Goal: Task Accomplishment & Management: Use online tool/utility

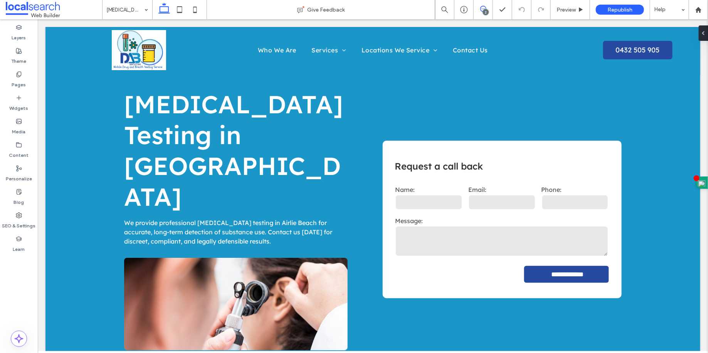
click at [482, 9] on icon at bounding box center [483, 9] width 6 height 6
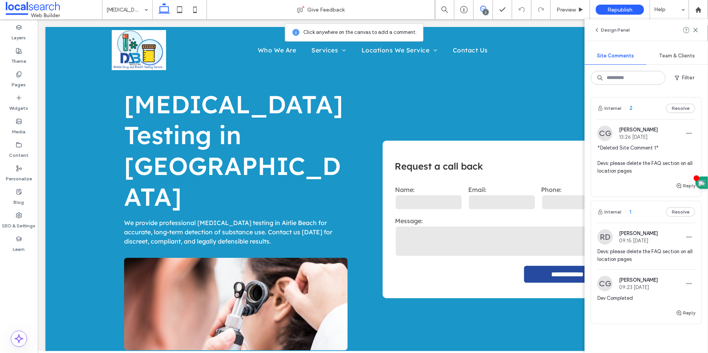
click at [482, 9] on icon at bounding box center [483, 9] width 6 height 6
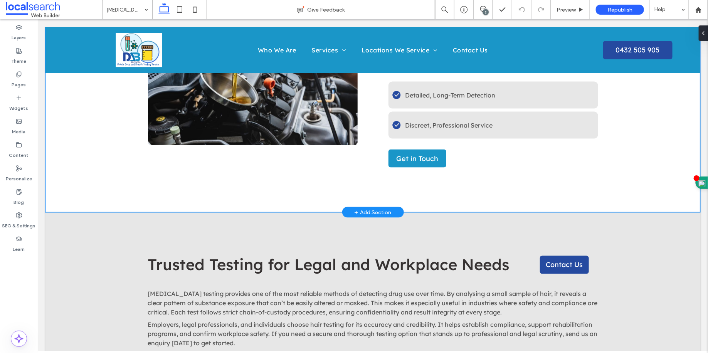
scroll to position [578, 0]
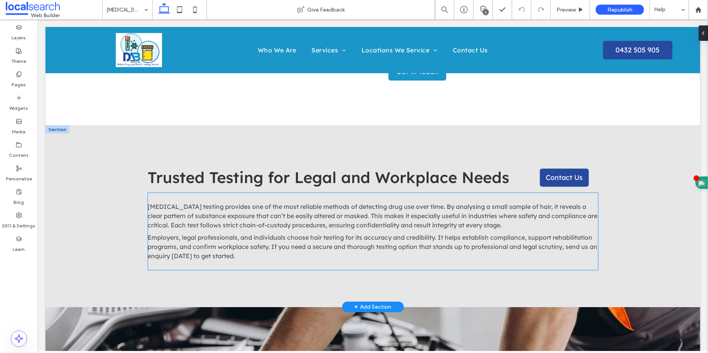
click at [339, 202] on div "Hair follicle testing provides one of the most reliable methods of detecting dr…" at bounding box center [373, 234] width 450 height 65
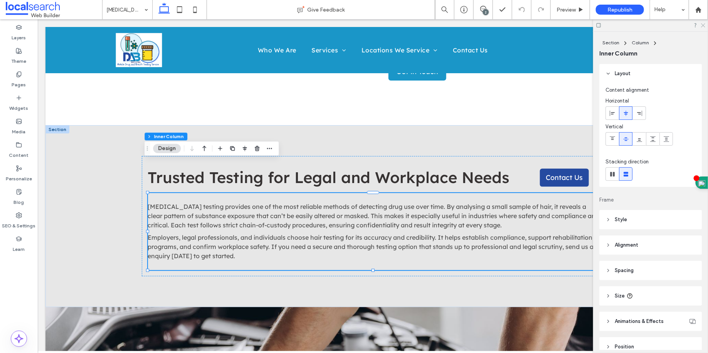
drag, startPoint x: 704, startPoint y: 23, endPoint x: 667, endPoint y: 4, distance: 42.2
click at [704, 23] on icon at bounding box center [703, 24] width 5 height 5
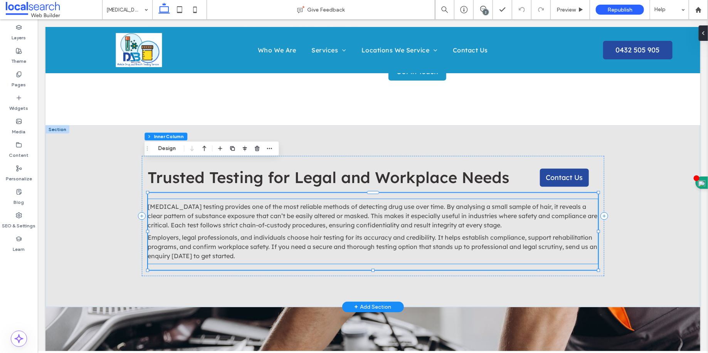
click at [276, 233] on p "Employers, legal professionals, and individuals choose hair testing for its acc…" at bounding box center [373, 247] width 450 height 28
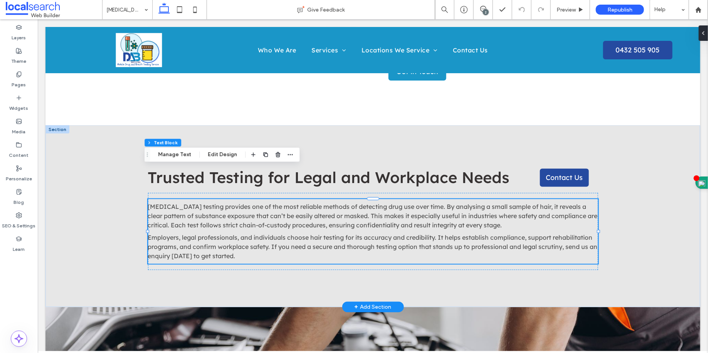
click at [276, 233] on p "Employers, legal professionals, and individuals choose hair testing for its acc…" at bounding box center [373, 247] width 450 height 28
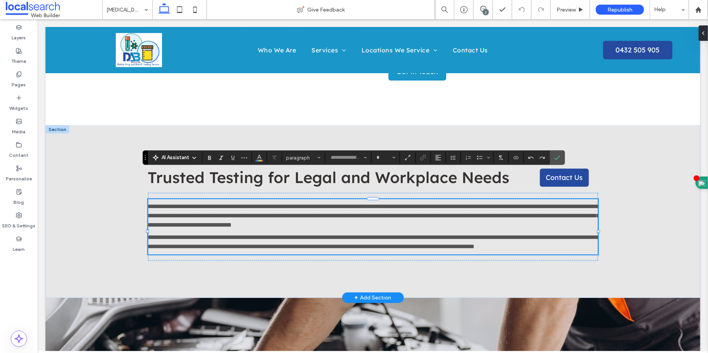
type input "**********"
type input "**"
click at [276, 233] on p "**********" at bounding box center [373, 242] width 450 height 19
click at [22, 77] on label "Pages" at bounding box center [19, 82] width 14 height 11
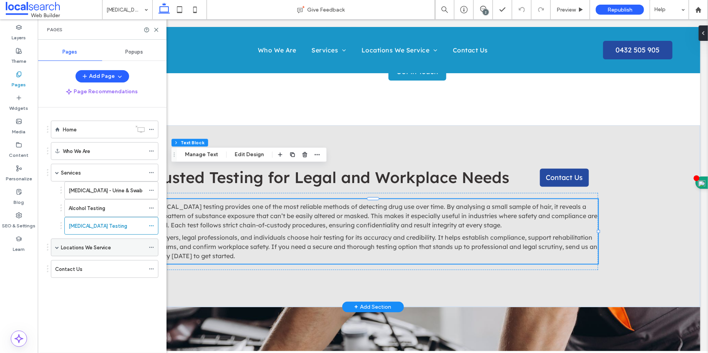
click at [58, 246] on span at bounding box center [57, 248] width 4 height 4
click at [84, 243] on label "Locations We Service" at bounding box center [86, 247] width 50 height 13
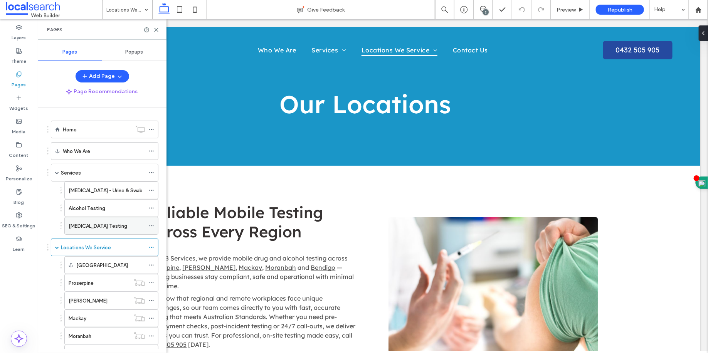
click at [91, 228] on div "[MEDICAL_DATA] Testing" at bounding box center [107, 225] width 76 height 17
click at [154, 226] on icon at bounding box center [151, 225] width 5 height 5
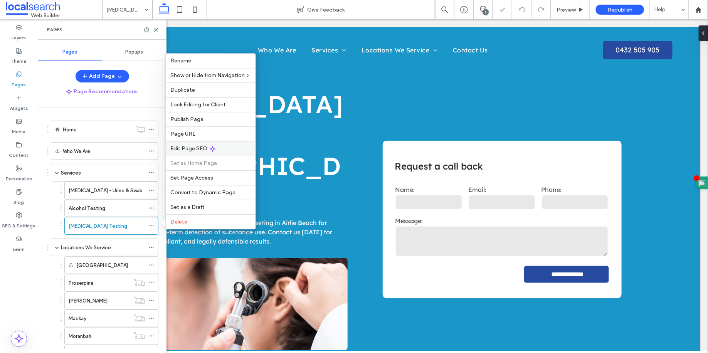
click at [205, 149] on span "Edit Page SEO" at bounding box center [188, 148] width 37 height 7
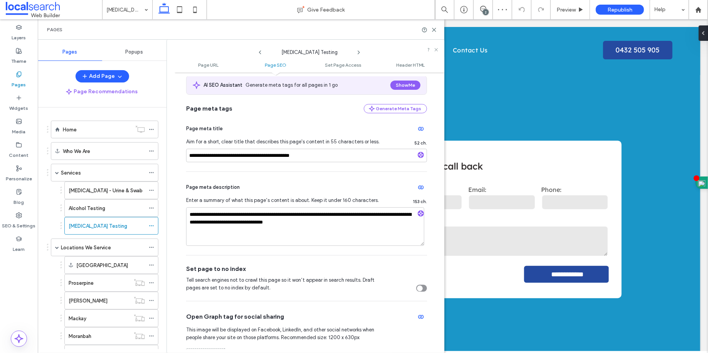
scroll to position [192, 0]
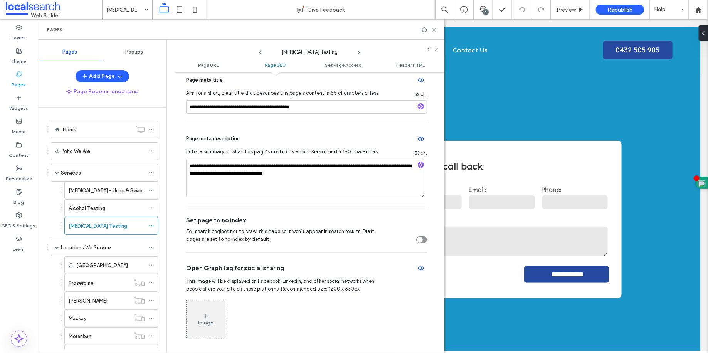
click at [432, 29] on icon at bounding box center [434, 30] width 6 height 6
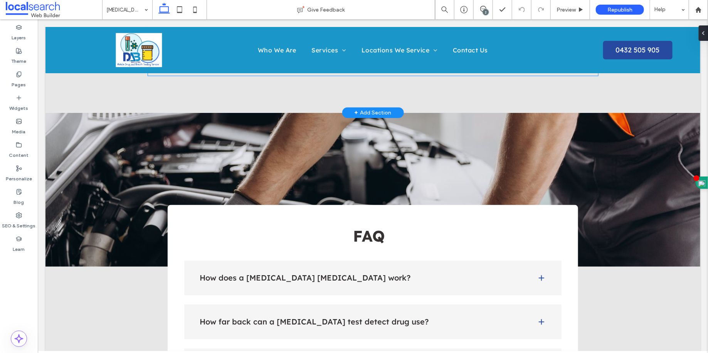
scroll to position [822, 0]
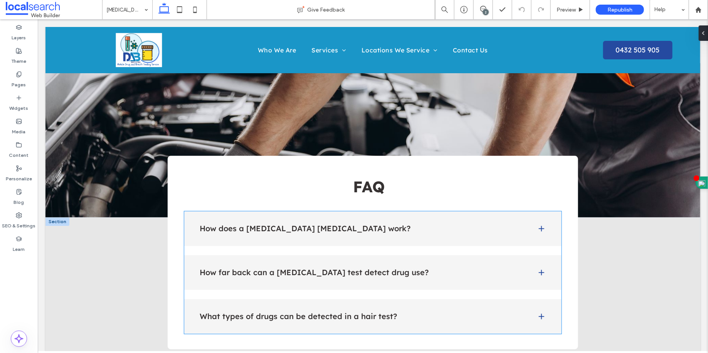
click at [332, 211] on div "How does a hair follicle drug test work?" at bounding box center [372, 228] width 377 height 35
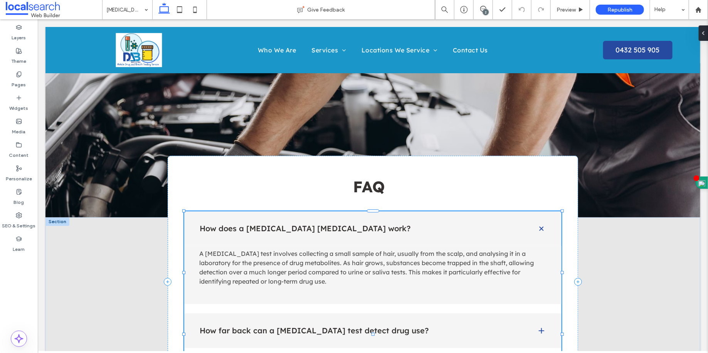
type input "***"
type input "**"
type input "****"
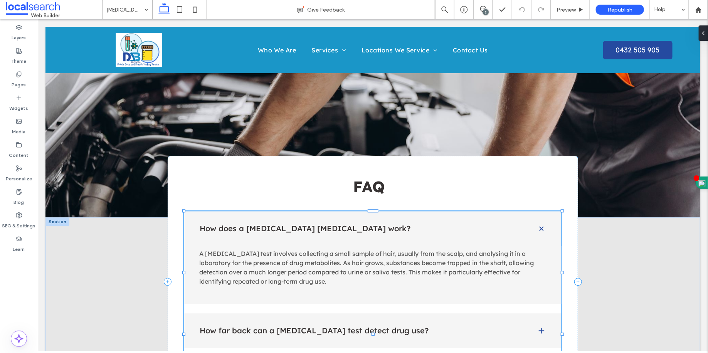
type input "*"
type input "**"
type input "****"
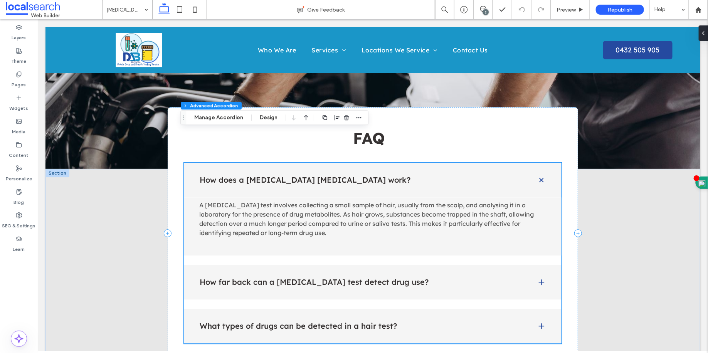
scroll to position [871, 0]
click at [323, 264] on div "How far back can a hair follicle test detect drug use?" at bounding box center [372, 281] width 377 height 35
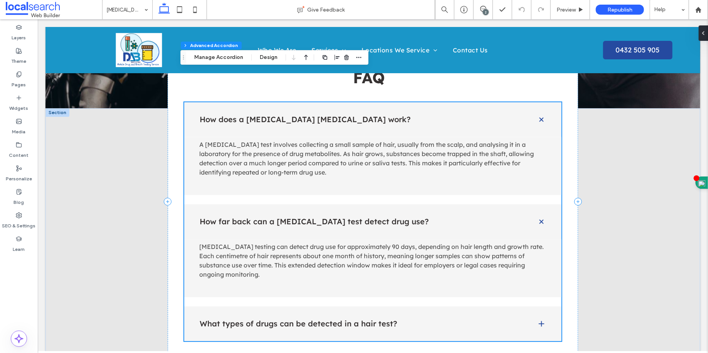
scroll to position [931, 0]
click at [386, 306] on div "What types of drugs can be detected in a hair test?" at bounding box center [372, 323] width 377 height 35
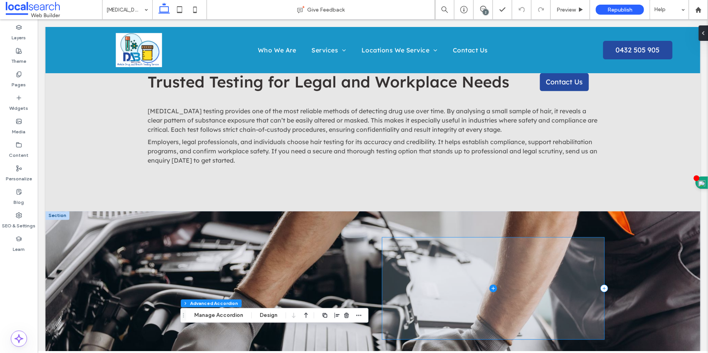
scroll to position [479, 0]
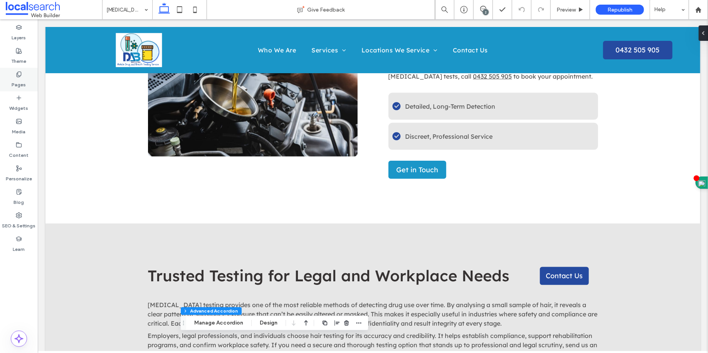
click at [30, 81] on div "Pages" at bounding box center [19, 80] width 38 height 24
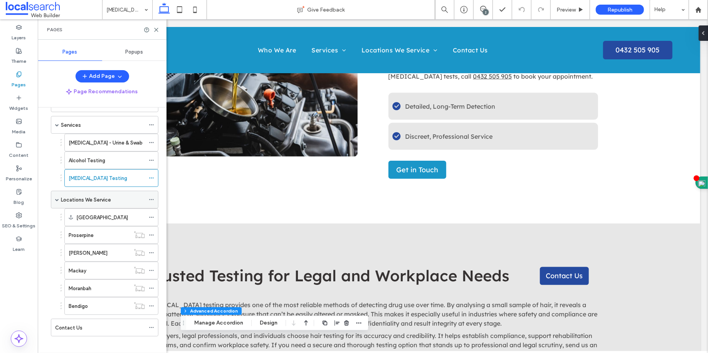
scroll to position [49, 0]
click at [113, 203] on div "Locations We Service" at bounding box center [103, 198] width 84 height 17
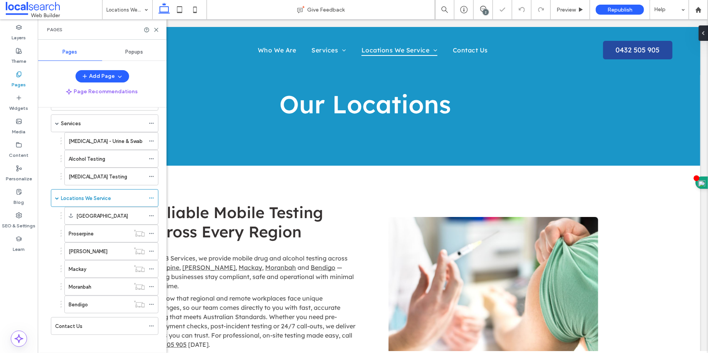
click at [155, 34] on div "Pages" at bounding box center [102, 29] width 129 height 20
click at [155, 32] on icon at bounding box center [156, 30] width 6 height 6
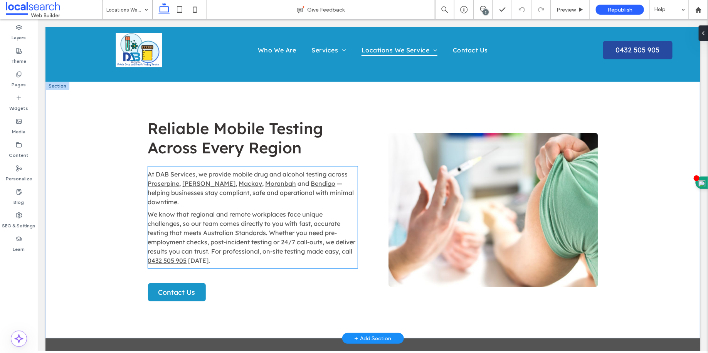
scroll to position [122, 0]
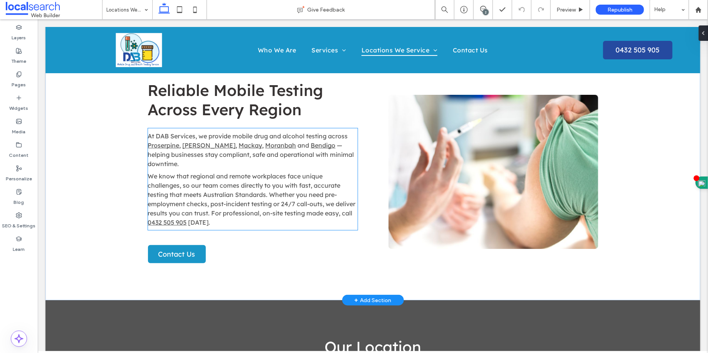
click at [300, 148] on span "— helping businesses stay compliant, safe and operational with minimal downtime." at bounding box center [251, 154] width 206 height 26
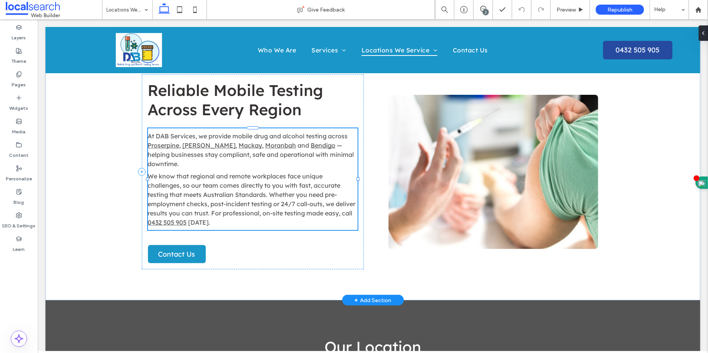
click at [300, 148] on div "At DAB Services, we provide mobile drug and alcohol testing across Proserpine ,…" at bounding box center [253, 179] width 210 height 102
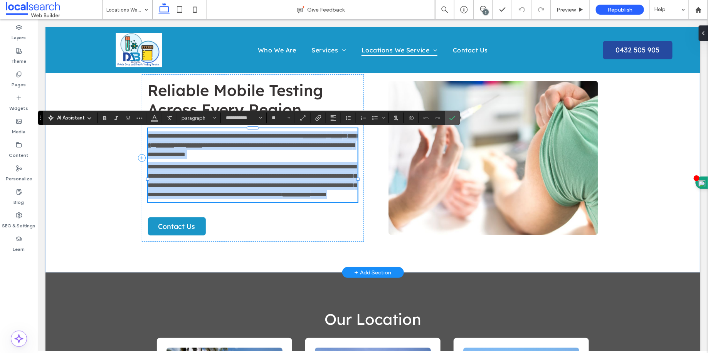
click at [305, 148] on span "**********" at bounding box center [251, 149] width 207 height 15
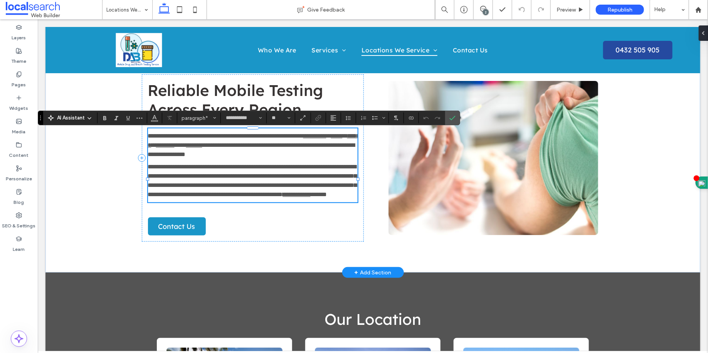
click at [308, 148] on span "**********" at bounding box center [251, 149] width 207 height 15
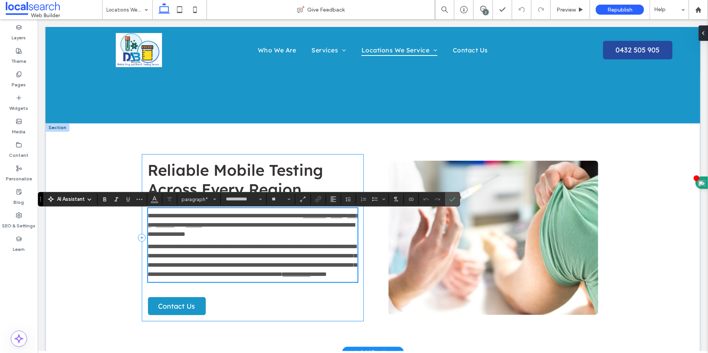
scroll to position [0, 0]
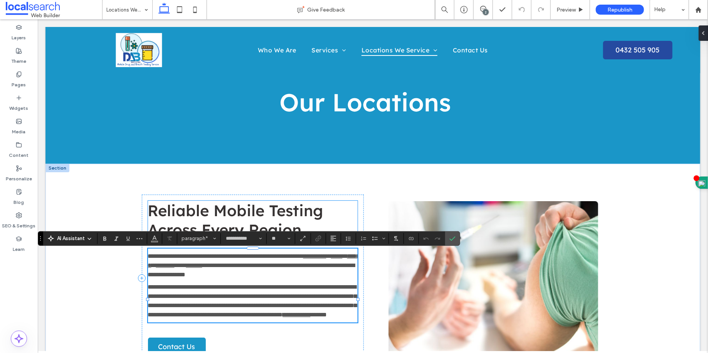
click at [232, 211] on span "Reliable Mobile Testing Across Every Region" at bounding box center [235, 219] width 175 height 39
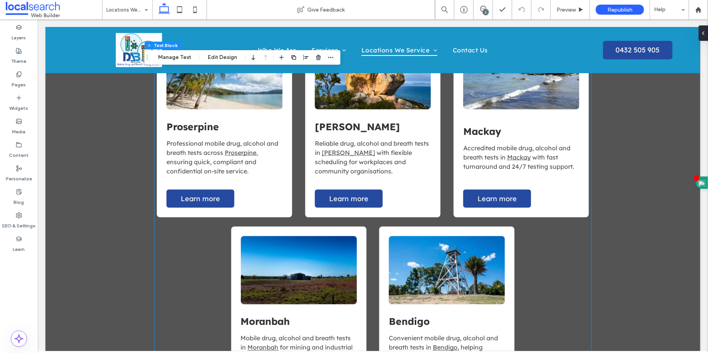
scroll to position [551, 0]
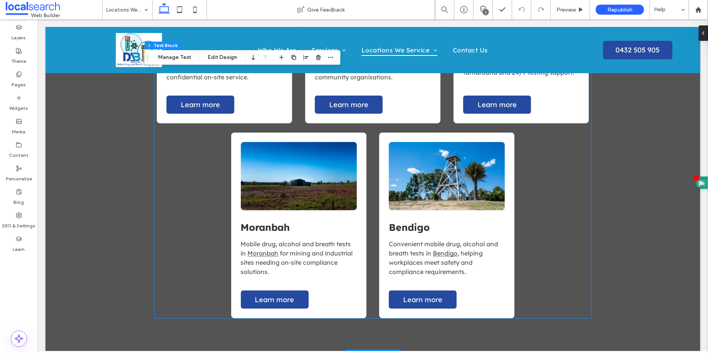
click at [450, 259] on span ", helping workplaces meet safety and compliance requirements." at bounding box center [436, 262] width 94 height 26
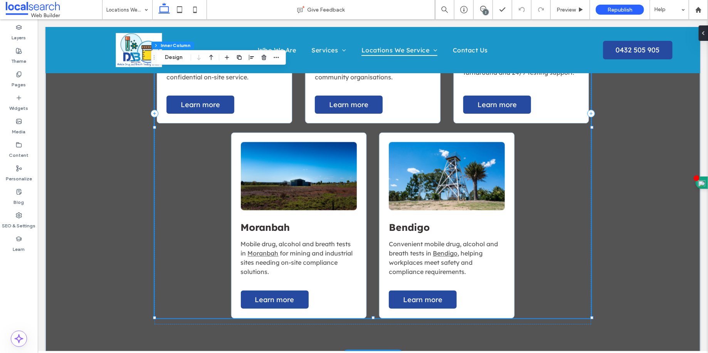
click at [450, 259] on span ", helping workplaces meet safety and compliance requirements." at bounding box center [436, 262] width 94 height 26
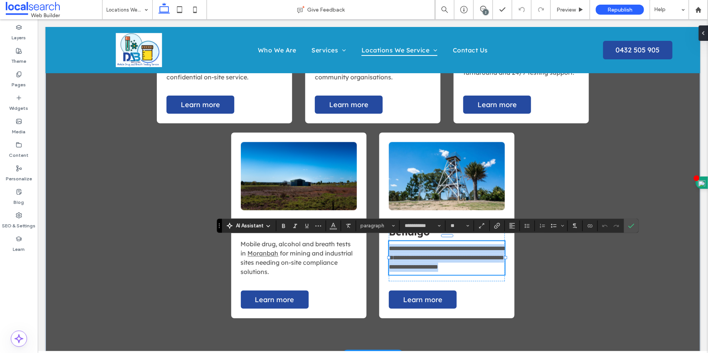
click at [410, 256] on link "*******" at bounding box center [402, 258] width 16 height 6
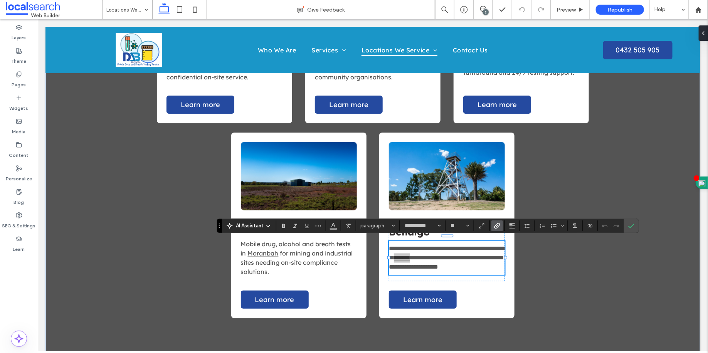
click at [498, 223] on icon "Link" at bounding box center [497, 226] width 6 height 6
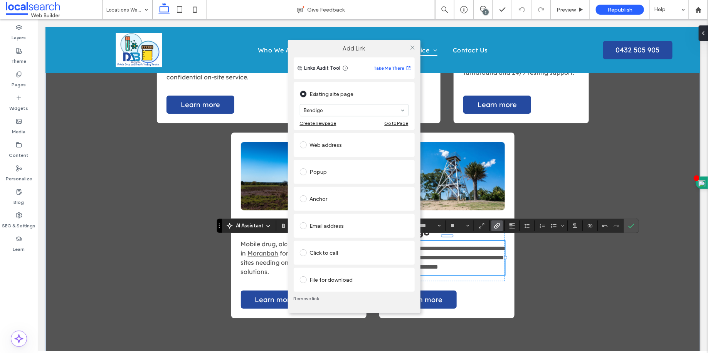
click at [409, 49] on div at bounding box center [413, 48] width 12 height 12
click at [417, 45] on div at bounding box center [413, 48] width 12 height 12
click at [413, 47] on icon at bounding box center [413, 48] width 6 height 6
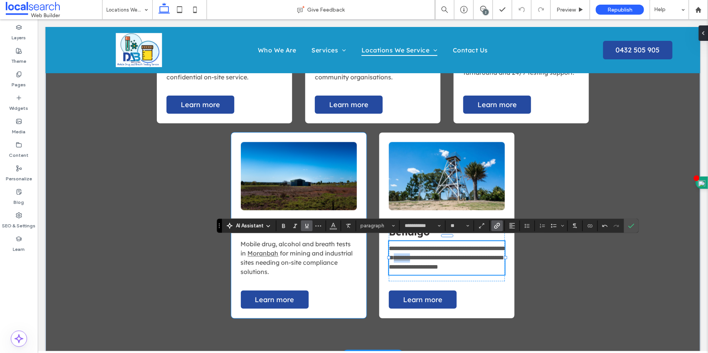
click at [271, 246] on span "Mobile drug, alcohol and breath tests in" at bounding box center [296, 248] width 110 height 17
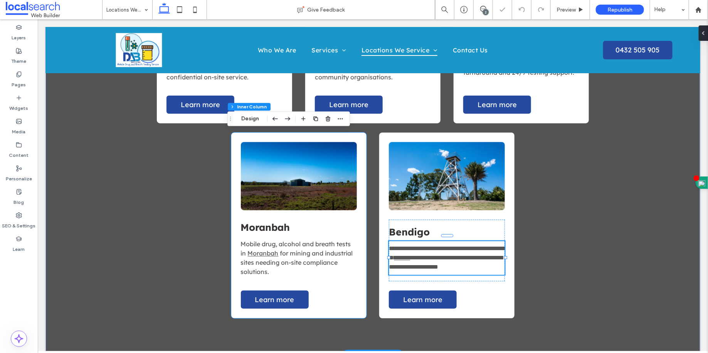
click at [271, 246] on span "Mobile drug, alcohol and breath tests in" at bounding box center [296, 248] width 110 height 17
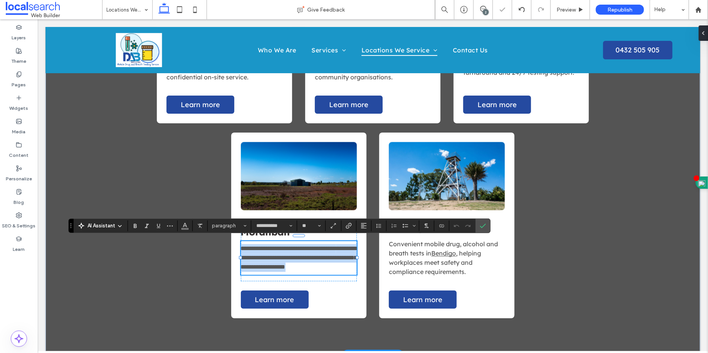
click at [336, 250] on link "********" at bounding box center [345, 249] width 19 height 6
click at [346, 226] on use "Link" at bounding box center [349, 226] width 6 height 6
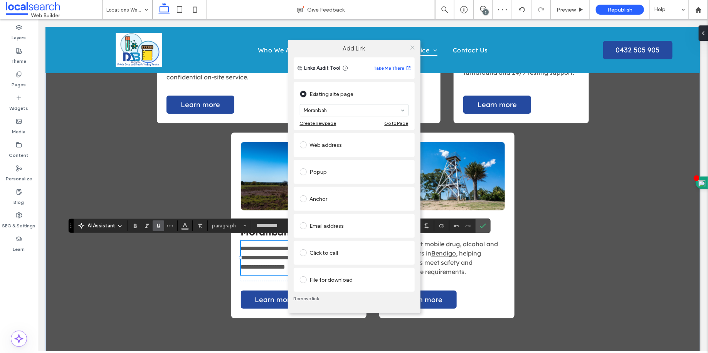
click at [410, 49] on icon at bounding box center [413, 48] width 6 height 6
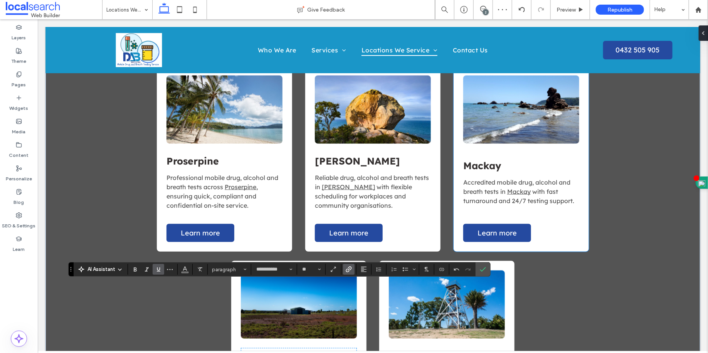
scroll to position [347, 0]
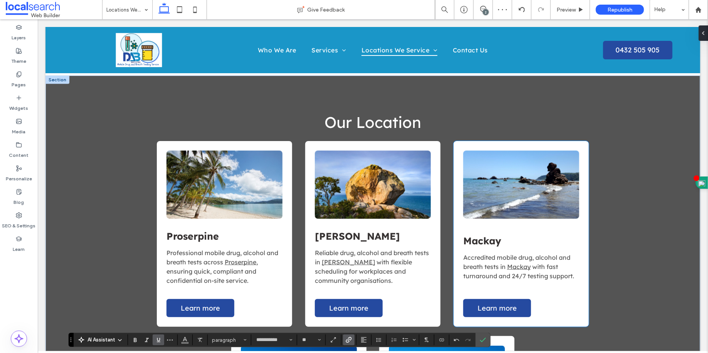
click at [519, 274] on span "with fast turnaround and 24/7 testing support." at bounding box center [518, 271] width 111 height 17
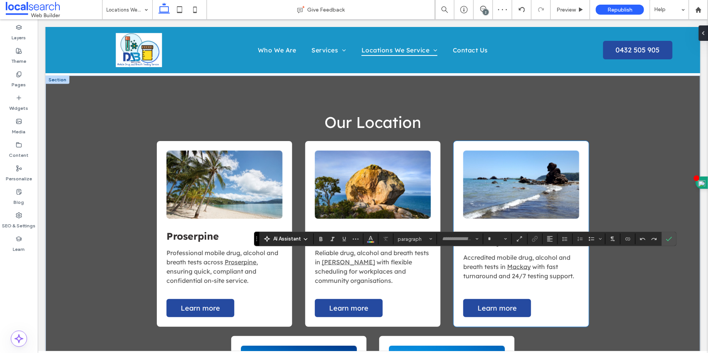
type input "**********"
type input "**"
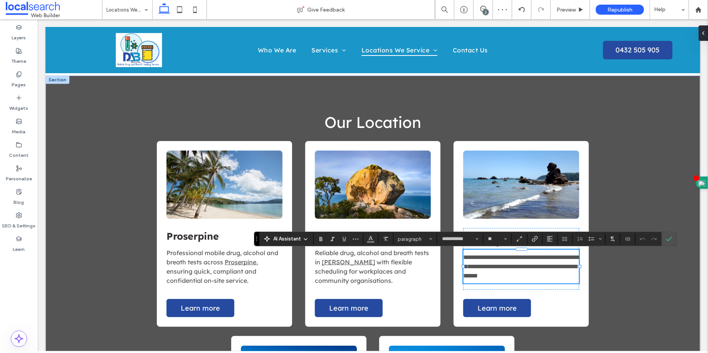
click at [482, 264] on link "******" at bounding box center [475, 266] width 14 height 6
click at [532, 241] on icon "Link" at bounding box center [535, 239] width 6 height 6
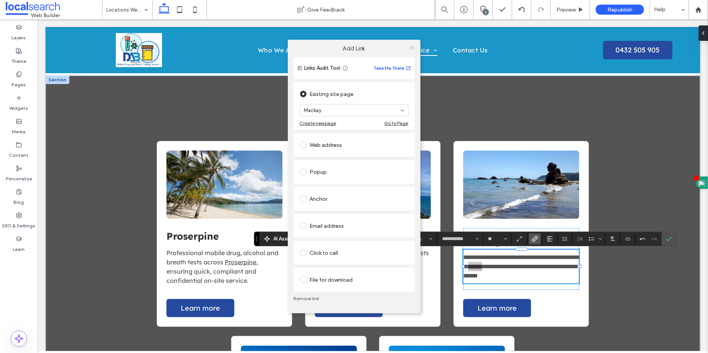
click at [412, 49] on use at bounding box center [413, 47] width 4 height 4
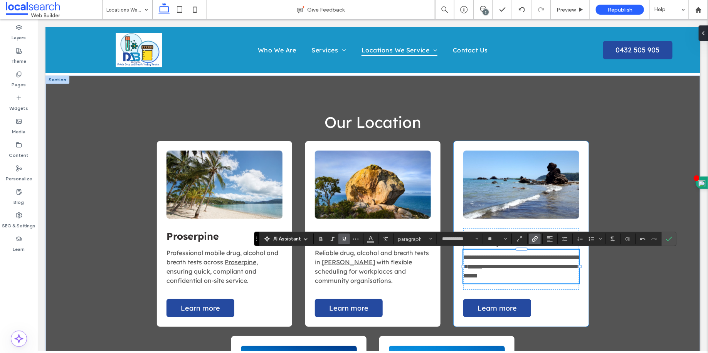
click at [500, 318] on div "**********" at bounding box center [520, 234] width 135 height 186
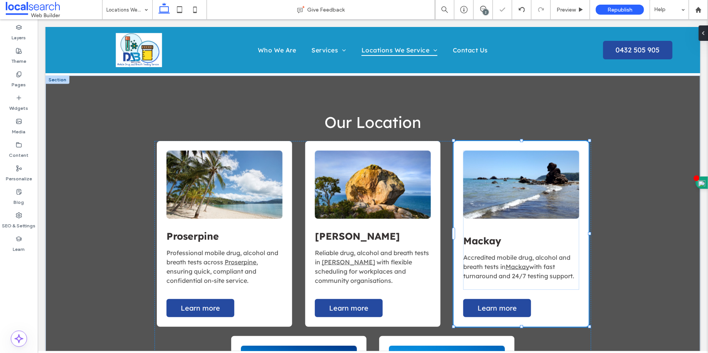
click at [500, 318] on div "Mackay Accredited mobile drug, alcohol and breath tests in Mackay with fast tur…" at bounding box center [520, 234] width 135 height 186
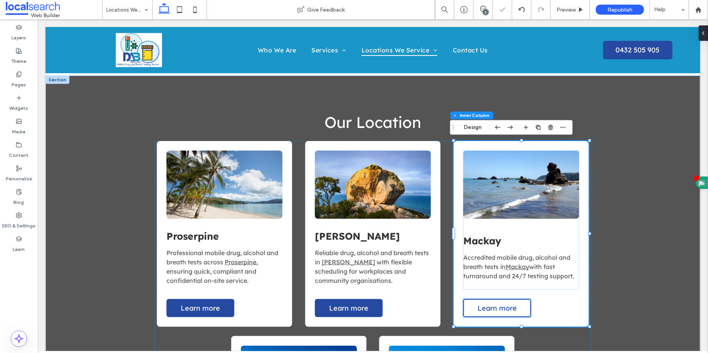
click at [499, 315] on link "Learn more" at bounding box center [497, 308] width 68 height 18
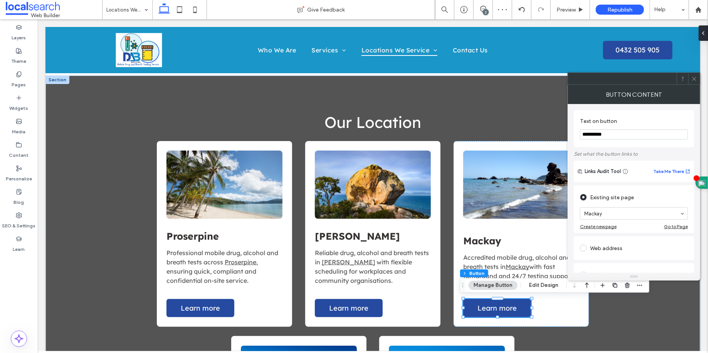
click at [692, 77] on icon at bounding box center [695, 79] width 6 height 6
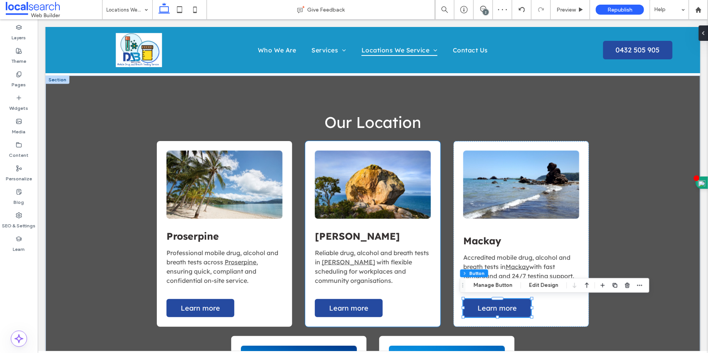
click at [406, 251] on span "Reliable drug, alcohol and breath tests in" at bounding box center [372, 257] width 114 height 17
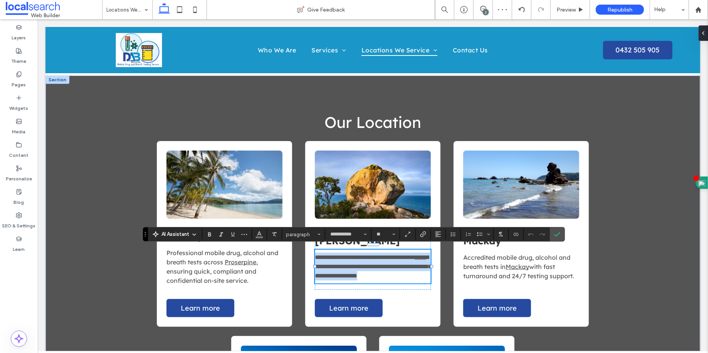
click at [335, 265] on p "**********" at bounding box center [373, 267] width 116 height 28
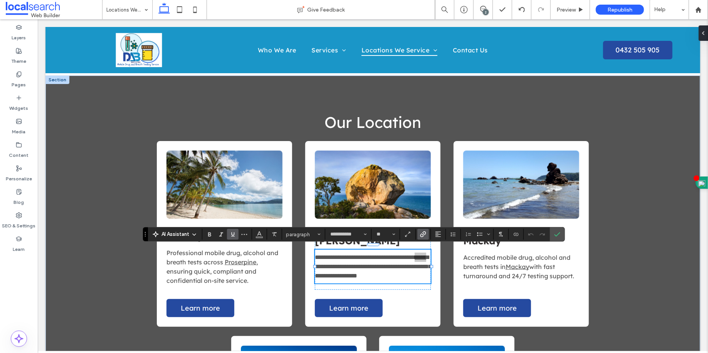
click at [428, 233] on section at bounding box center [423, 234] width 15 height 11
click at [427, 234] on label "Link" at bounding box center [424, 234] width 12 height 11
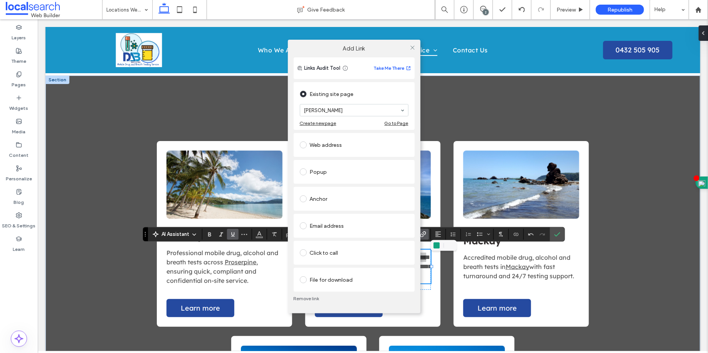
click at [418, 44] on div at bounding box center [413, 48] width 12 height 12
click at [415, 46] on icon at bounding box center [413, 48] width 6 height 6
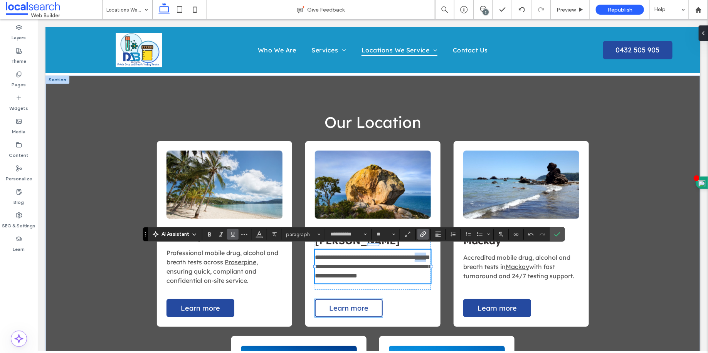
click at [355, 313] on link "Learn more" at bounding box center [349, 308] width 68 height 18
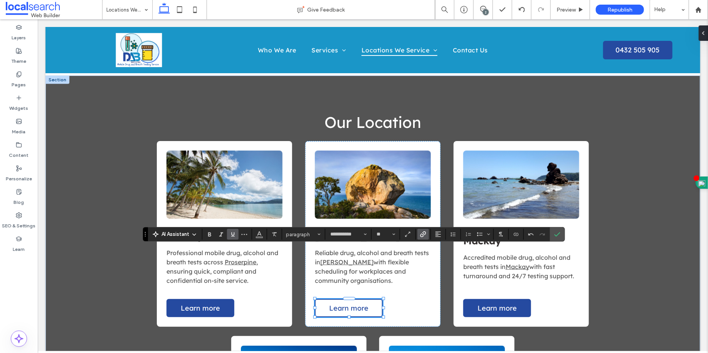
click at [355, 313] on div "Learn more" at bounding box center [349, 308] width 68 height 18
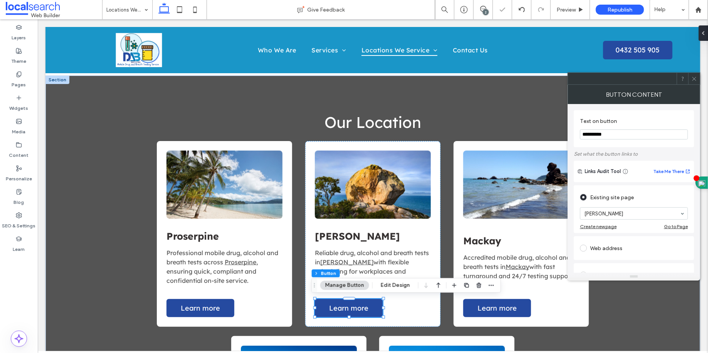
click at [695, 83] on span at bounding box center [695, 79] width 6 height 12
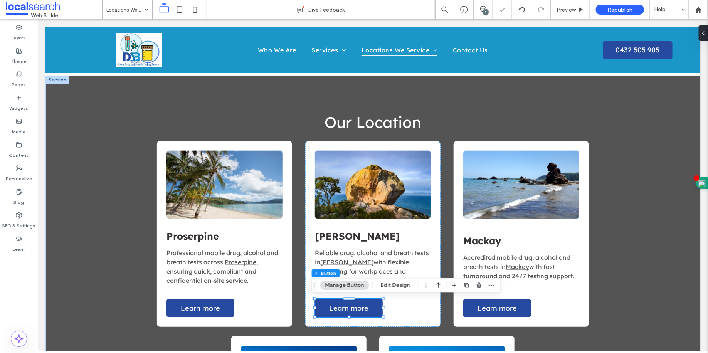
click at [696, 79] on body "Home Who We Are Services Drug Testing - Urine & Swab Alcohol Testing Hair Folli…" at bounding box center [372, 307] width 670 height 1271
click at [357, 313] on link "Learn more" at bounding box center [349, 308] width 68 height 18
type input "*"
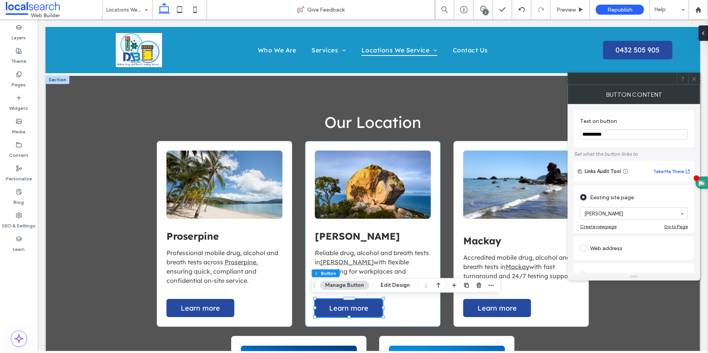
click at [692, 78] on icon at bounding box center [695, 79] width 6 height 6
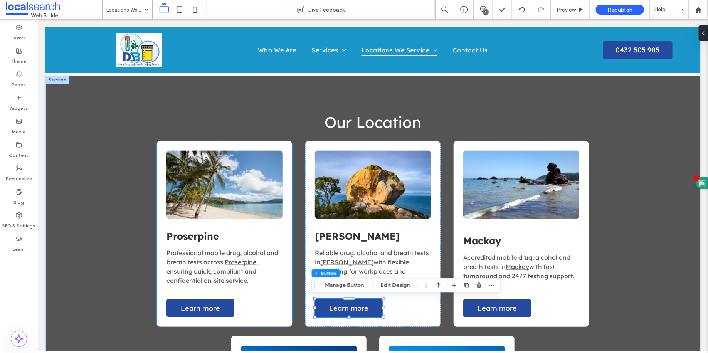
click at [210, 267] on span ", ensuring quick, compliant and confidential on-site service." at bounding box center [211, 271] width 91 height 26
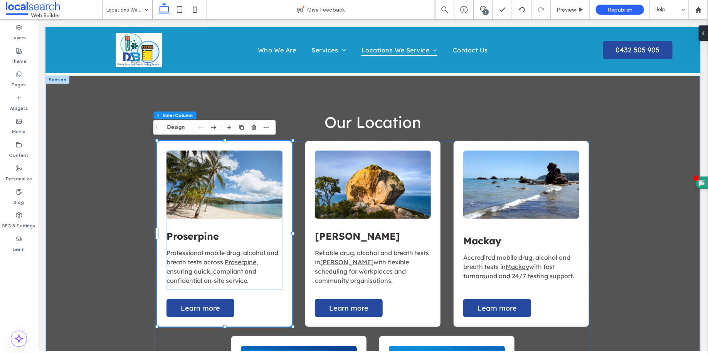
click at [210, 267] on span ", ensuring quick, compliant and confidential on-site service." at bounding box center [211, 271] width 91 height 26
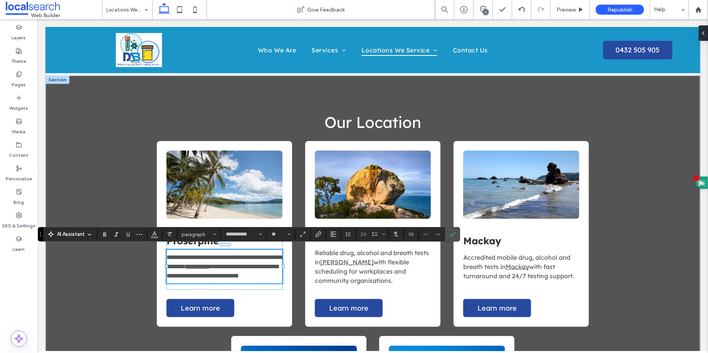
click at [240, 266] on span "**********" at bounding box center [222, 270] width 112 height 15
click at [192, 259] on span "**********" at bounding box center [224, 261] width 116 height 15
click at [166, 254] on span "**********" at bounding box center [224, 261] width 116 height 15
click at [199, 254] on span "**********" at bounding box center [224, 261] width 116 height 15
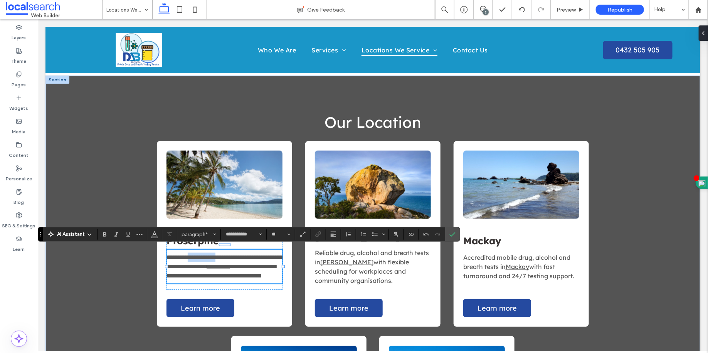
click at [199, 254] on span "**********" at bounding box center [224, 261] width 116 height 15
click at [358, 272] on span "with flexible scheduling for workplaces and community organisations." at bounding box center [362, 271] width 94 height 26
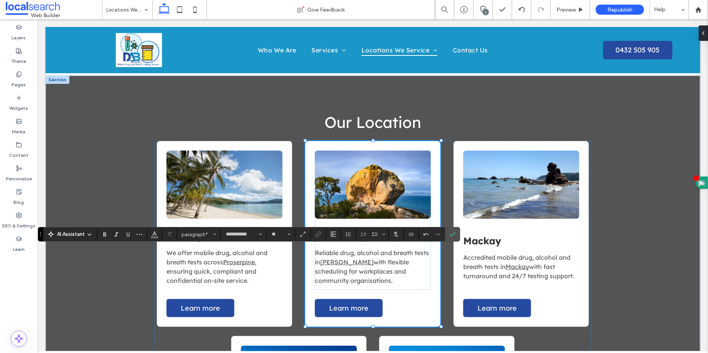
click at [358, 272] on span "with flexible scheduling for workplaces and community organisations." at bounding box center [362, 271] width 94 height 26
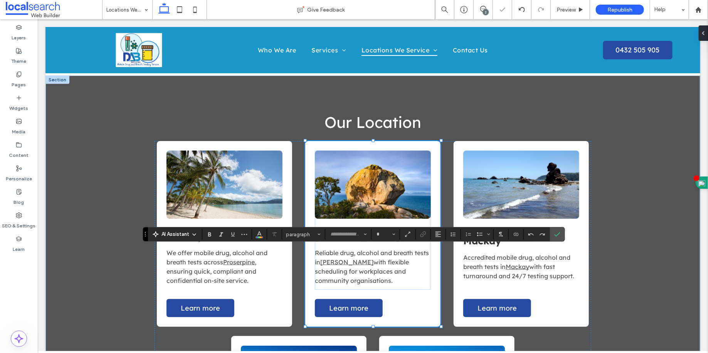
type input "**********"
type input "**"
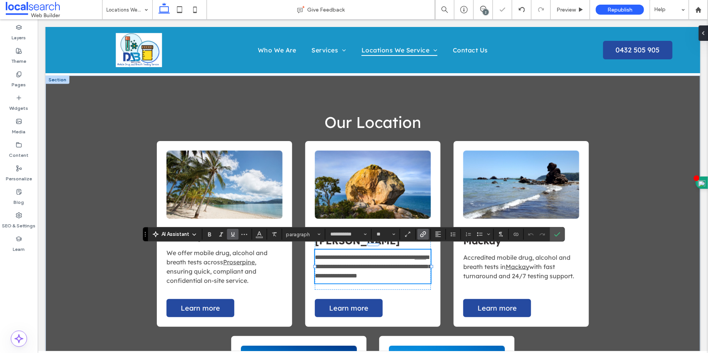
click at [322, 254] on span "**********" at bounding box center [365, 257] width 100 height 6
click at [493, 249] on div "Accredited mobile drug, alcohol and breath tests in Mackay with fast turnaround…" at bounding box center [521, 266] width 116 height 34
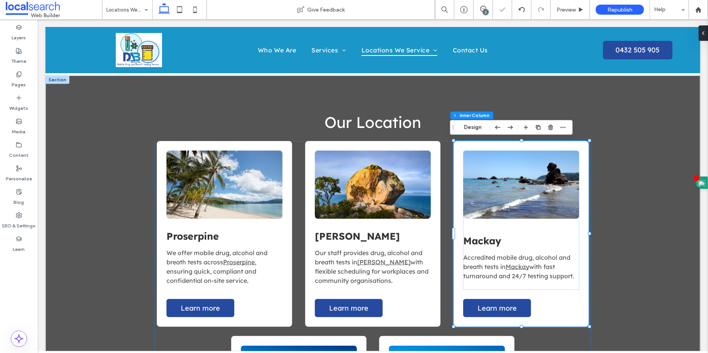
click at [493, 249] on div "Accredited mobile drug, alcohol and breath tests in Mackay with fast turnaround…" at bounding box center [521, 266] width 116 height 34
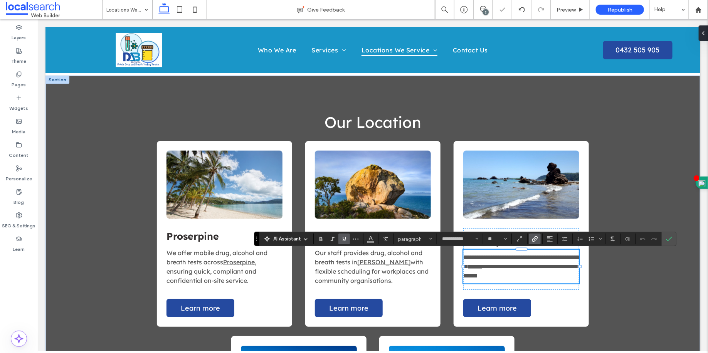
click at [485, 260] on p "**********" at bounding box center [521, 267] width 116 height 28
click at [475, 258] on span "**********" at bounding box center [521, 261] width 116 height 15
click at [426, 275] on p "Our staff provides drug, alcohol and breath tests in Bowen with flexible schedu…" at bounding box center [373, 266] width 116 height 37
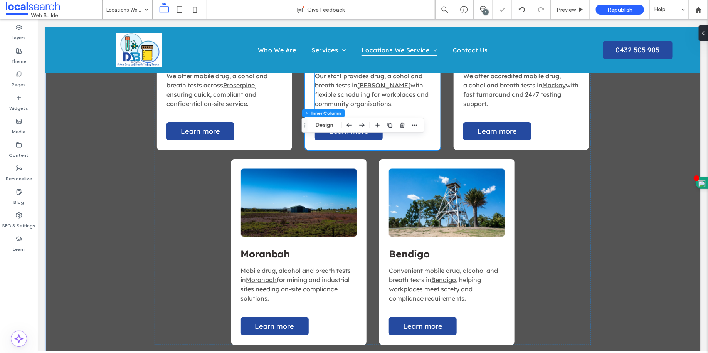
scroll to position [552, 0]
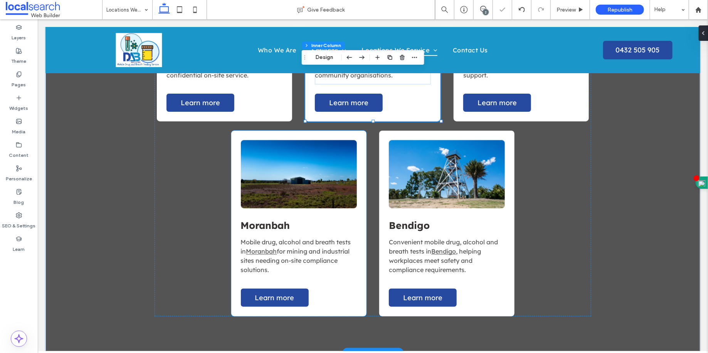
click at [300, 263] on span "for mining and industrial sites needing on-site compliance solutions." at bounding box center [295, 261] width 109 height 26
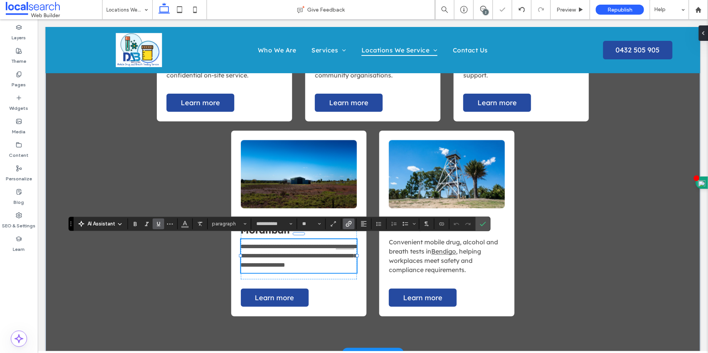
click at [256, 244] on span "**********" at bounding box center [288, 247] width 95 height 6
click at [249, 244] on span "**********" at bounding box center [288, 247] width 95 height 6
click at [241, 245] on p "**********" at bounding box center [299, 256] width 116 height 28
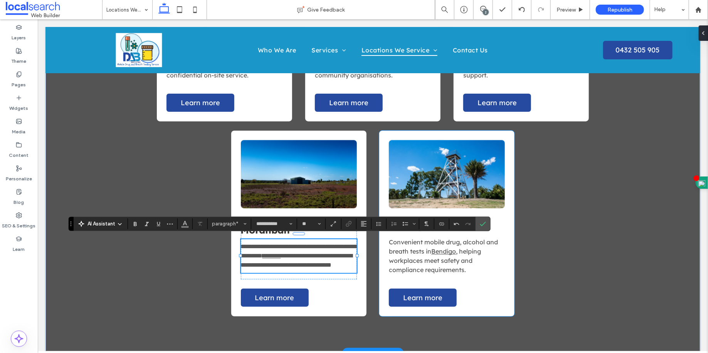
click at [442, 278] on div "Bendigo Convenient mobile drug, alcohol and breath tests in Bendigo , helping w…" at bounding box center [447, 248] width 116 height 62
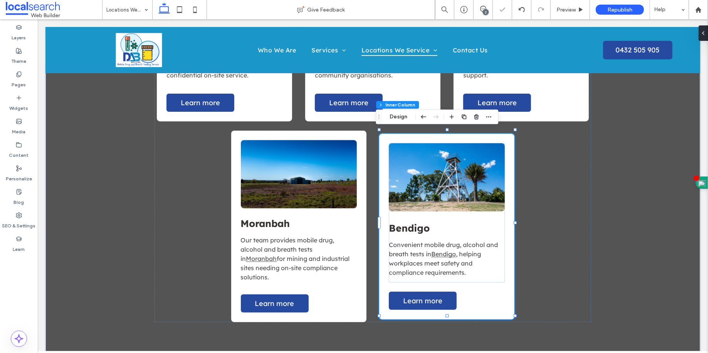
click at [442, 278] on div "Bendigo Convenient mobile drug, alcohol and breath tests in Bendigo , helping w…" at bounding box center [447, 252] width 116 height 62
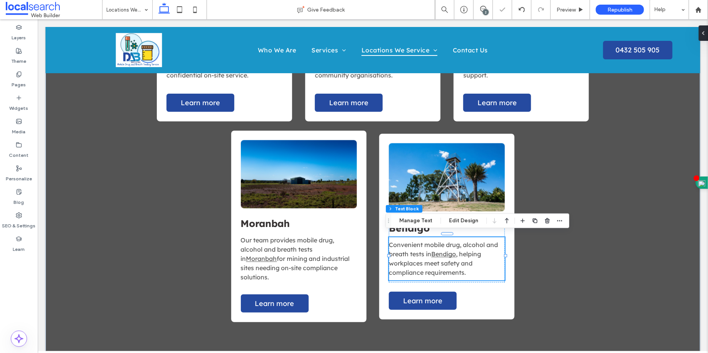
click at [398, 243] on span "Convenient mobile drug, alcohol and breath tests in" at bounding box center [443, 249] width 109 height 17
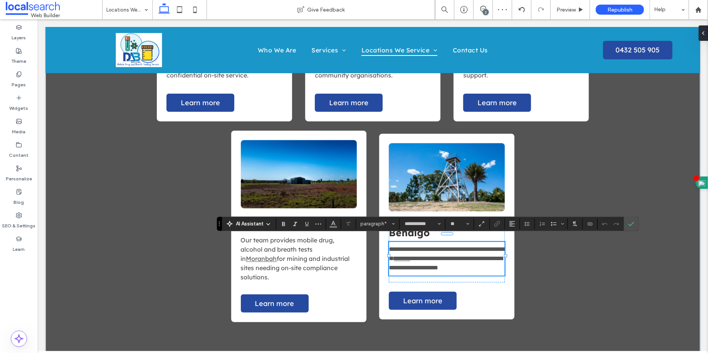
click at [389, 246] on span "**********" at bounding box center [447, 253] width 116 height 15
click at [445, 269] on span "**********" at bounding box center [445, 263] width 112 height 15
click at [466, 245] on p "**********" at bounding box center [447, 259] width 116 height 28
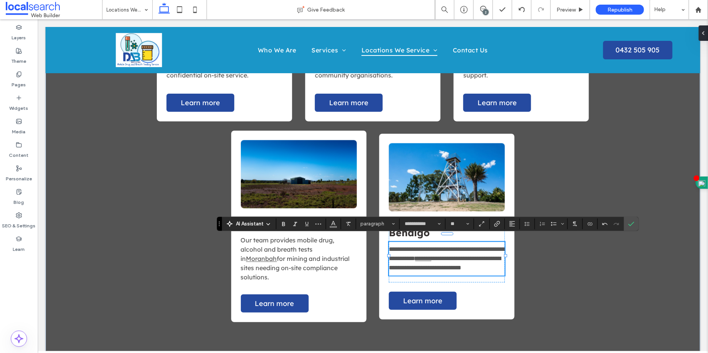
click at [456, 246] on span "**********" at bounding box center [447, 253] width 116 height 15
click at [458, 271] on span "**********" at bounding box center [442, 263] width 107 height 15
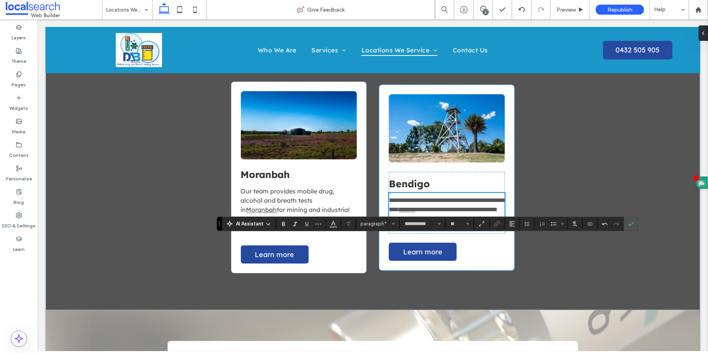
scroll to position [749, 0]
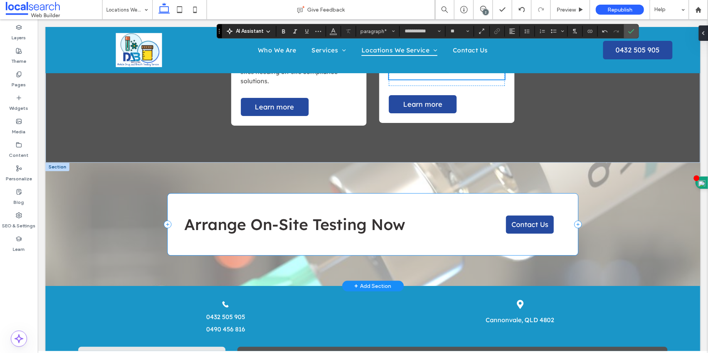
click at [349, 240] on div "Arrange On-Site Testing Now Contact Us" at bounding box center [372, 224] width 410 height 62
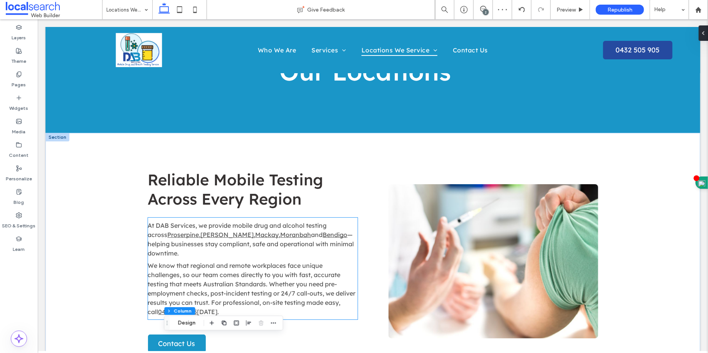
scroll to position [32, 0]
click at [281, 274] on span "We know that regional and remote workplaces face unique challenges, so our team…" at bounding box center [252, 289] width 208 height 54
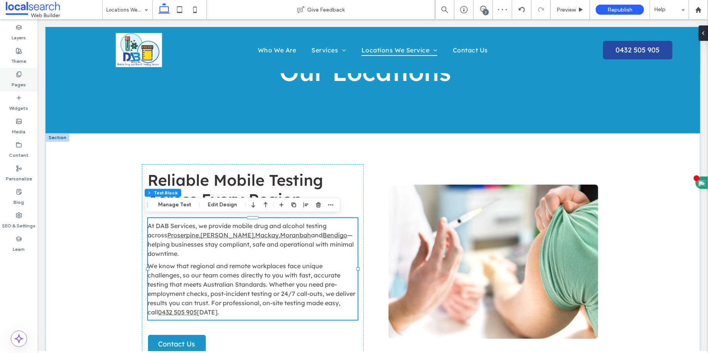
click at [23, 85] on label "Pages" at bounding box center [19, 82] width 14 height 11
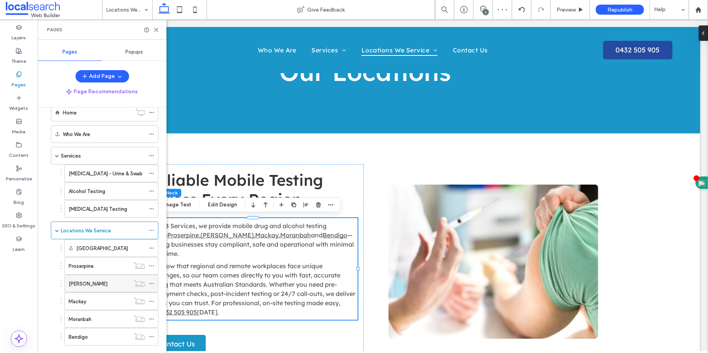
scroll to position [17, 0]
click at [108, 268] on div "Proserpine" at bounding box center [99, 265] width 61 height 17
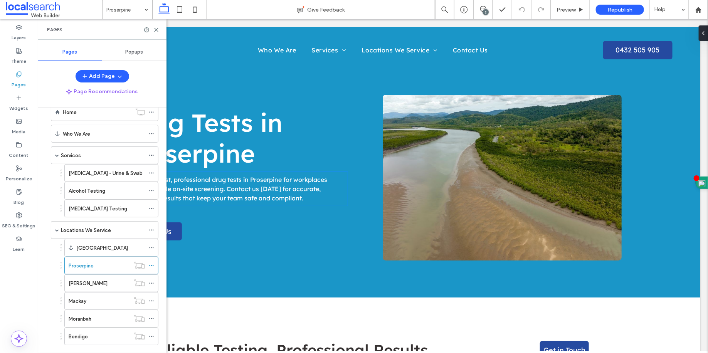
click at [266, 200] on span "We provide fast, professional drug tests in Proserpine for workplaces needing r…" at bounding box center [225, 188] width 203 height 26
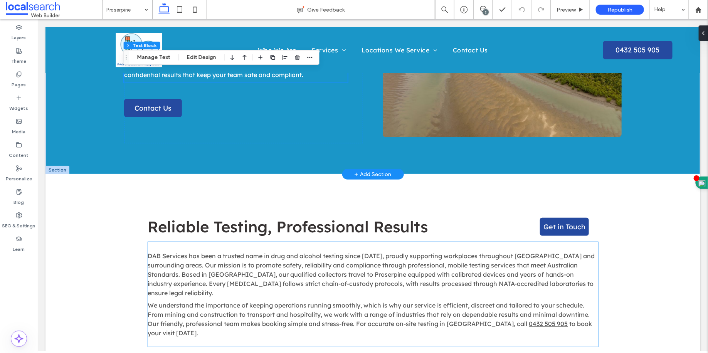
scroll to position [191, 0]
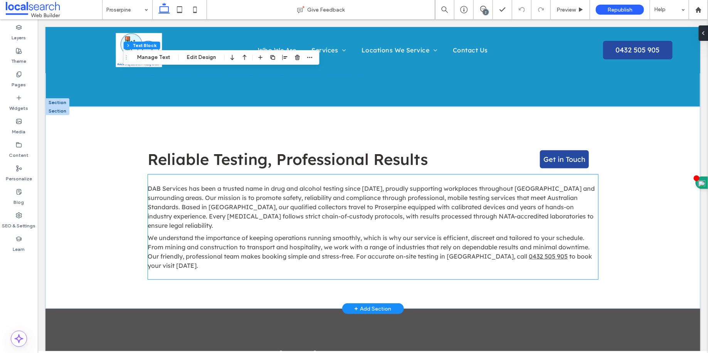
click at [341, 215] on span "DAB Services has been a trusted name in drug and alcohol testing since 2001, pr…" at bounding box center [371, 206] width 447 height 45
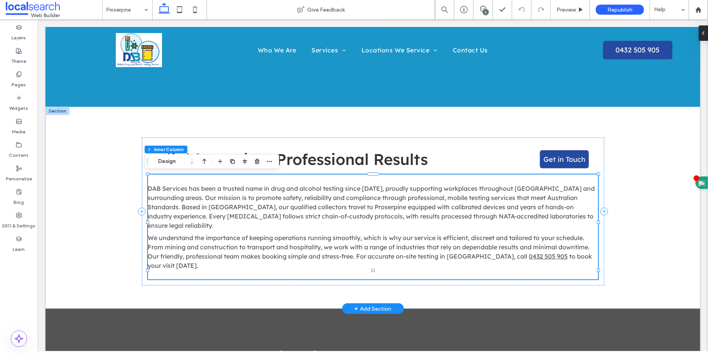
click at [341, 215] on span "DAB Services has been a trusted name in drug and alcohol testing since 2001, pr…" at bounding box center [371, 206] width 447 height 45
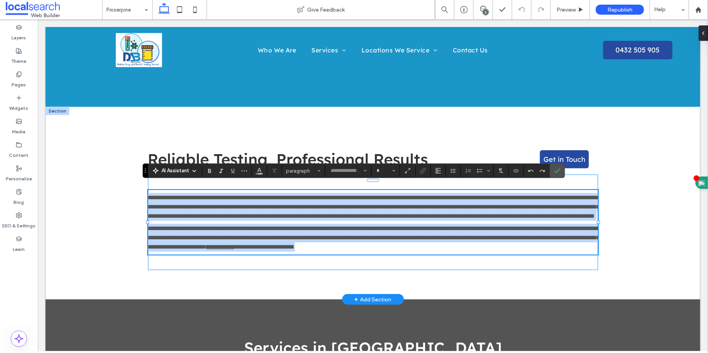
type input "**********"
type input "**"
click at [355, 233] on span "**********" at bounding box center [374, 237] width 452 height 24
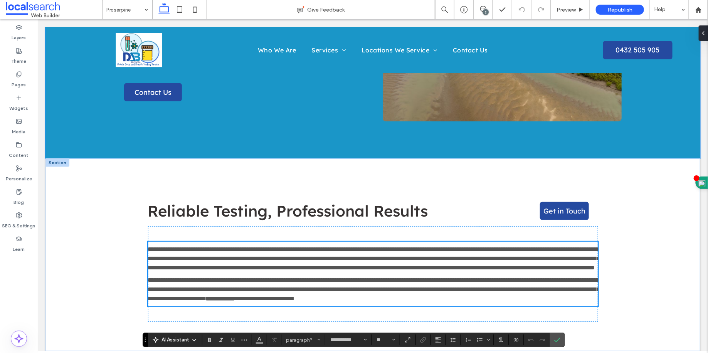
scroll to position [0, 0]
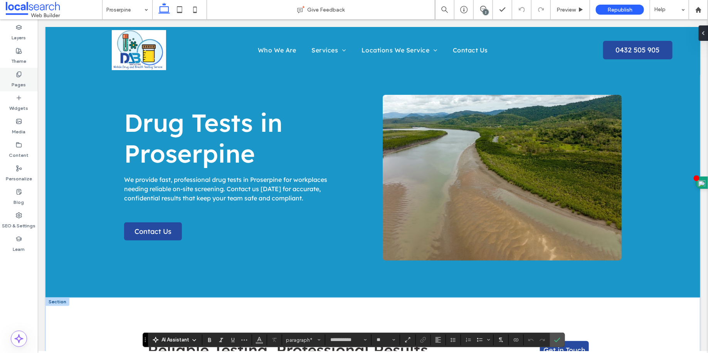
click at [20, 83] on label "Pages" at bounding box center [19, 82] width 14 height 11
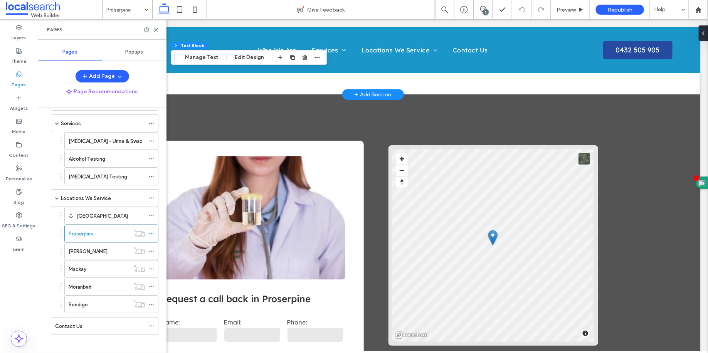
scroll to position [1212, 0]
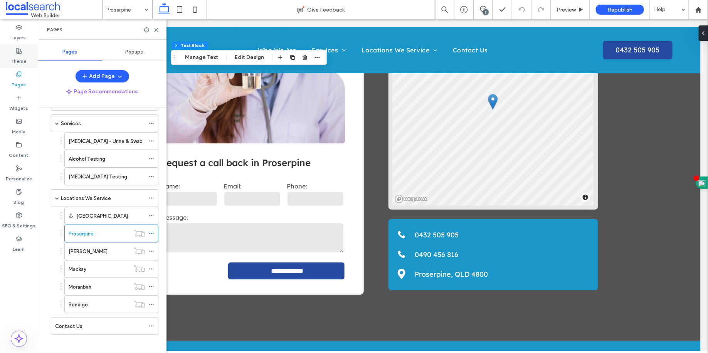
click at [32, 65] on div "Theme" at bounding box center [19, 56] width 38 height 24
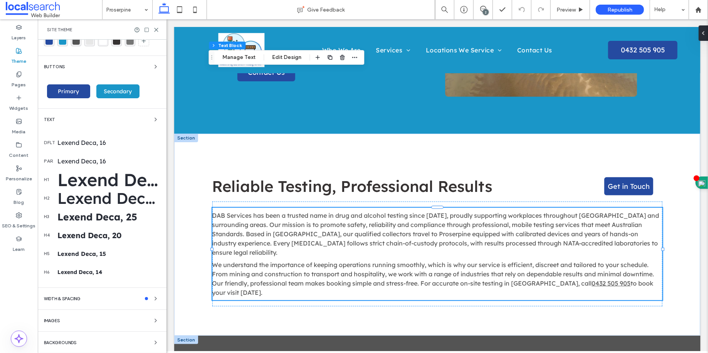
scroll to position [127, 0]
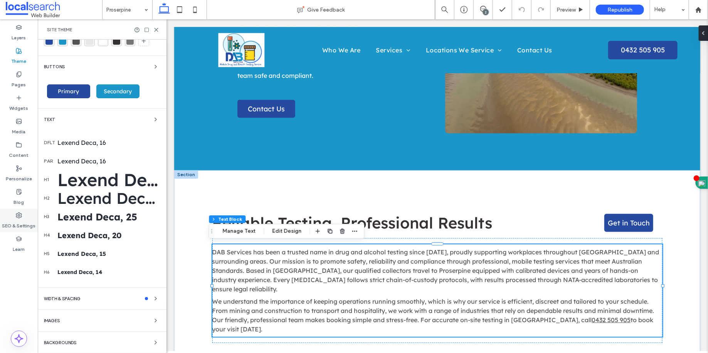
click at [25, 219] on label "SEO & Settings" at bounding box center [19, 224] width 34 height 11
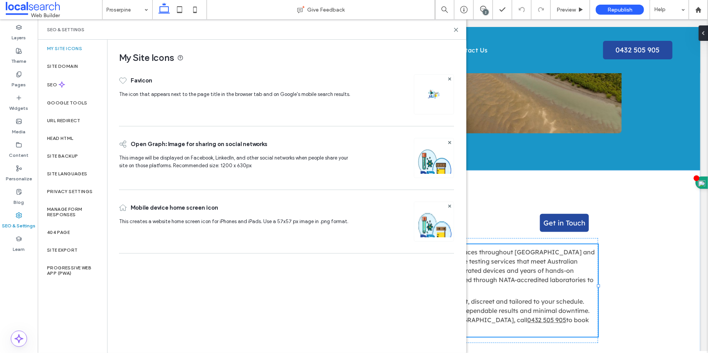
scroll to position [131, 0]
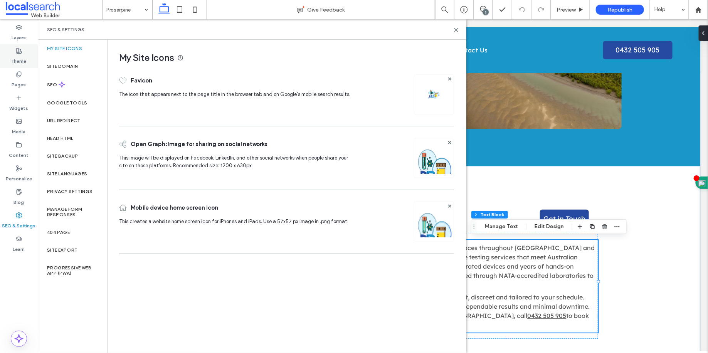
click at [30, 57] on div "Theme" at bounding box center [19, 56] width 38 height 24
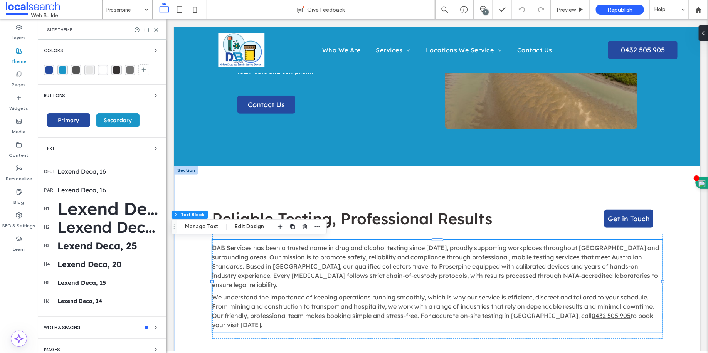
scroll to position [127, 0]
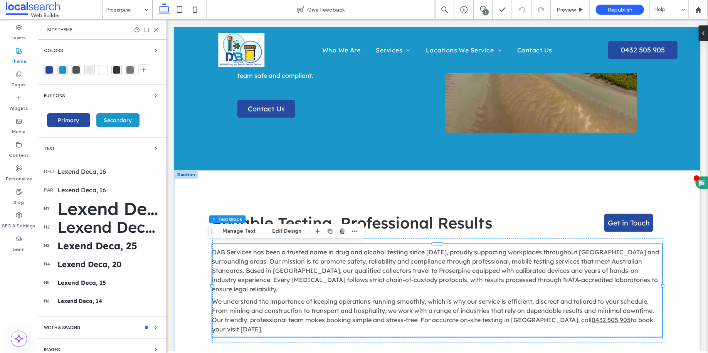
click at [61, 28] on span "Site Theme" at bounding box center [59, 30] width 25 height 6
click at [25, 88] on label "Pages" at bounding box center [19, 82] width 14 height 11
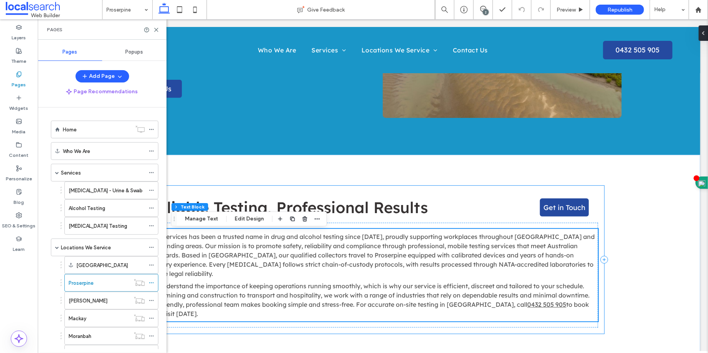
scroll to position [145, 0]
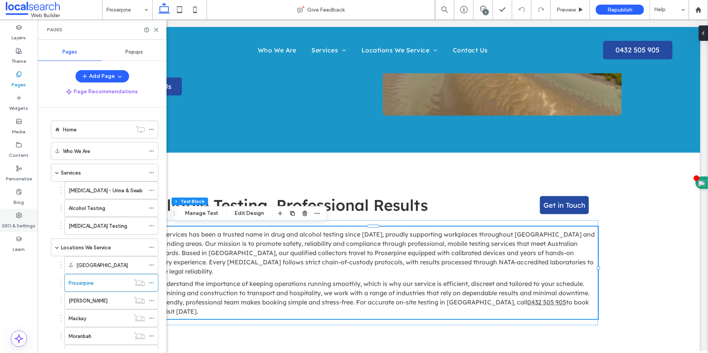
click at [19, 226] on label "SEO & Settings" at bounding box center [19, 224] width 34 height 11
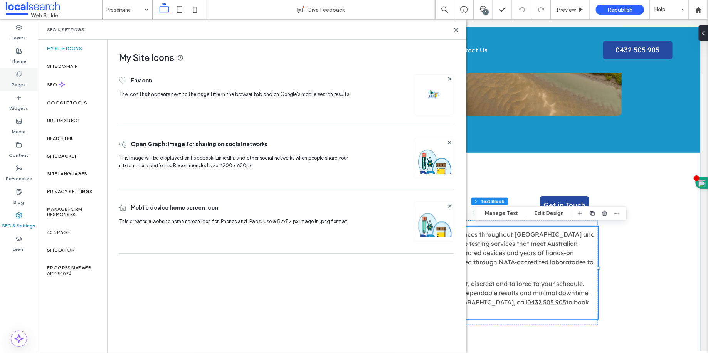
click at [34, 77] on div "Pages" at bounding box center [19, 80] width 38 height 24
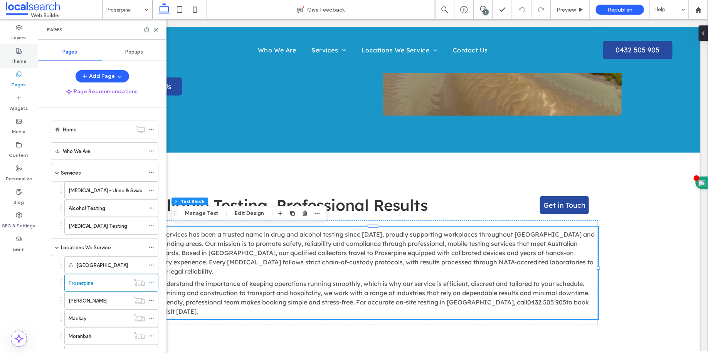
click at [34, 51] on div "Theme" at bounding box center [19, 56] width 38 height 24
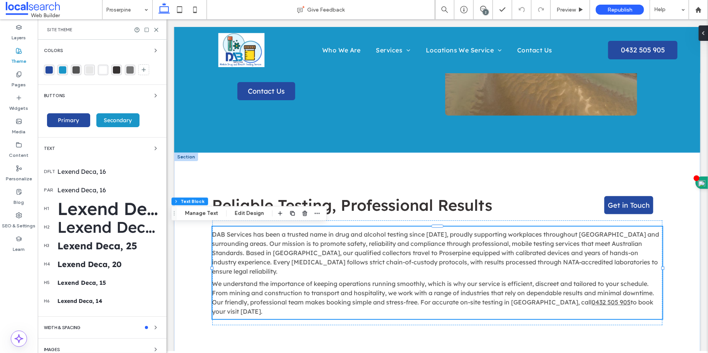
scroll to position [140, 0]
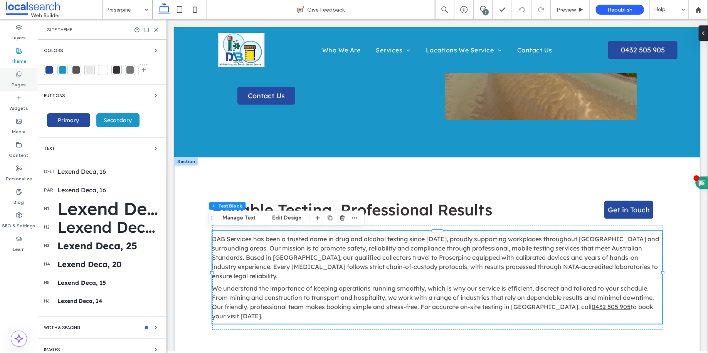
click at [22, 74] on icon at bounding box center [19, 74] width 6 height 6
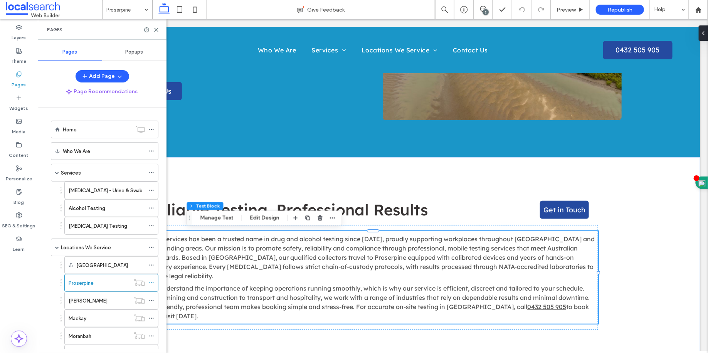
scroll to position [145, 0]
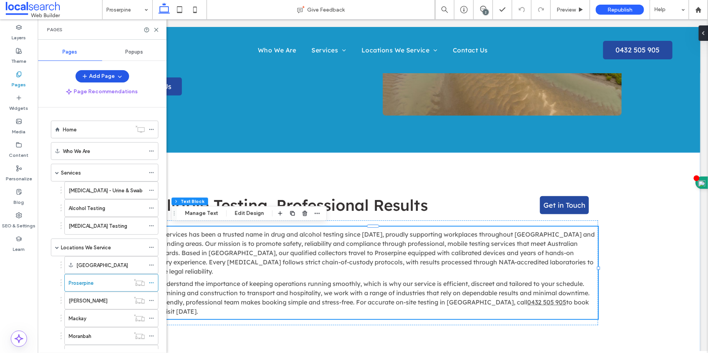
click at [112, 73] on button "Add Page" at bounding box center [103, 76] width 54 height 12
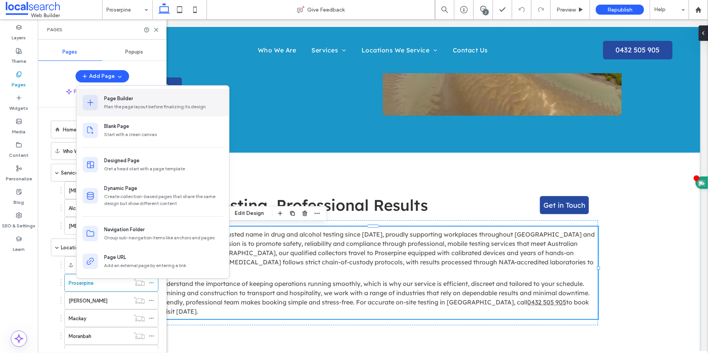
click at [120, 100] on div "Page Builder" at bounding box center [118, 99] width 29 height 8
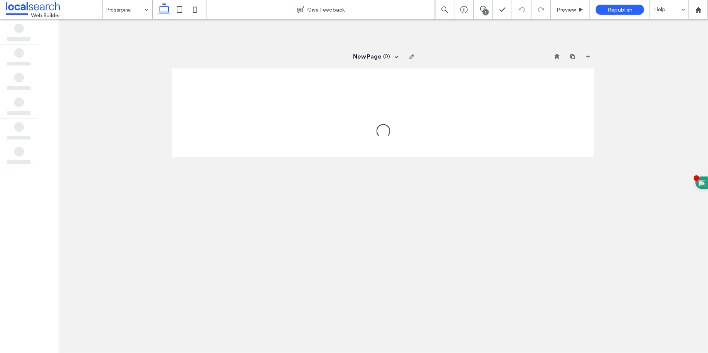
scroll to position [0, 0]
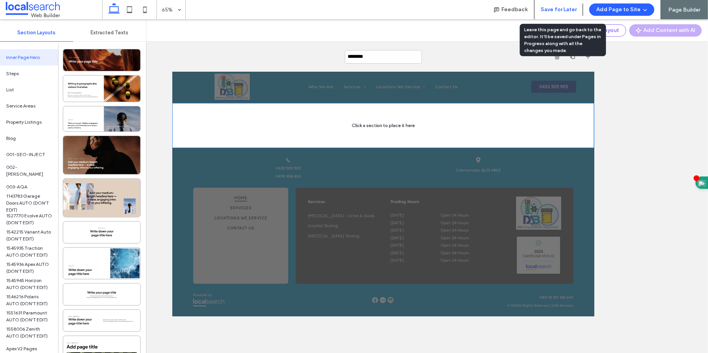
click at [555, 12] on button "Save for Later" at bounding box center [559, 9] width 36 height 12
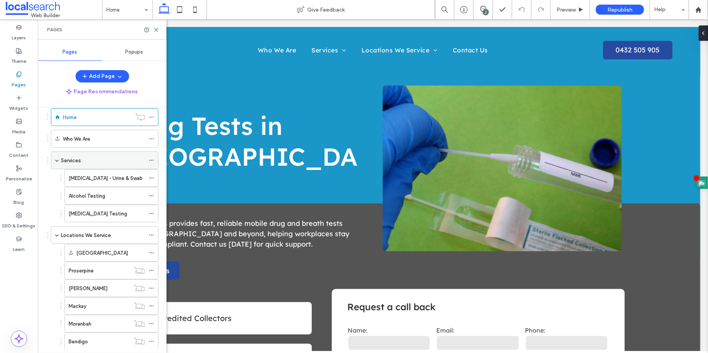
scroll to position [74, 0]
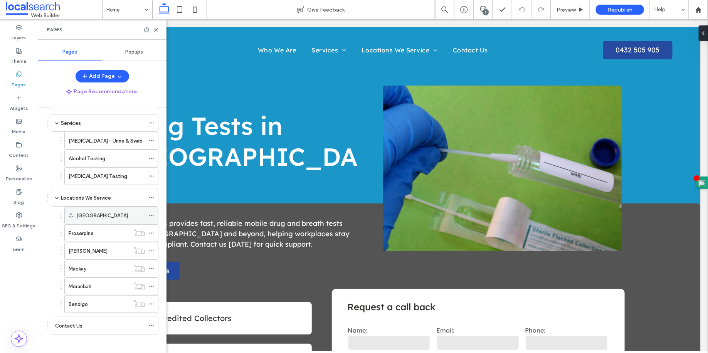
click at [104, 216] on div "[GEOGRAPHIC_DATA]" at bounding box center [110, 216] width 69 height 8
click at [99, 225] on div "Proserpine" at bounding box center [99, 233] width 61 height 17
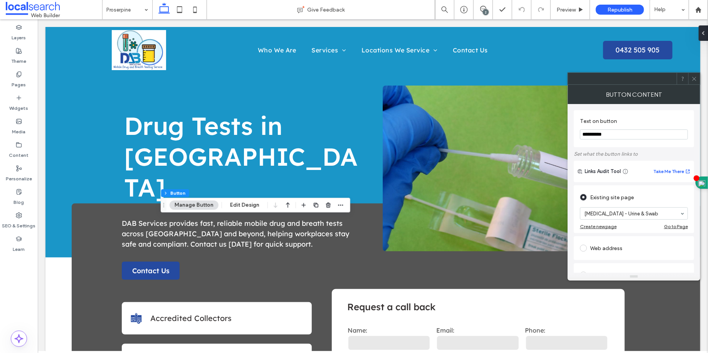
click at [699, 86] on div "Button Content" at bounding box center [634, 94] width 133 height 19
click at [696, 83] on span at bounding box center [695, 79] width 6 height 12
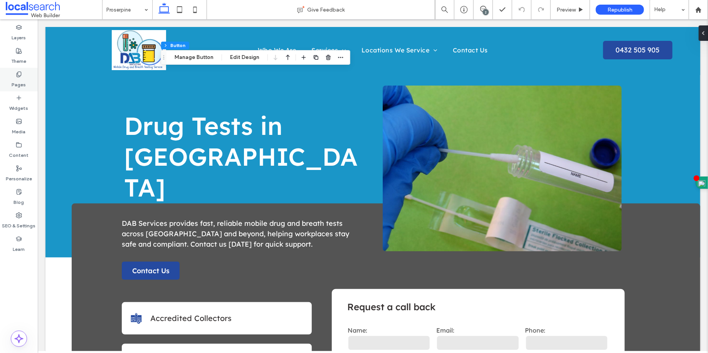
click at [19, 85] on label "Pages" at bounding box center [19, 82] width 14 height 11
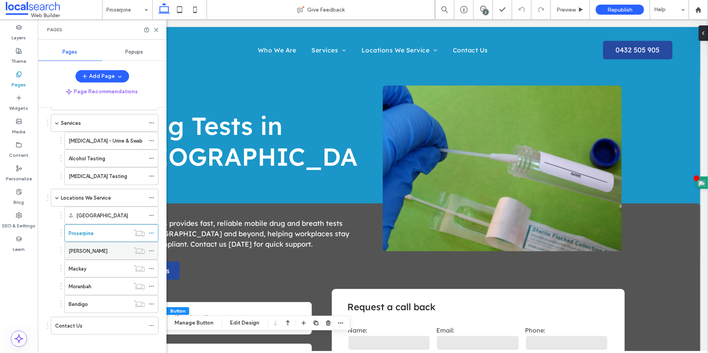
click at [104, 255] on div "[PERSON_NAME]" at bounding box center [99, 250] width 61 height 17
click at [0, 0] on div at bounding box center [0, 0] width 0 height 0
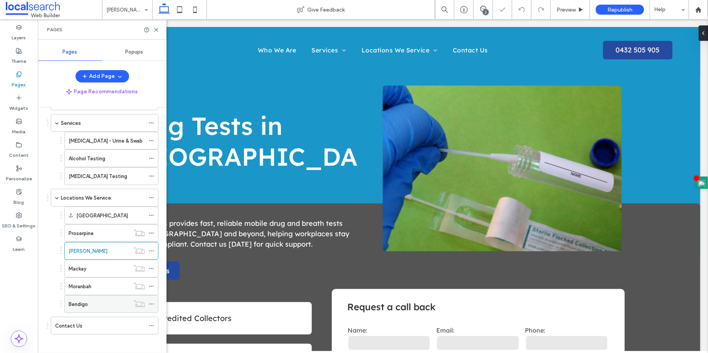
click at [102, 300] on div "Bendigo" at bounding box center [99, 304] width 61 height 8
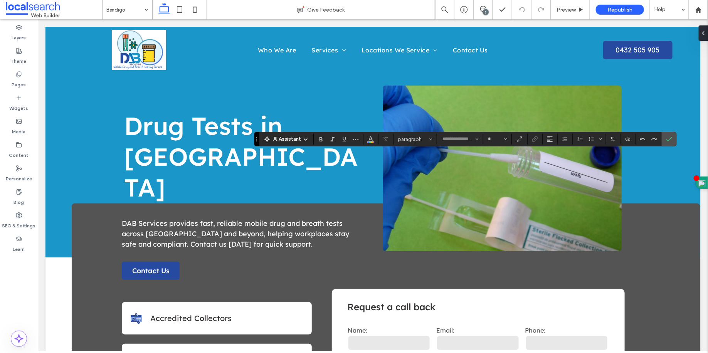
type input "**********"
type input "**"
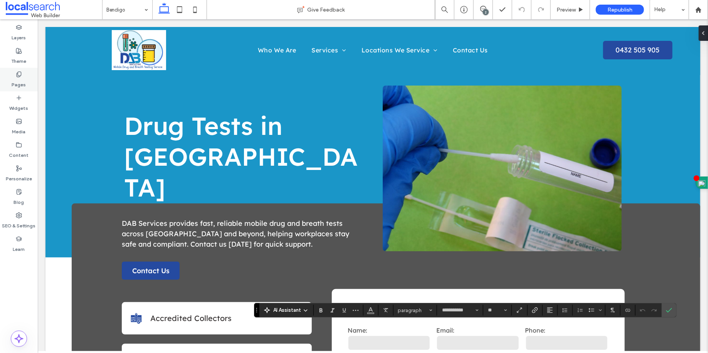
click at [14, 71] on div "Pages" at bounding box center [19, 80] width 38 height 24
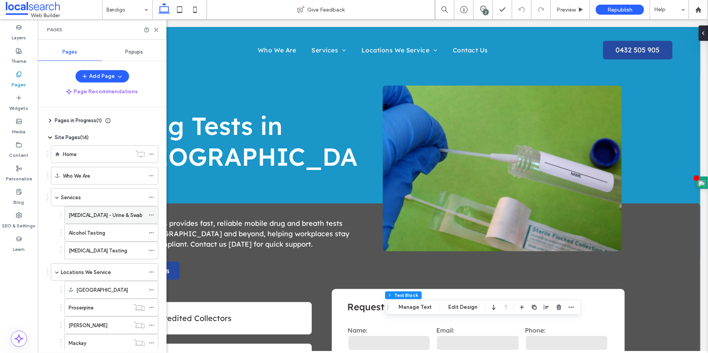
click at [101, 211] on label "[MEDICAL_DATA] - Urine & Swab" at bounding box center [106, 215] width 74 height 13
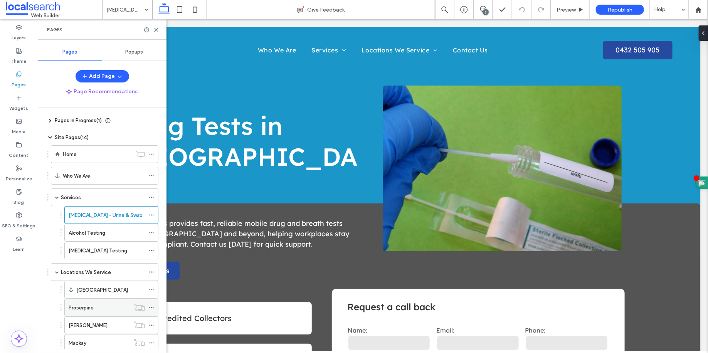
click at [106, 304] on div "Proserpine" at bounding box center [99, 308] width 61 height 8
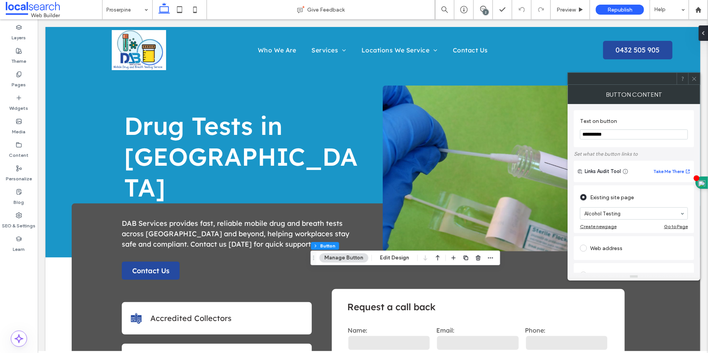
click at [698, 82] on div at bounding box center [695, 79] width 12 height 12
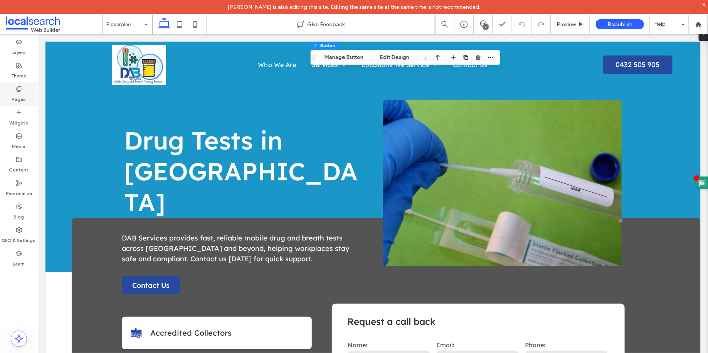
click at [27, 89] on div "Pages" at bounding box center [19, 95] width 38 height 24
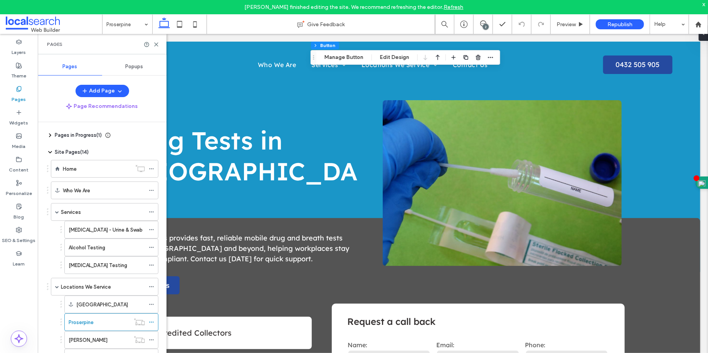
scroll to position [74, 0]
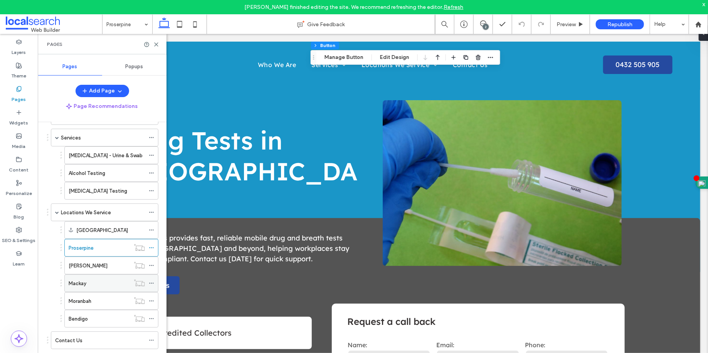
click at [114, 280] on div "Mackay" at bounding box center [99, 284] width 61 height 8
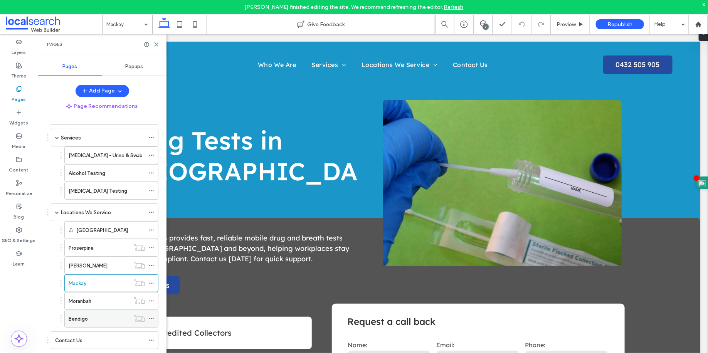
click at [99, 310] on div "Bendigo" at bounding box center [99, 318] width 61 height 17
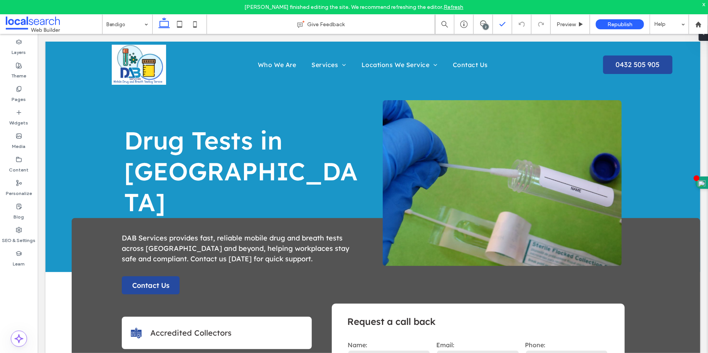
type input "**********"
type input "**"
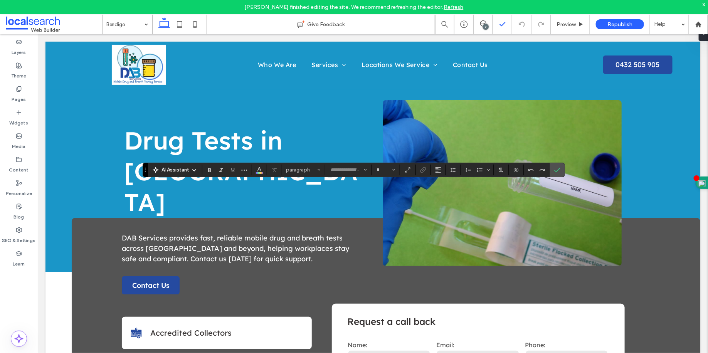
type input "**********"
type input "**"
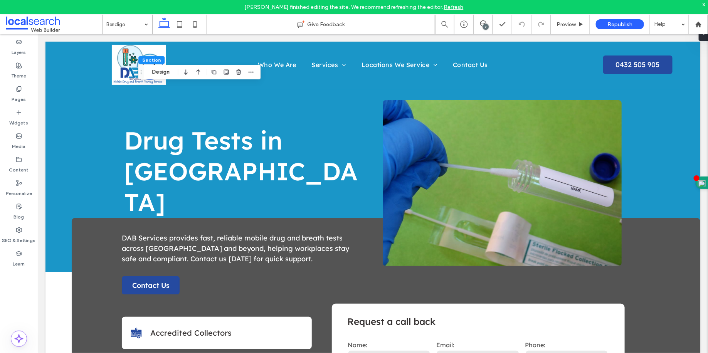
scroll to position [96, 0]
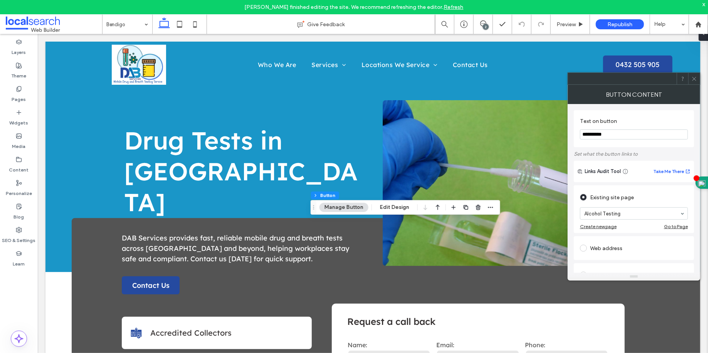
click at [698, 84] on div at bounding box center [695, 79] width 12 height 12
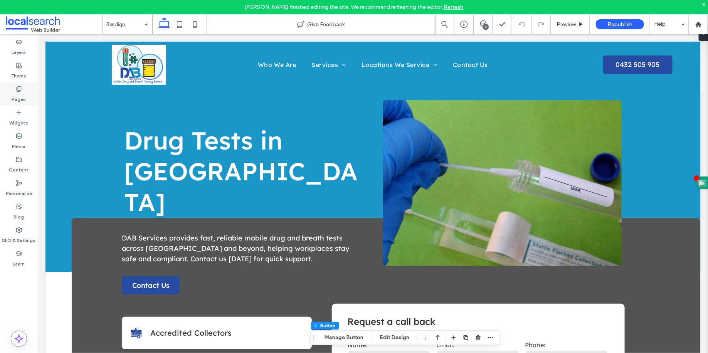
click at [20, 98] on label "Pages" at bounding box center [19, 97] width 14 height 11
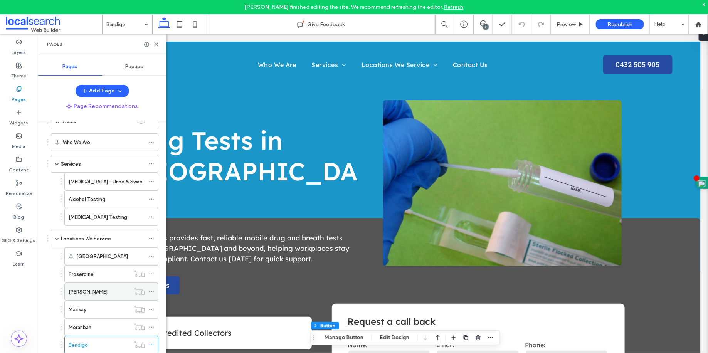
scroll to position [74, 0]
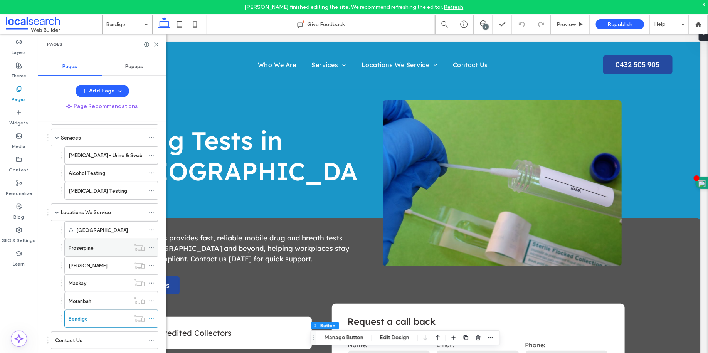
click at [106, 248] on div "Proserpine" at bounding box center [99, 248] width 61 height 8
click at [157, 44] on icon at bounding box center [156, 45] width 6 height 6
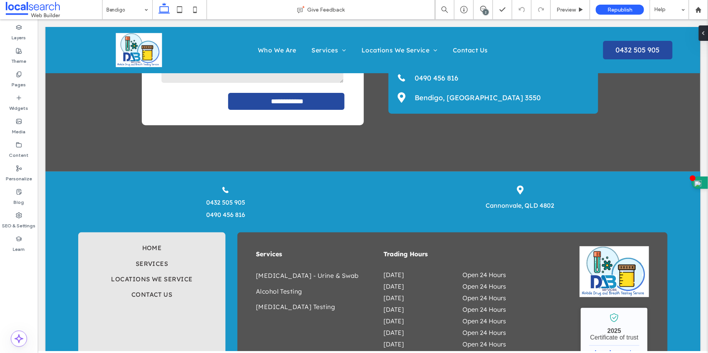
scroll to position [1435, 0]
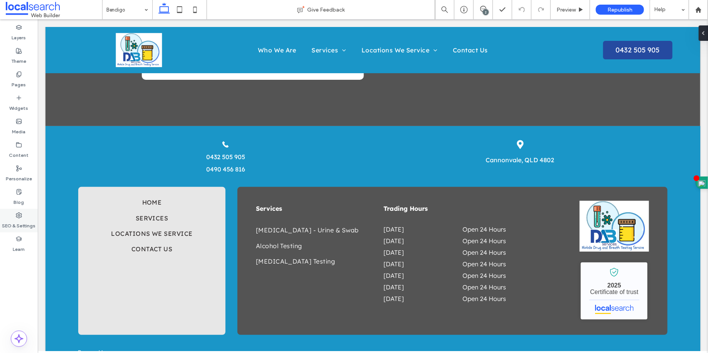
click at [29, 222] on label "SEO & Settings" at bounding box center [19, 224] width 34 height 11
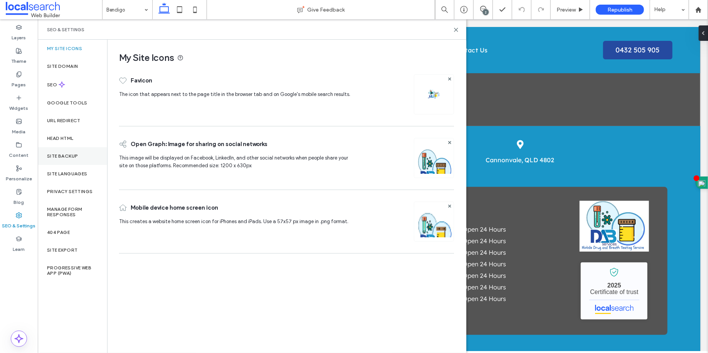
click at [83, 154] on div "Site Backup" at bounding box center [72, 156] width 69 height 18
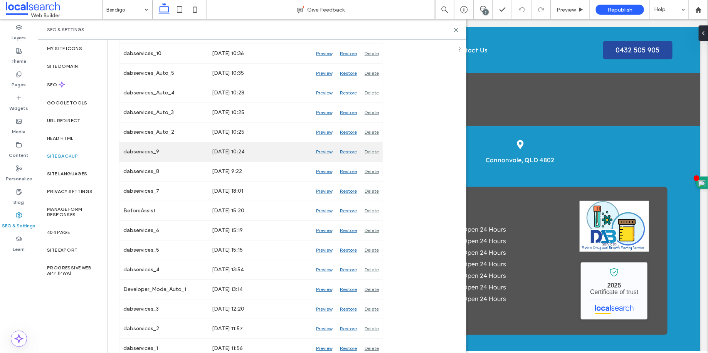
scroll to position [306, 0]
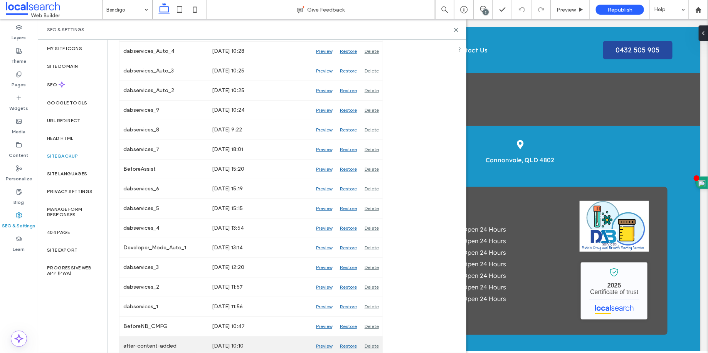
click at [327, 344] on div "Preview" at bounding box center [324, 346] width 24 height 19
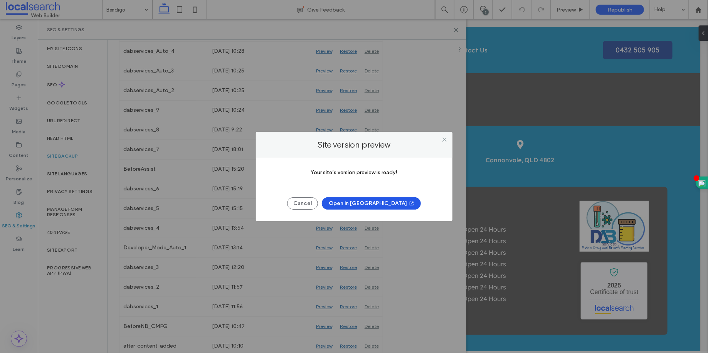
click at [377, 207] on button "Open in New Tab" at bounding box center [371, 203] width 99 height 12
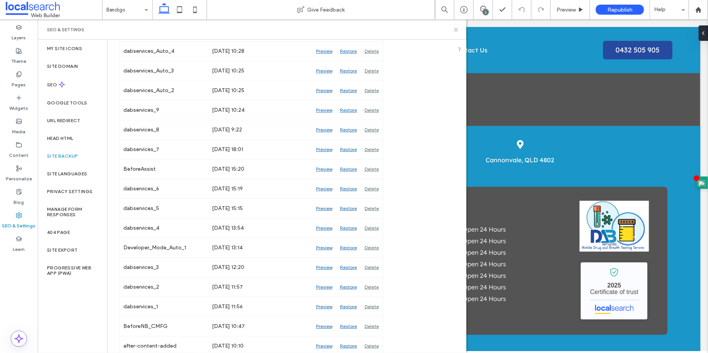
click at [458, 30] on icon at bounding box center [456, 30] width 6 height 6
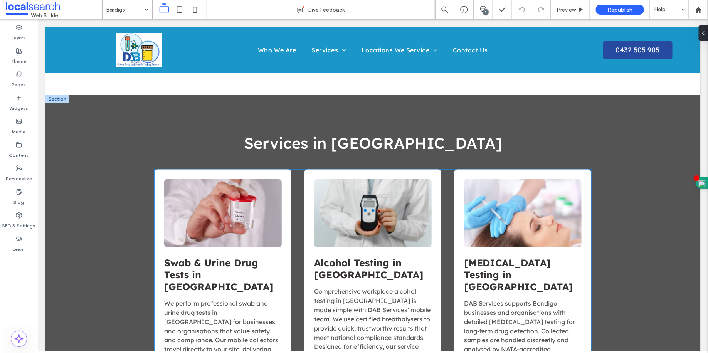
scroll to position [590, 0]
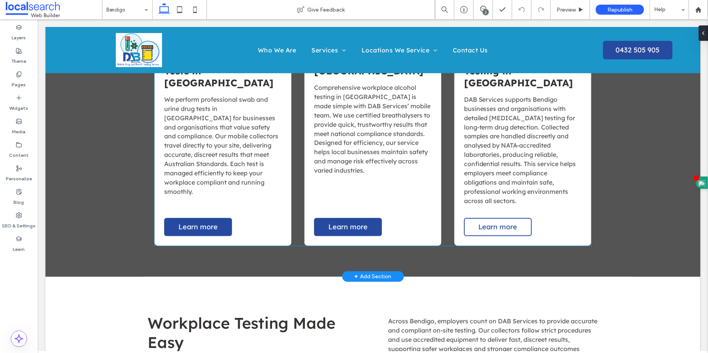
click at [488, 222] on span "Learn more" at bounding box center [497, 226] width 39 height 9
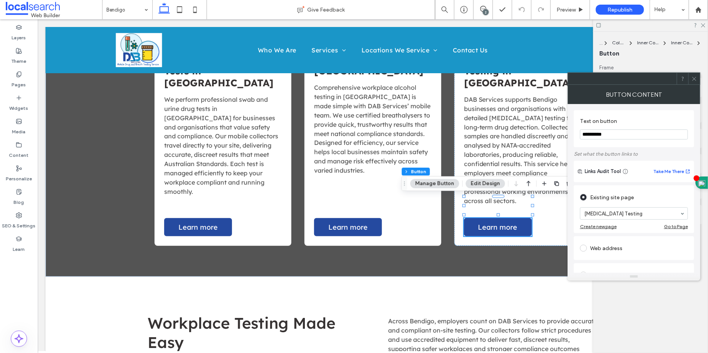
click at [692, 78] on icon at bounding box center [695, 79] width 6 height 6
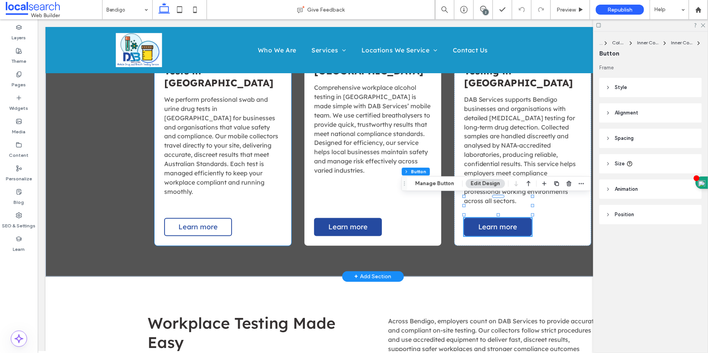
click at [205, 218] on link "Learn more" at bounding box center [198, 227] width 68 height 18
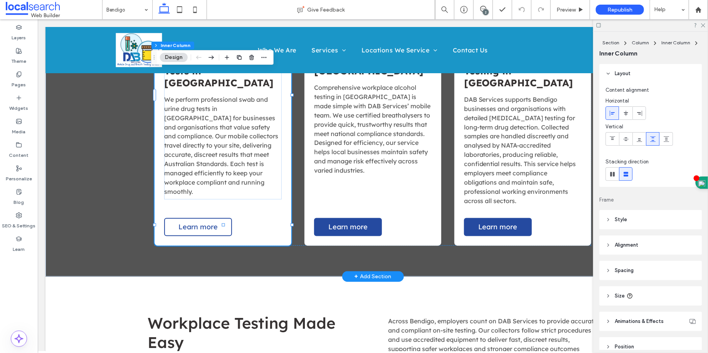
click at [205, 218] on link "Learn more" at bounding box center [198, 227] width 68 height 18
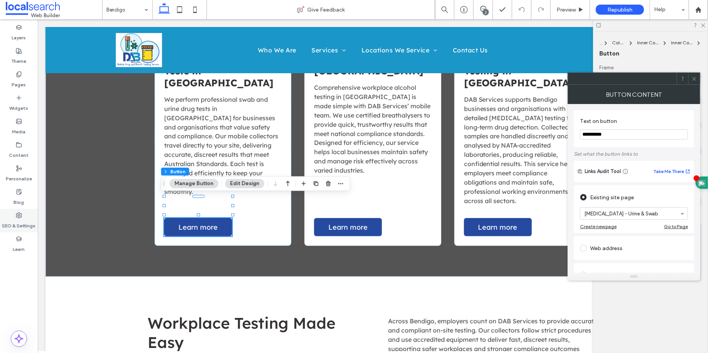
click at [23, 213] on div "SEO & Settings" at bounding box center [19, 221] width 38 height 24
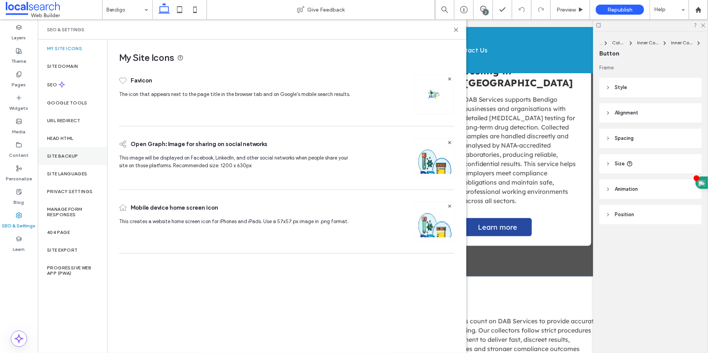
click at [92, 156] on div "Site Backup" at bounding box center [72, 156] width 69 height 18
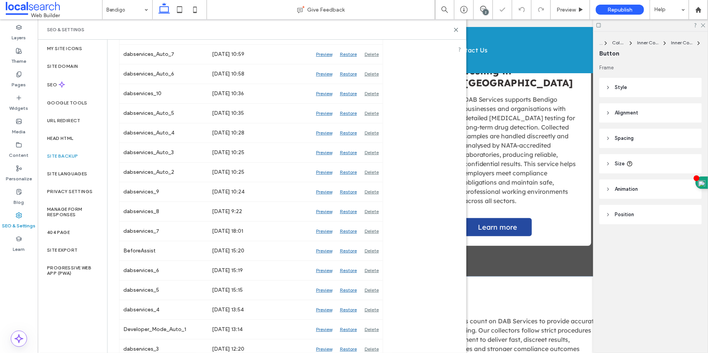
scroll to position [306, 0]
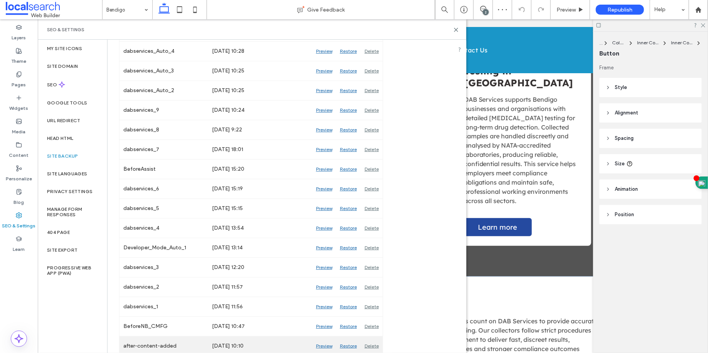
click at [172, 344] on div "after-content-added" at bounding box center [164, 346] width 89 height 19
click at [326, 342] on div "Preview" at bounding box center [324, 346] width 24 height 19
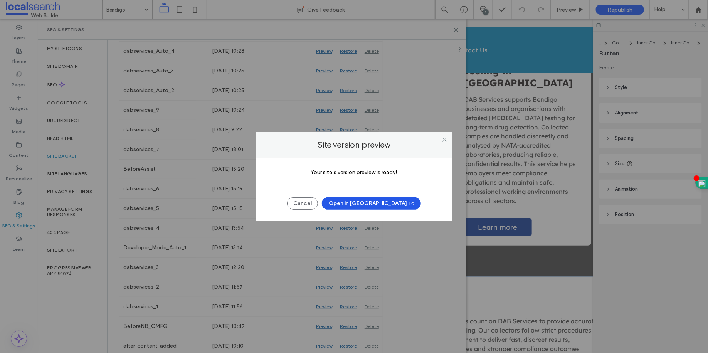
click at [376, 205] on button "Open in New Tab" at bounding box center [371, 203] width 99 height 12
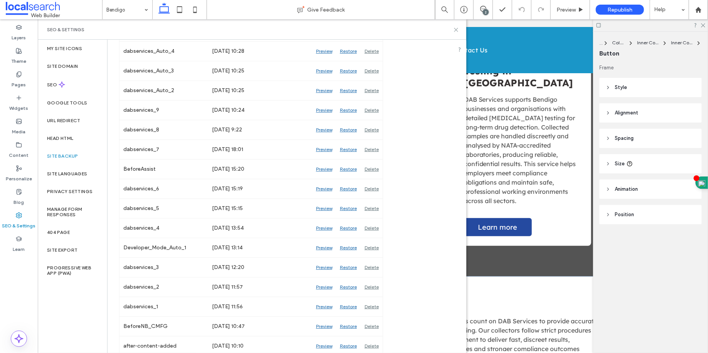
click at [455, 30] on icon at bounding box center [456, 30] width 6 height 6
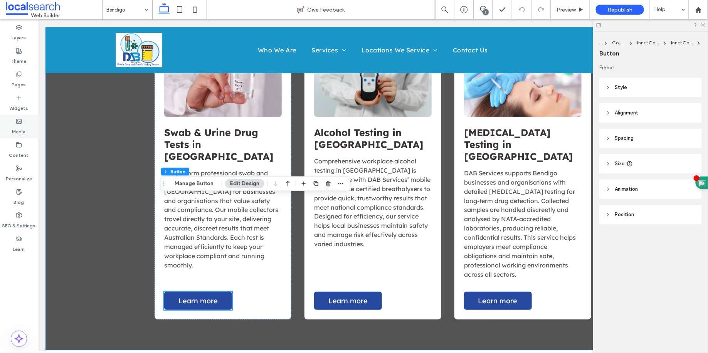
scroll to position [387, 0]
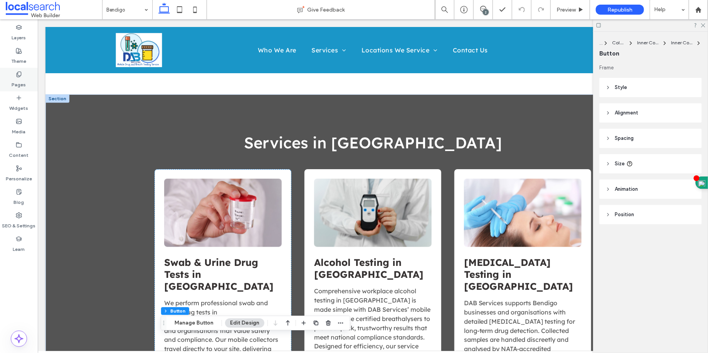
click at [8, 83] on div "Pages" at bounding box center [19, 80] width 38 height 24
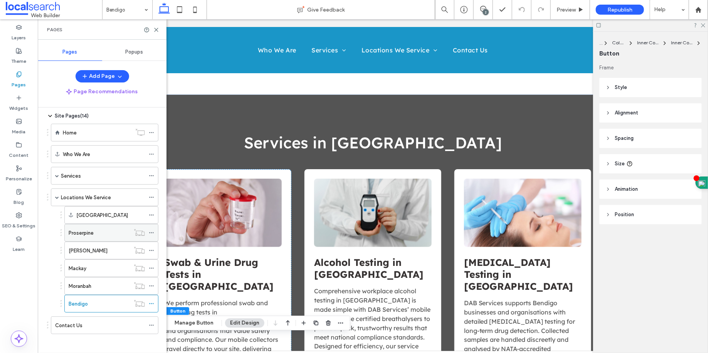
scroll to position [22, 0]
click at [103, 236] on div "Proserpine" at bounding box center [99, 232] width 61 height 17
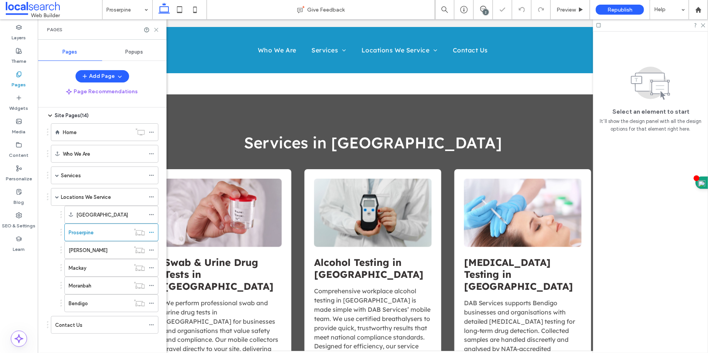
click at [157, 31] on icon at bounding box center [156, 30] width 6 height 6
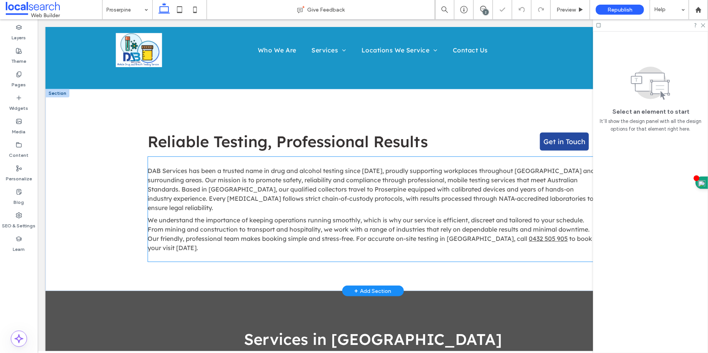
scroll to position [530, 0]
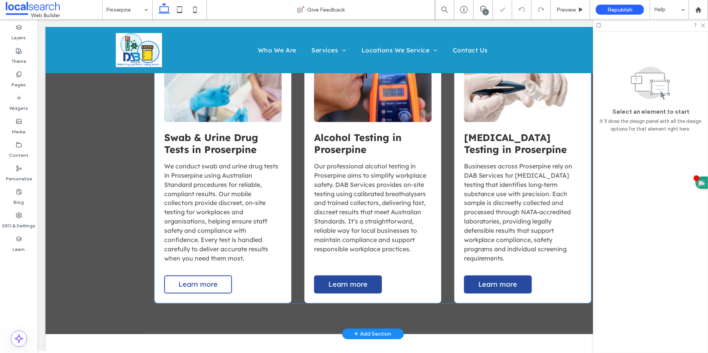
click at [214, 275] on link "Learn more" at bounding box center [198, 284] width 68 height 18
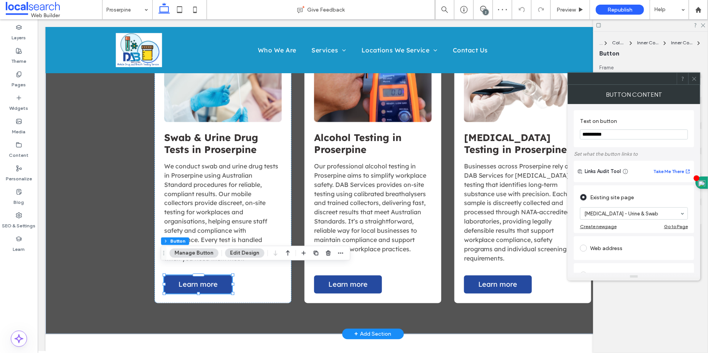
drag, startPoint x: 692, startPoint y: 81, endPoint x: 420, endPoint y: 176, distance: 288.4
click at [692, 81] on icon at bounding box center [695, 79] width 6 height 6
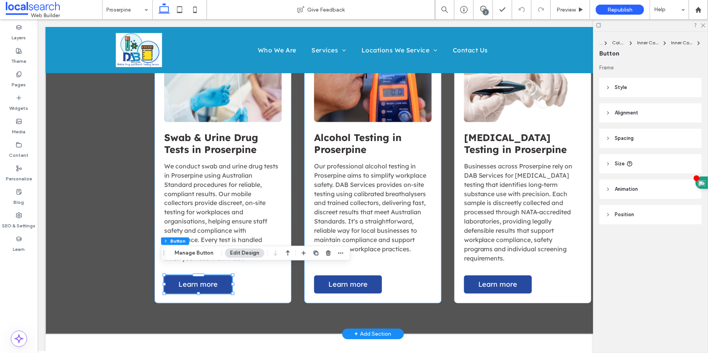
click at [356, 289] on div "Alcohol Testing in Proserpine Our professional alcohol testing in Proserpine ai…" at bounding box center [372, 173] width 137 height 259
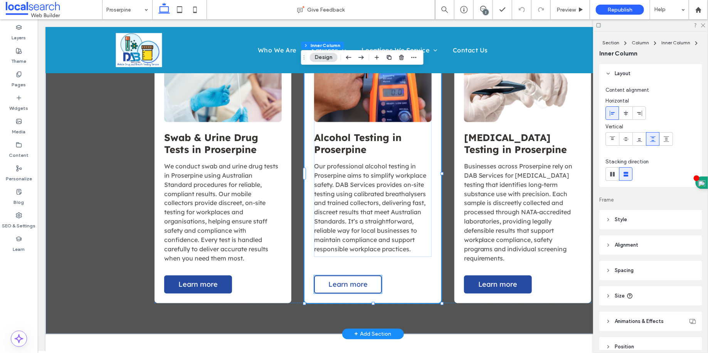
click at [357, 283] on link "Learn more" at bounding box center [348, 284] width 68 height 18
click at [357, 283] on div "Learn more" at bounding box center [348, 284] width 68 height 18
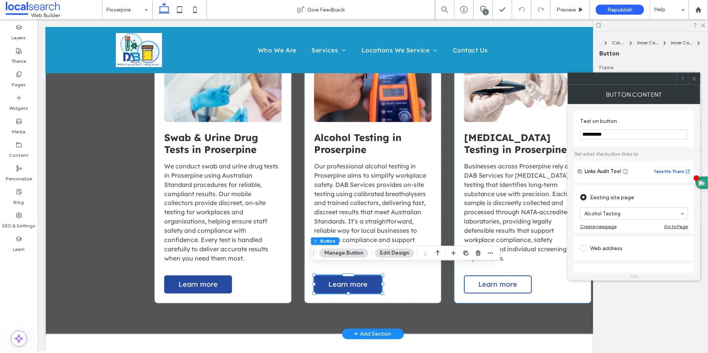
click at [505, 280] on span "Learn more" at bounding box center [497, 284] width 39 height 9
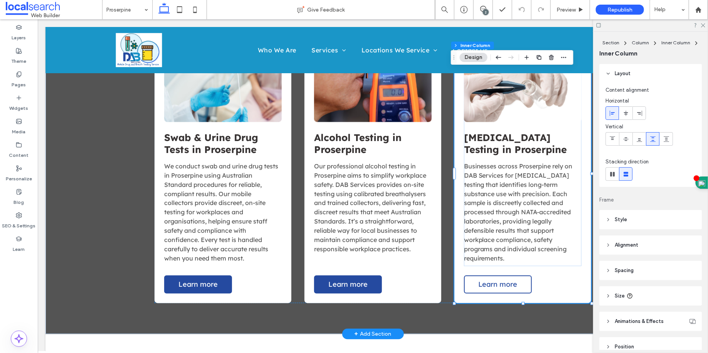
click at [505, 280] on span "Learn more" at bounding box center [497, 284] width 39 height 9
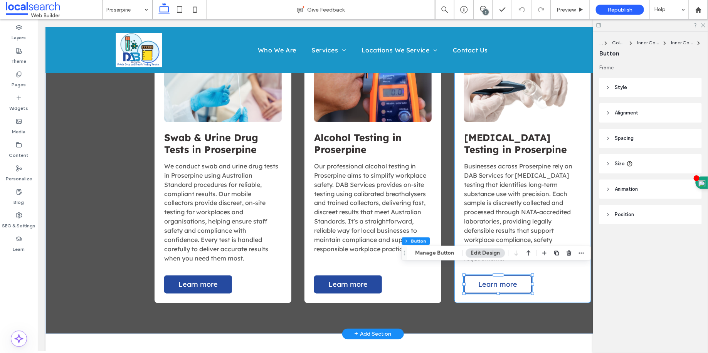
click at [513, 275] on link "Learn more" at bounding box center [498, 284] width 68 height 18
type input "*"
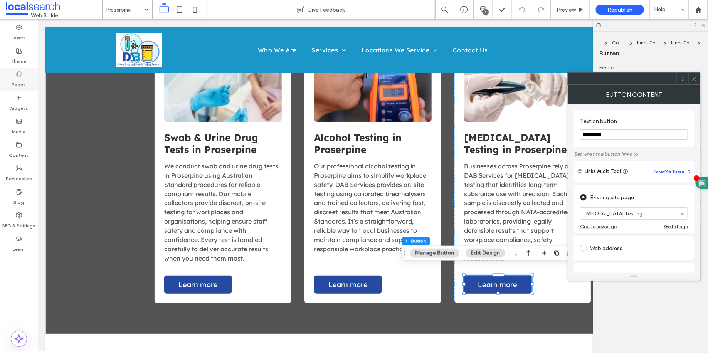
click at [17, 83] on label "Pages" at bounding box center [19, 82] width 14 height 11
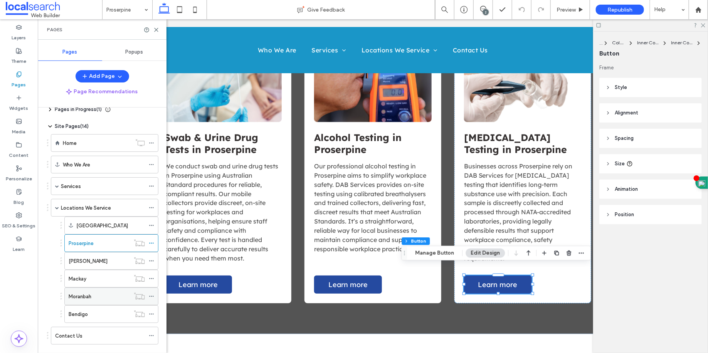
scroll to position [22, 0]
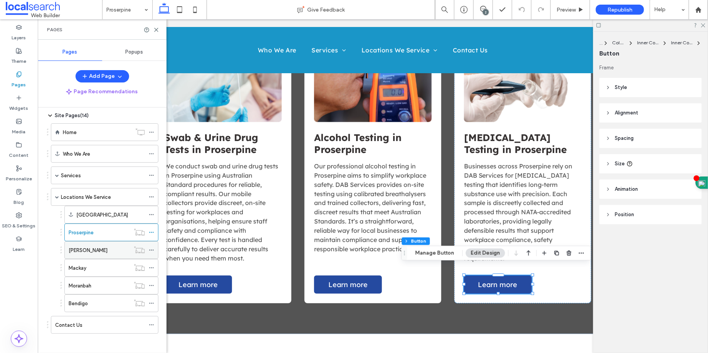
click at [116, 246] on div "[PERSON_NAME]" at bounding box center [99, 250] width 61 height 8
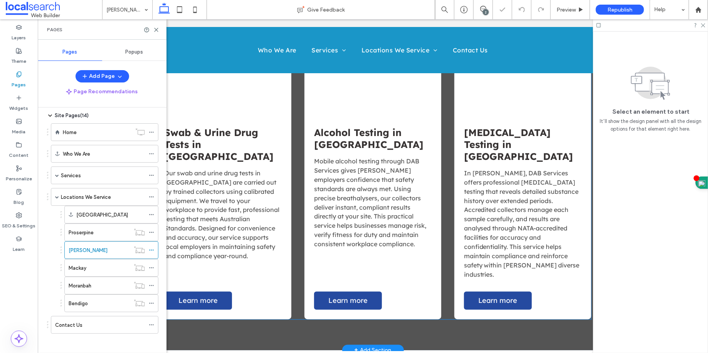
scroll to position [517, 0]
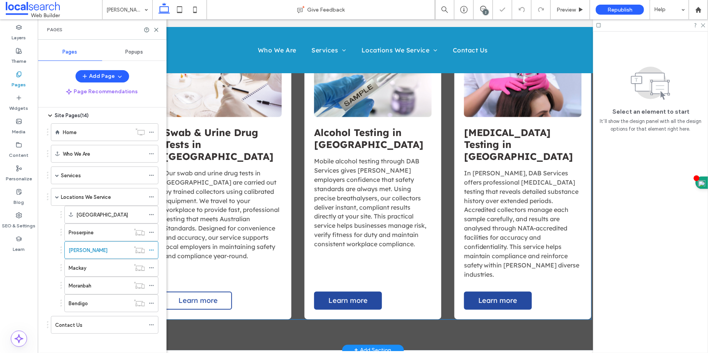
click at [195, 291] on link "Learn more" at bounding box center [198, 300] width 68 height 18
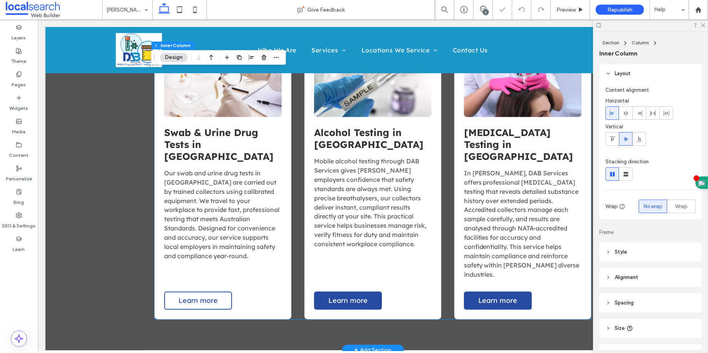
click at [195, 291] on link "Learn more" at bounding box center [198, 300] width 68 height 18
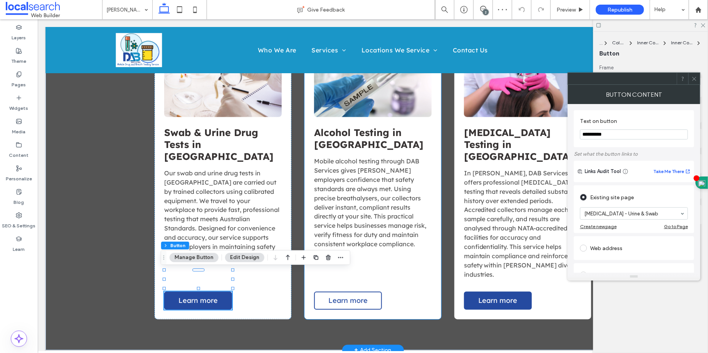
click at [319, 291] on link "Learn more" at bounding box center [348, 300] width 68 height 18
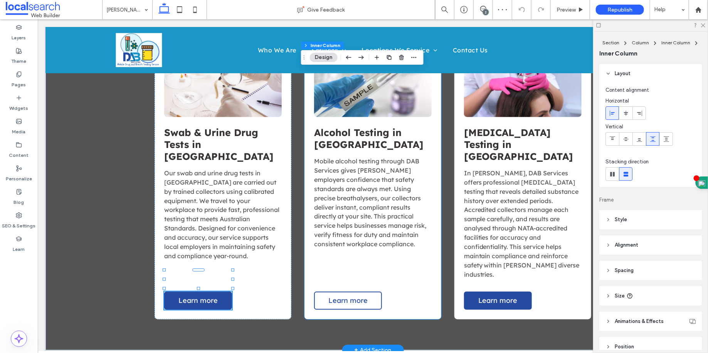
click at [319, 291] on link "Learn more" at bounding box center [348, 300] width 68 height 18
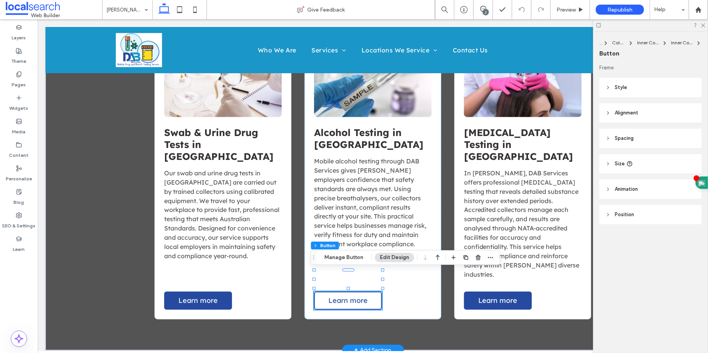
click at [330, 296] on span "Learn more" at bounding box center [347, 300] width 39 height 9
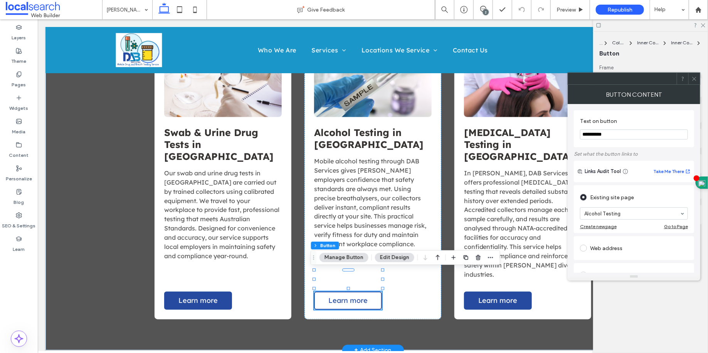
type input "*"
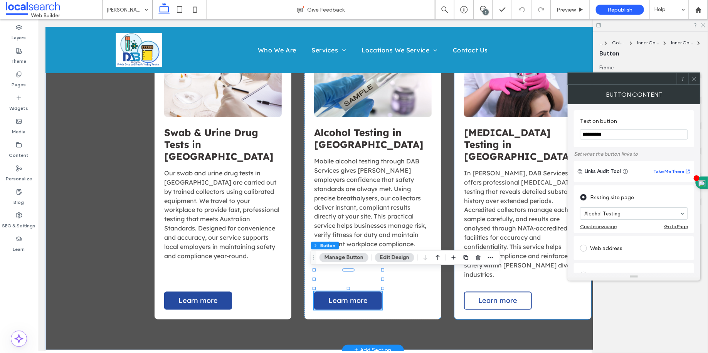
click at [495, 291] on link "Learn more" at bounding box center [498, 300] width 68 height 18
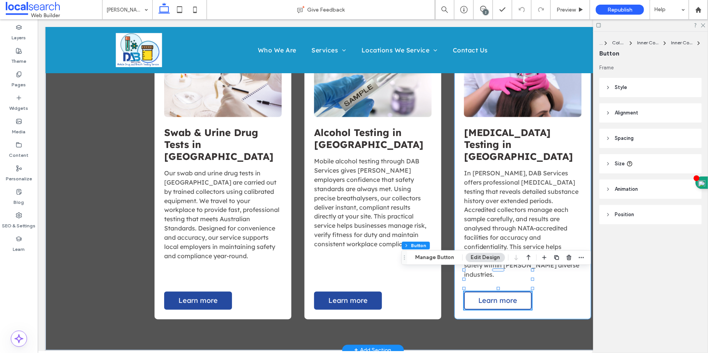
click at [495, 291] on link "Learn more" at bounding box center [498, 300] width 68 height 18
click at [491, 296] on span "Learn more" at bounding box center [497, 300] width 39 height 9
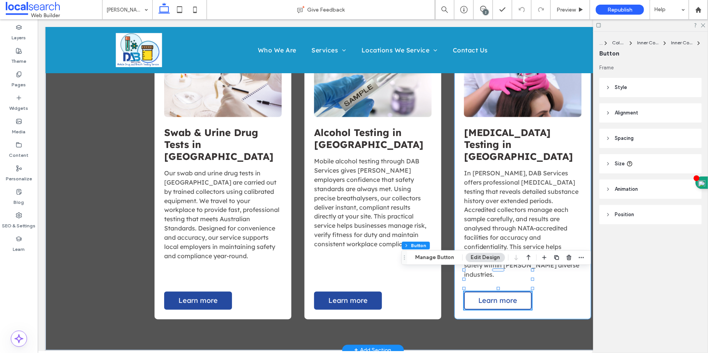
type input "*"
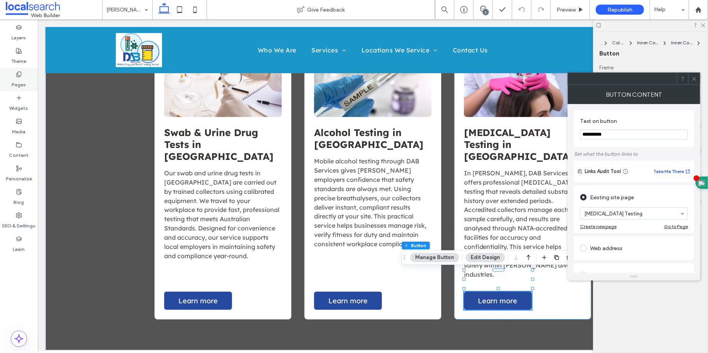
click at [25, 88] on div "Pages" at bounding box center [19, 80] width 38 height 24
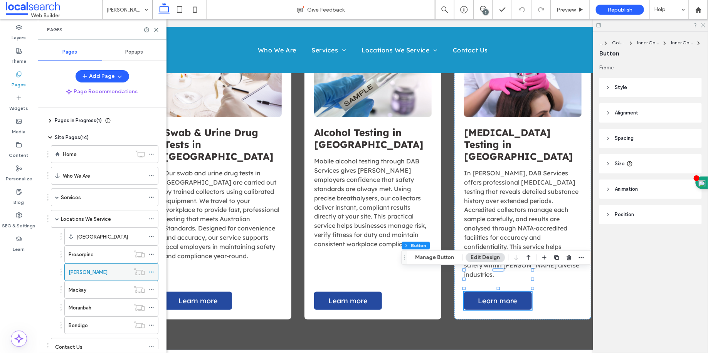
scroll to position [22, 0]
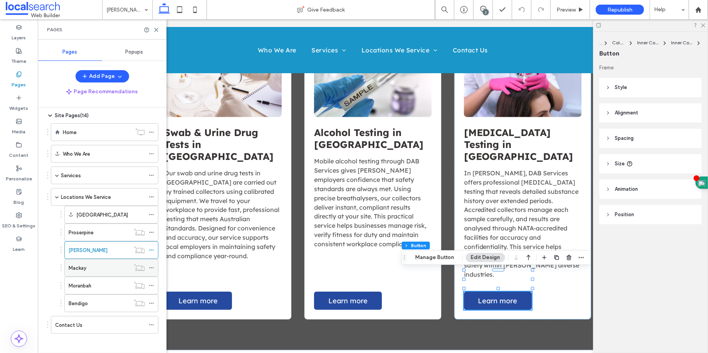
click at [102, 264] on div "Mackay" at bounding box center [99, 268] width 61 height 8
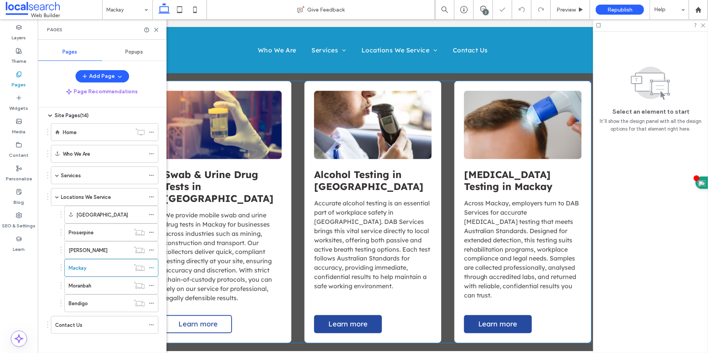
scroll to position [476, 0]
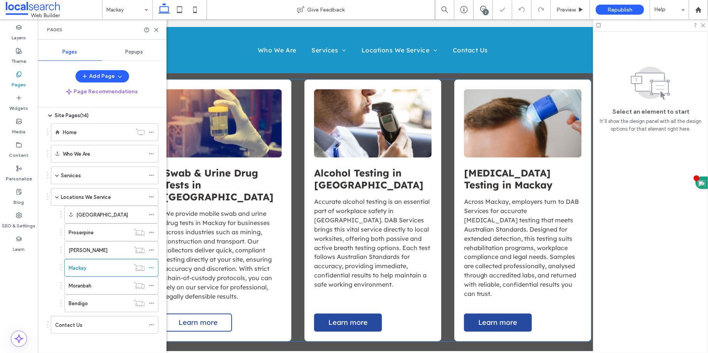
click at [193, 318] on span "Learn more" at bounding box center [197, 322] width 39 height 9
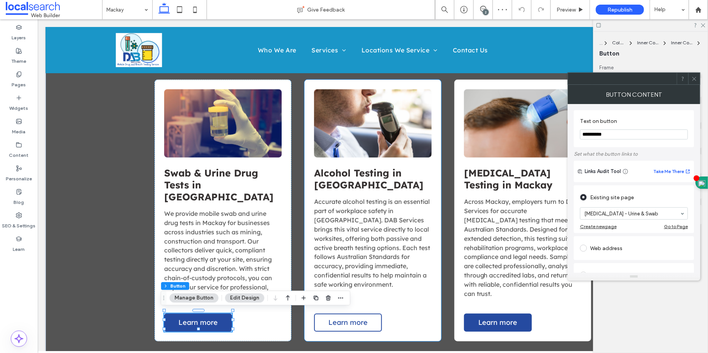
click at [337, 314] on link "Learn more" at bounding box center [348, 322] width 68 height 18
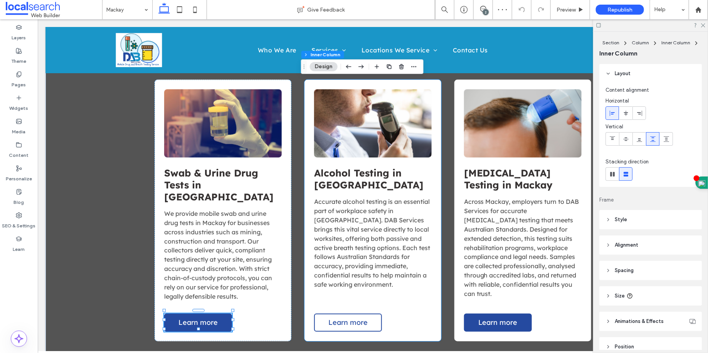
click at [337, 314] on link "Learn more" at bounding box center [348, 322] width 68 height 18
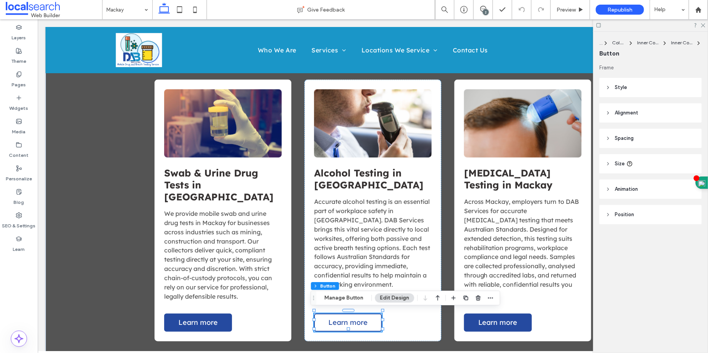
click at [370, 315] on link "Learn more" at bounding box center [348, 322] width 68 height 18
type input "*"
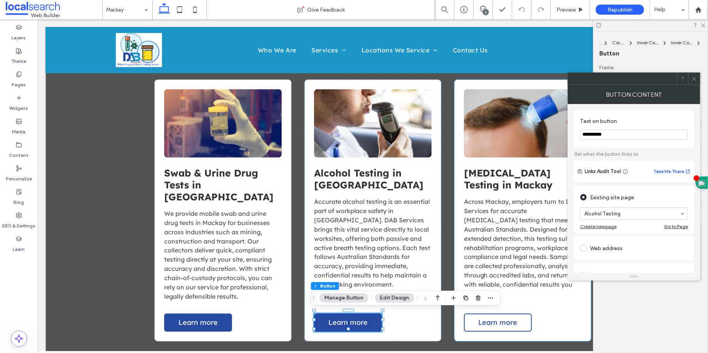
click at [505, 324] on link "Learn more" at bounding box center [498, 322] width 68 height 18
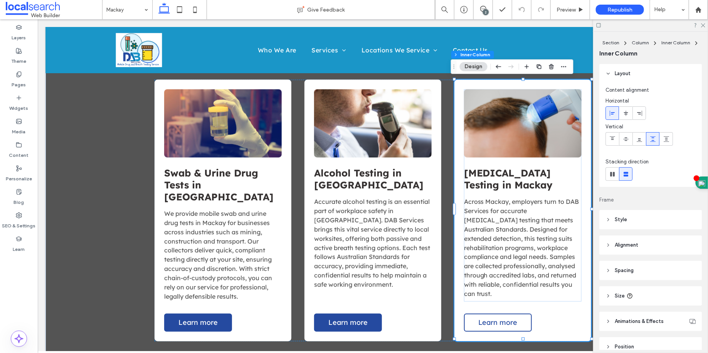
click at [505, 324] on link "Learn more" at bounding box center [498, 322] width 68 height 18
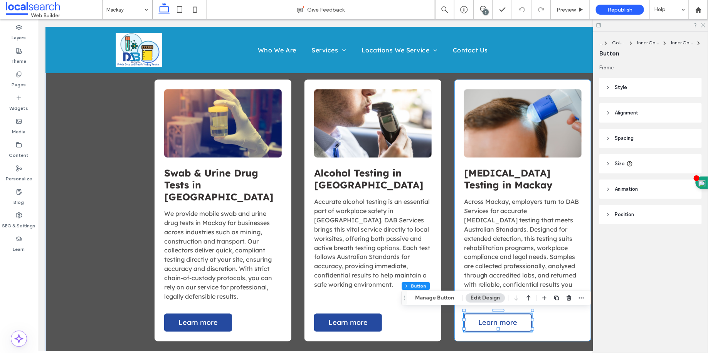
click at [505, 324] on link "Learn more" at bounding box center [498, 322] width 68 height 18
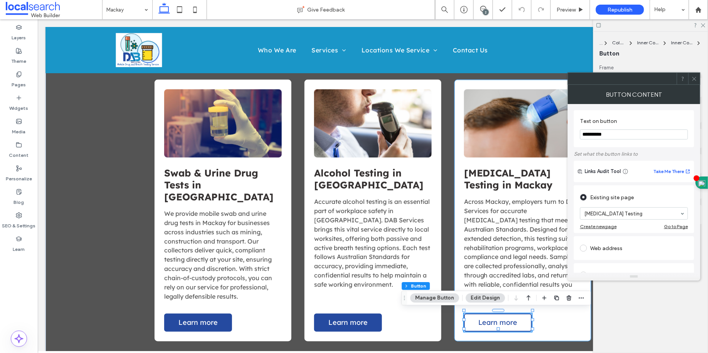
click at [505, 319] on span "Learn more" at bounding box center [497, 322] width 39 height 9
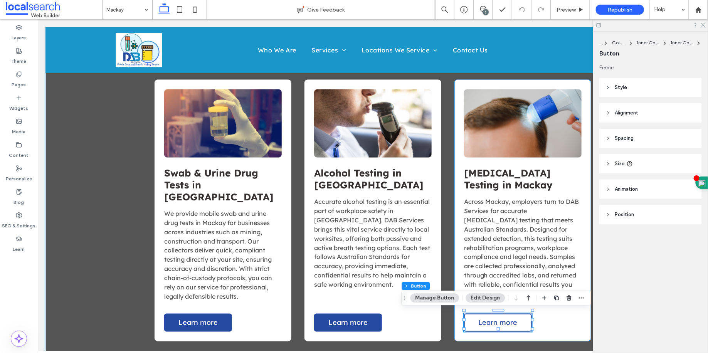
click at [505, 319] on span "Learn more" at bounding box center [497, 322] width 39 height 9
type input "*"
click at [13, 73] on div "Pages" at bounding box center [19, 80] width 38 height 24
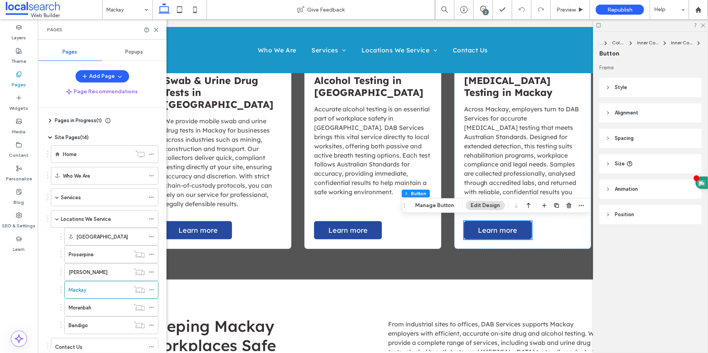
scroll to position [488, 0]
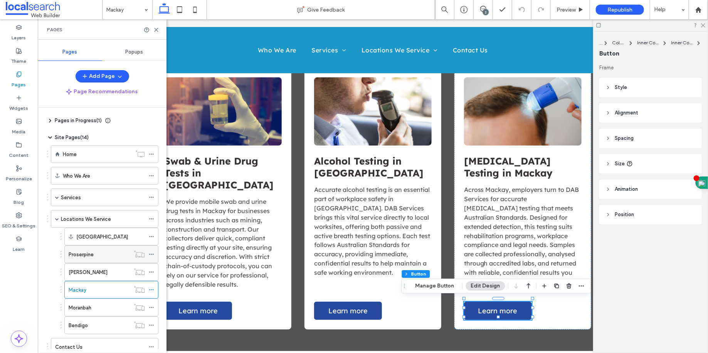
click at [94, 256] on div "Proserpine" at bounding box center [99, 254] width 61 height 17
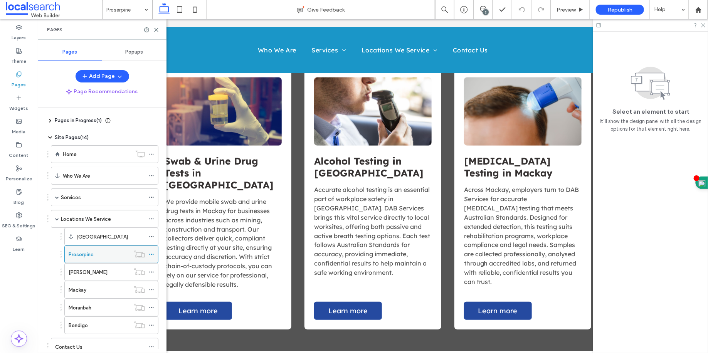
click at [94, 256] on div at bounding box center [354, 176] width 708 height 353
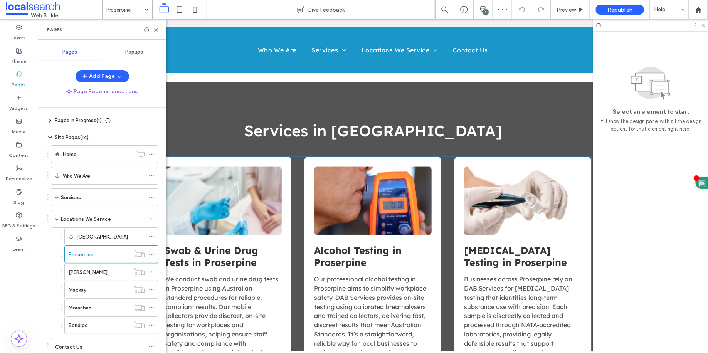
scroll to position [515, 0]
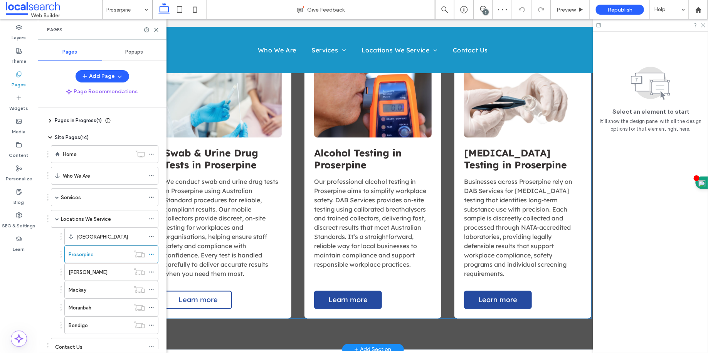
click at [201, 299] on link "Learn more" at bounding box center [198, 300] width 68 height 18
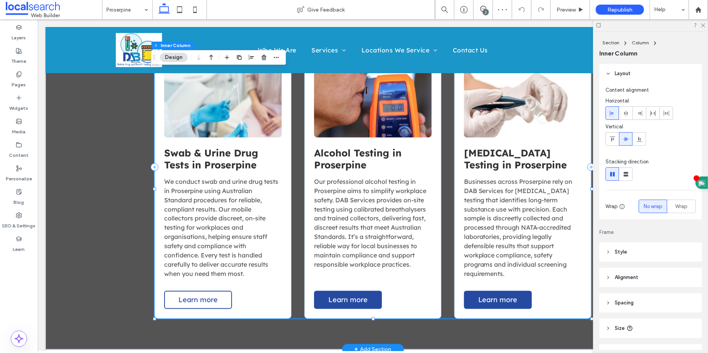
click at [202, 296] on link "Learn more" at bounding box center [198, 300] width 68 height 18
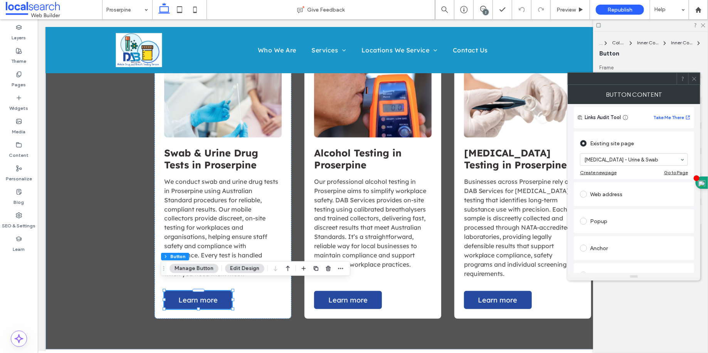
scroll to position [61, 0]
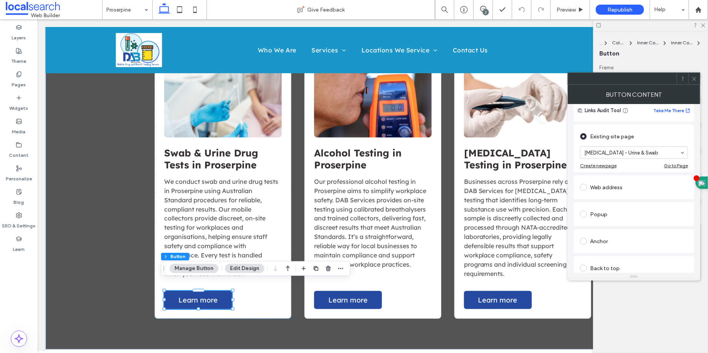
click at [604, 244] on div "Anchor" at bounding box center [634, 241] width 108 height 12
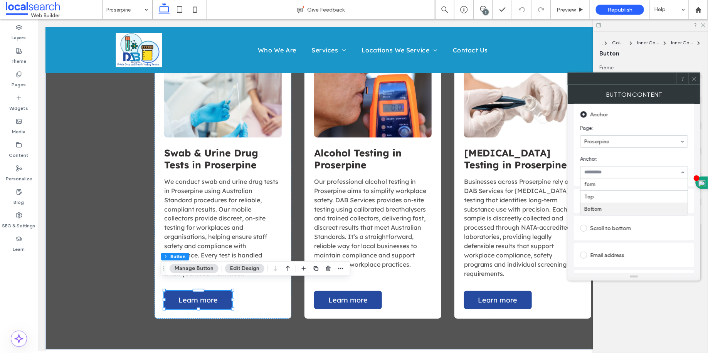
scroll to position [165, 0]
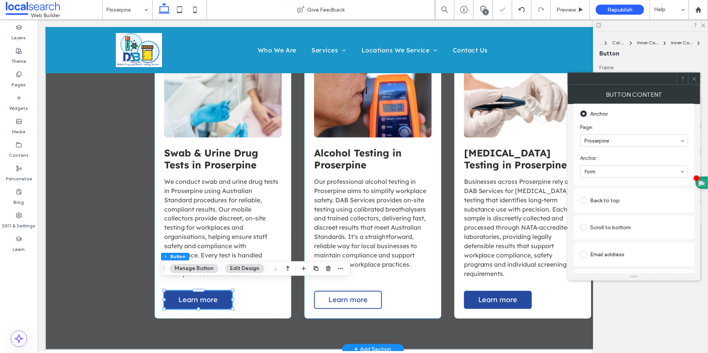
click at [344, 295] on span "Learn more" at bounding box center [347, 299] width 39 height 9
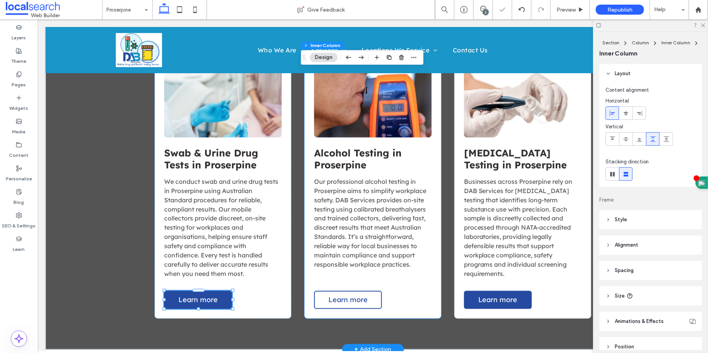
click at [344, 295] on span "Learn more" at bounding box center [347, 299] width 39 height 9
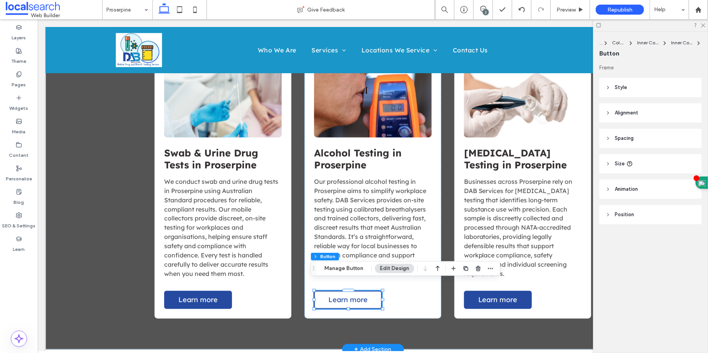
click at [360, 295] on span "Learn more" at bounding box center [347, 299] width 39 height 9
type input "*"
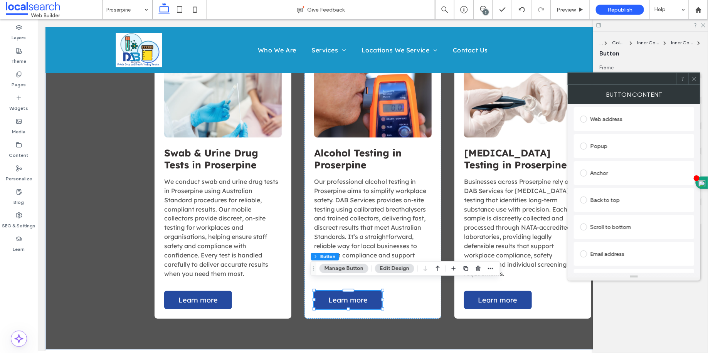
click at [610, 175] on div "Anchor" at bounding box center [634, 173] width 108 height 12
click at [694, 74] on span at bounding box center [695, 79] width 6 height 12
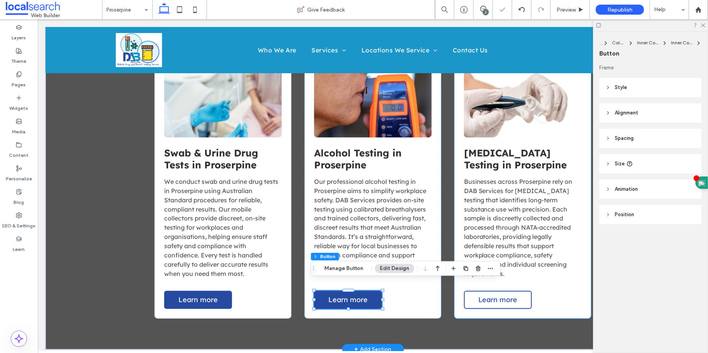
click at [494, 295] on span "Learn more" at bounding box center [497, 299] width 39 height 9
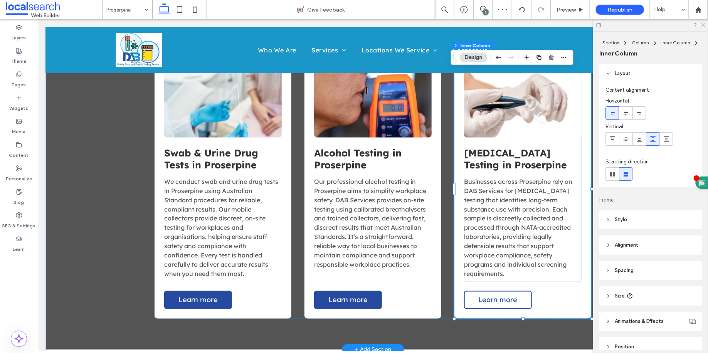
click at [494, 295] on span "Learn more" at bounding box center [497, 299] width 39 height 9
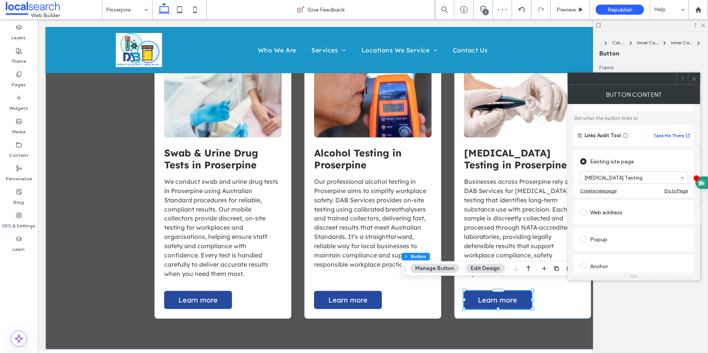
scroll to position [93, 0]
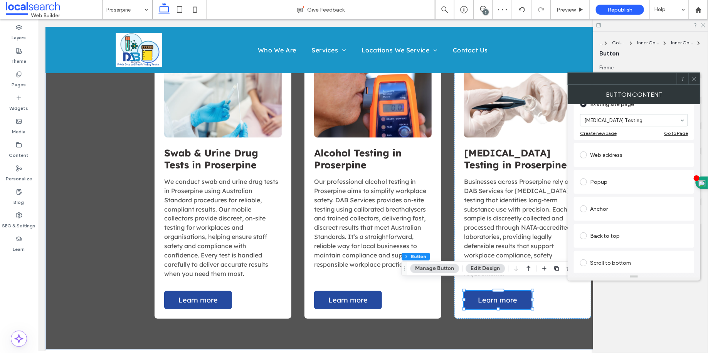
click at [620, 201] on div "Anchor" at bounding box center [634, 209] width 108 height 16
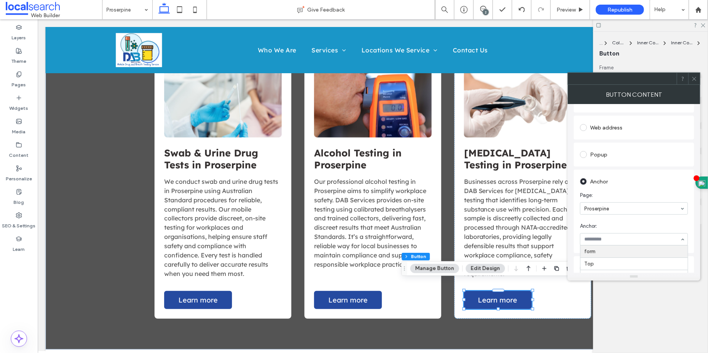
scroll to position [97, 0]
click at [696, 79] on use at bounding box center [694, 79] width 4 height 4
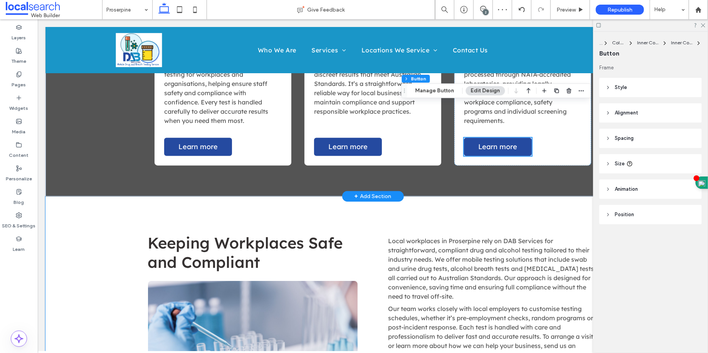
scroll to position [623, 0]
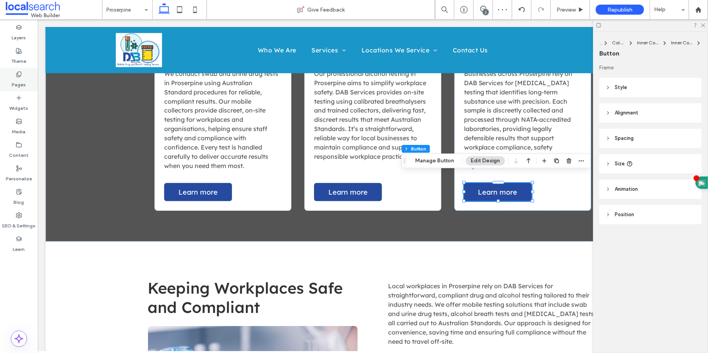
click at [37, 77] on div "Pages" at bounding box center [19, 80] width 38 height 24
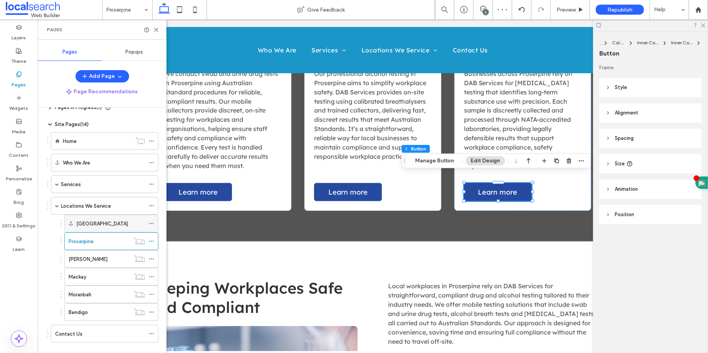
scroll to position [20, 0]
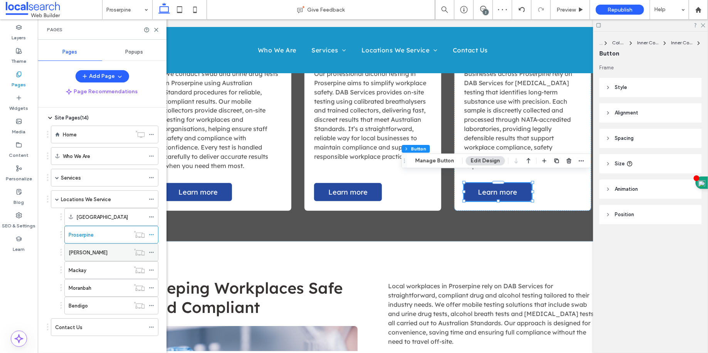
click at [91, 244] on div "[PERSON_NAME]" at bounding box center [99, 252] width 61 height 17
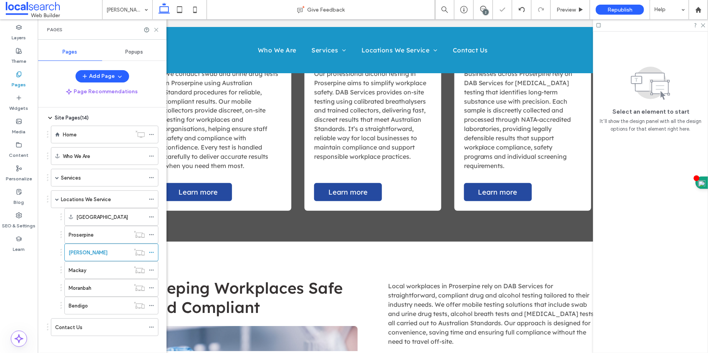
click at [156, 29] on icon at bounding box center [156, 30] width 6 height 6
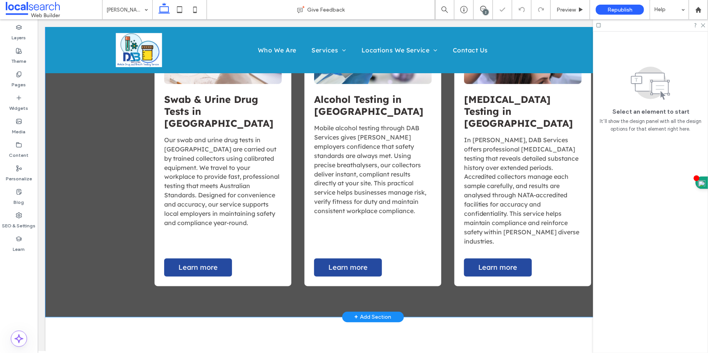
scroll to position [589, 0]
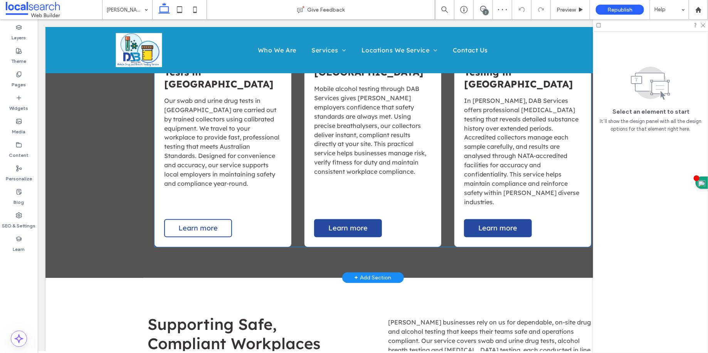
click at [210, 219] on link "Learn more" at bounding box center [198, 228] width 68 height 18
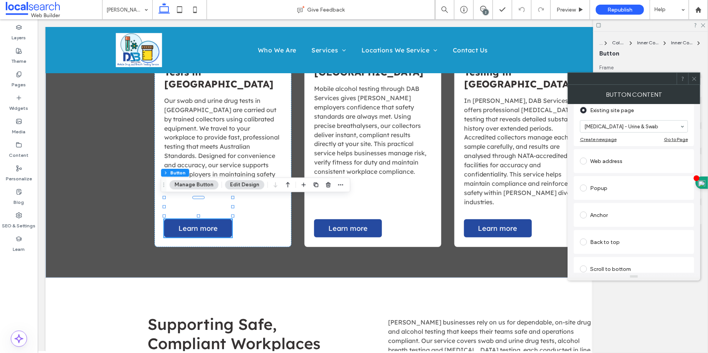
scroll to position [88, 0]
click at [607, 216] on div "Anchor" at bounding box center [634, 214] width 108 height 12
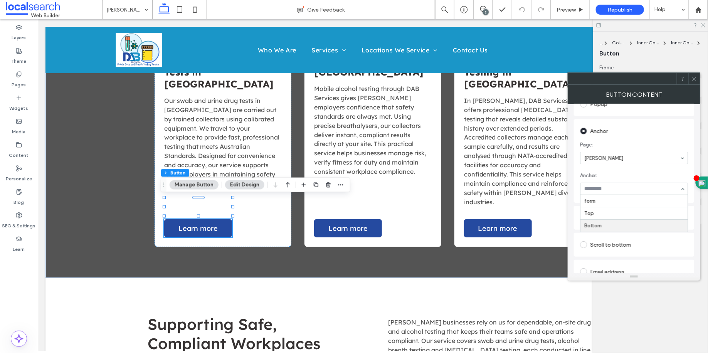
scroll to position [150, 0]
click at [695, 78] on icon at bounding box center [695, 79] width 6 height 6
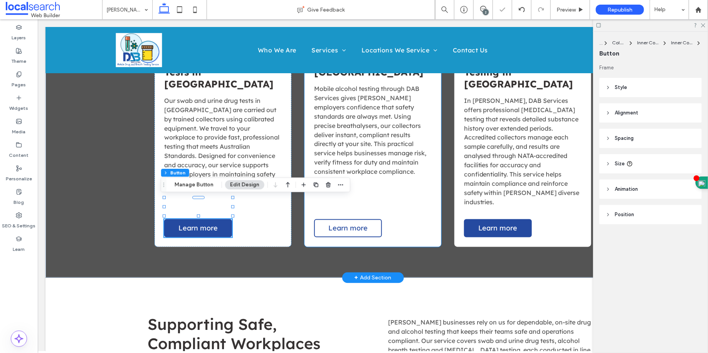
click at [347, 224] on span "Learn more" at bounding box center [347, 228] width 39 height 9
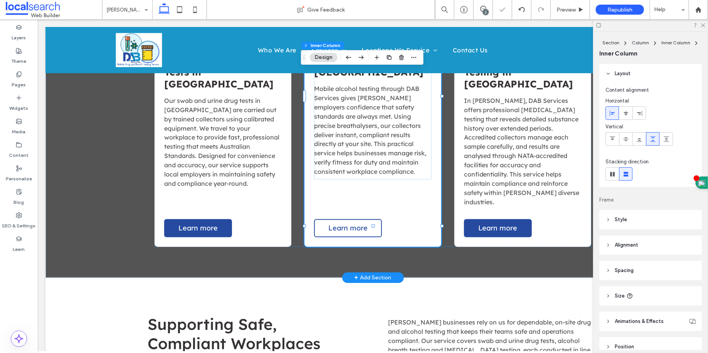
click at [347, 224] on span "Learn more" at bounding box center [347, 228] width 39 height 9
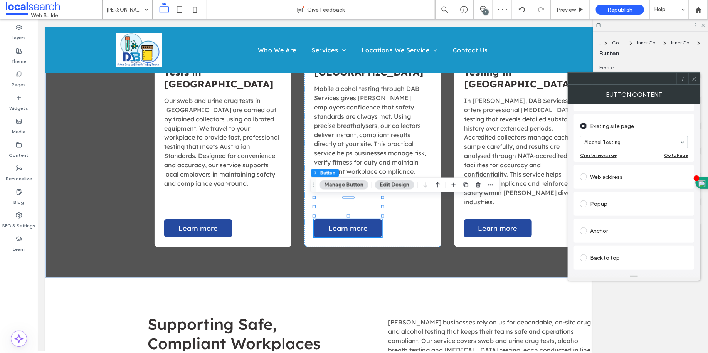
scroll to position [105, 0]
click at [613, 202] on div "Anchor" at bounding box center [634, 197] width 108 height 12
click at [621, 223] on section "Anchor: Select..." at bounding box center [634, 224] width 108 height 31
click at [621, 239] on div "Anchor Page: Bowen Anchor: Select..." at bounding box center [634, 202] width 120 height 84
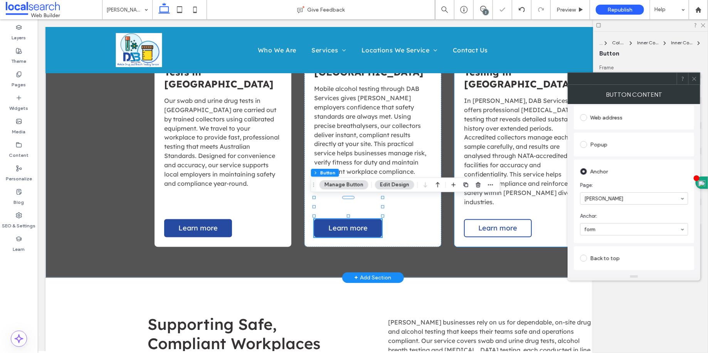
click at [477, 219] on link "Learn more" at bounding box center [498, 228] width 68 height 18
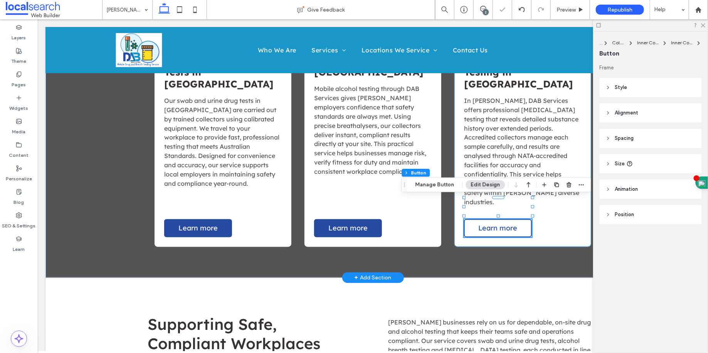
click at [483, 224] on span "Learn more" at bounding box center [497, 228] width 39 height 9
type input "*"
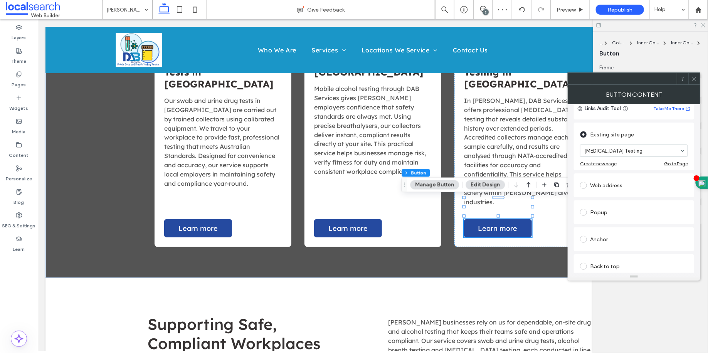
scroll to position [64, 0]
click at [610, 227] on div "Anchor" at bounding box center [634, 239] width 120 height 24
click at [608, 239] on div "Anchor" at bounding box center [634, 238] width 108 height 12
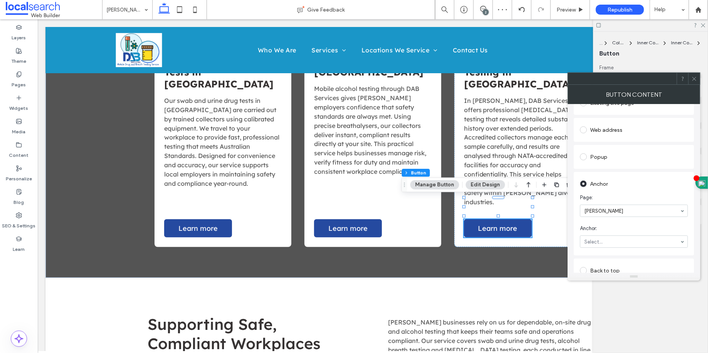
scroll to position [151, 0]
click at [697, 80] on div at bounding box center [695, 79] width 12 height 12
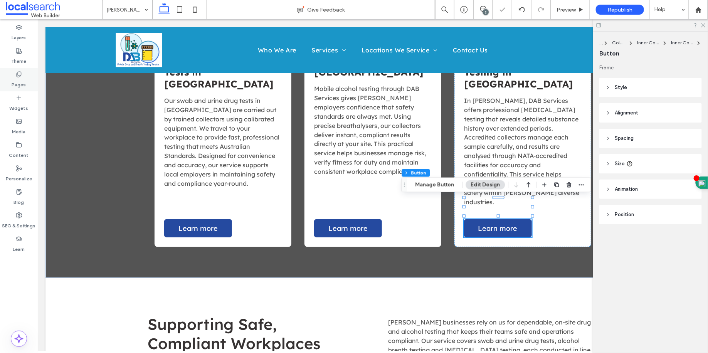
click at [19, 84] on label "Pages" at bounding box center [19, 82] width 14 height 11
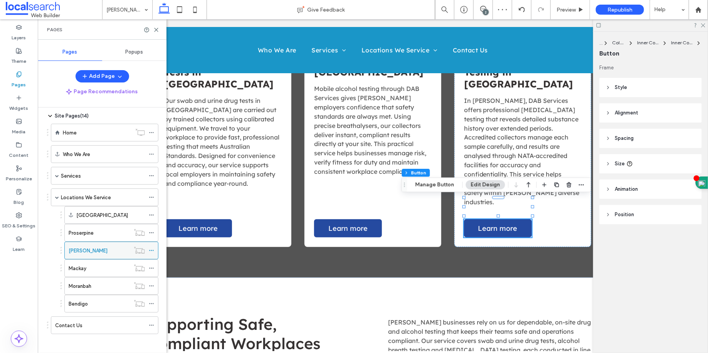
scroll to position [22, 0]
click at [113, 264] on div "Mackay" at bounding box center [99, 268] width 61 height 8
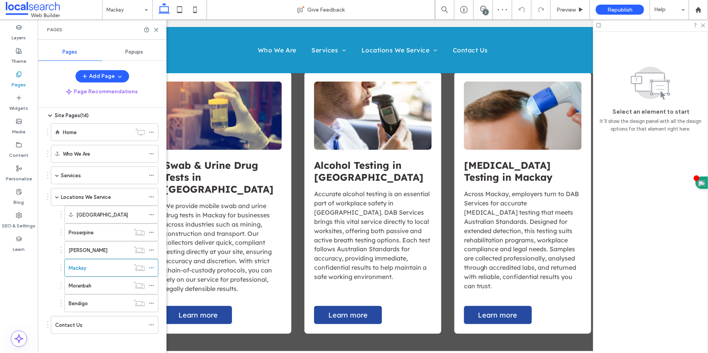
scroll to position [520, 0]
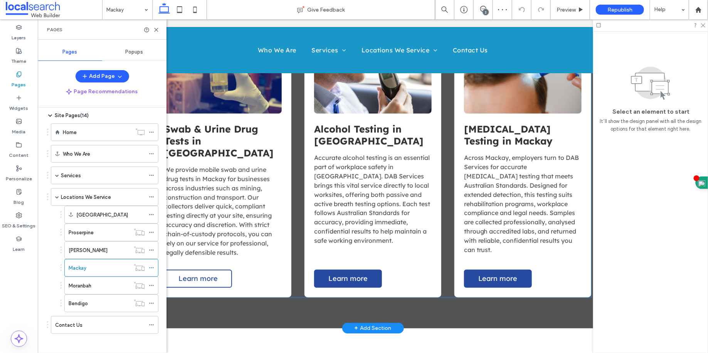
click at [202, 274] on span "Learn more" at bounding box center [197, 278] width 39 height 9
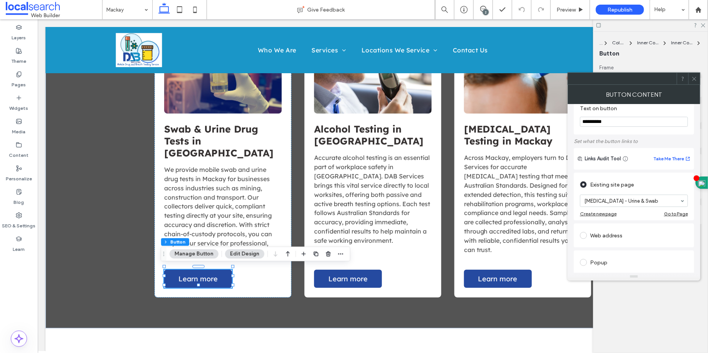
scroll to position [80, 0]
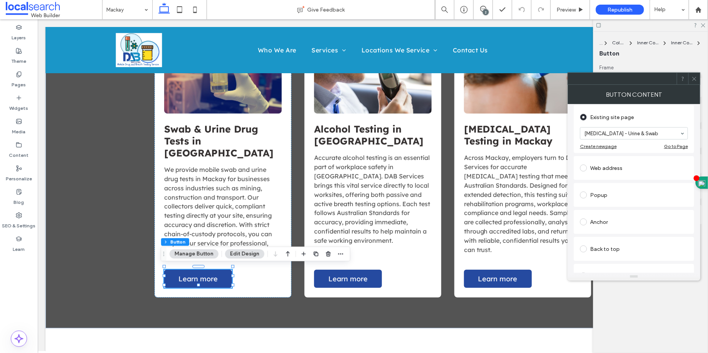
click at [613, 219] on div "Anchor" at bounding box center [634, 222] width 108 height 12
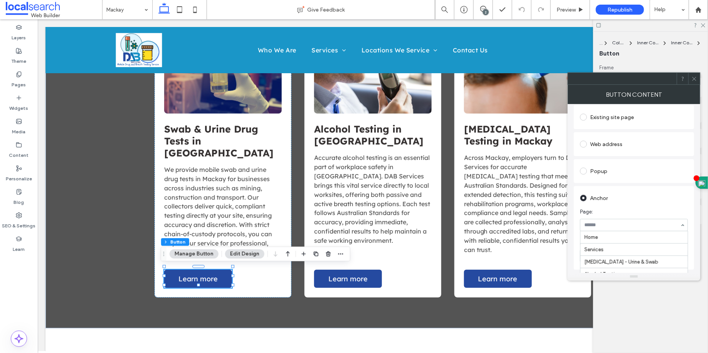
scroll to position [72, 0]
click at [618, 218] on section "Page: Mackay" at bounding box center [634, 219] width 108 height 31
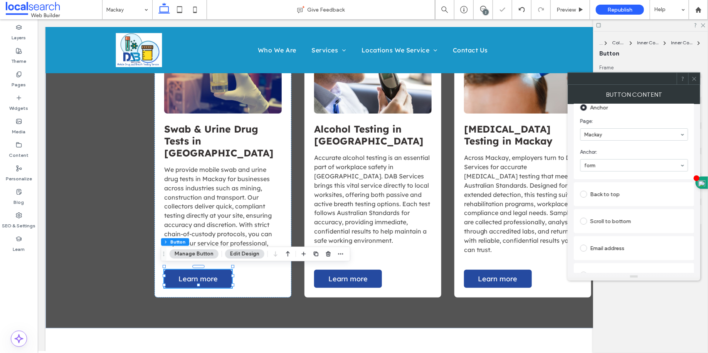
click at [694, 81] on icon at bounding box center [695, 79] width 6 height 6
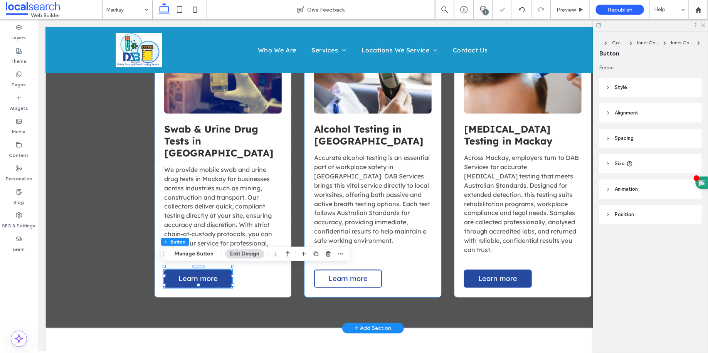
click at [342, 279] on span "Learn more" at bounding box center [347, 278] width 39 height 9
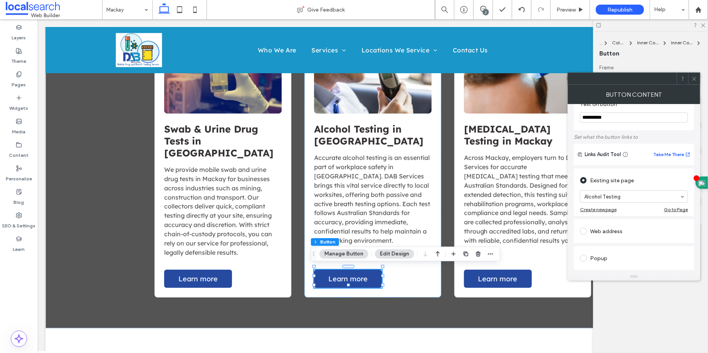
scroll to position [104, 0]
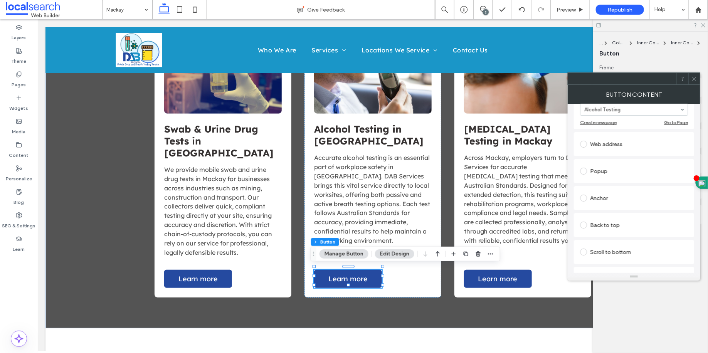
click at [603, 200] on div "Anchor" at bounding box center [634, 198] width 108 height 12
click at [616, 226] on section "Anchor: Select..." at bounding box center [634, 226] width 108 height 31
click at [699, 79] on div at bounding box center [695, 79] width 12 height 12
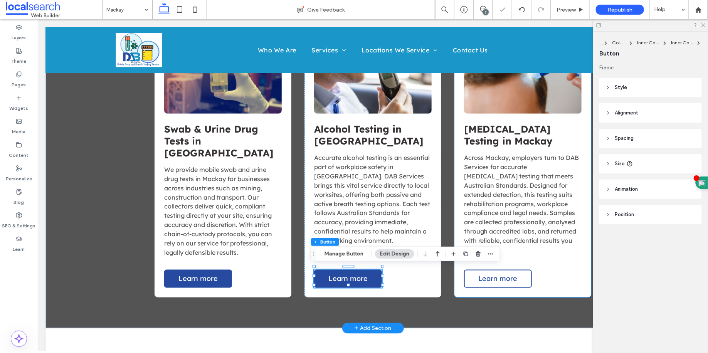
click at [517, 277] on link "Learn more" at bounding box center [498, 278] width 68 height 18
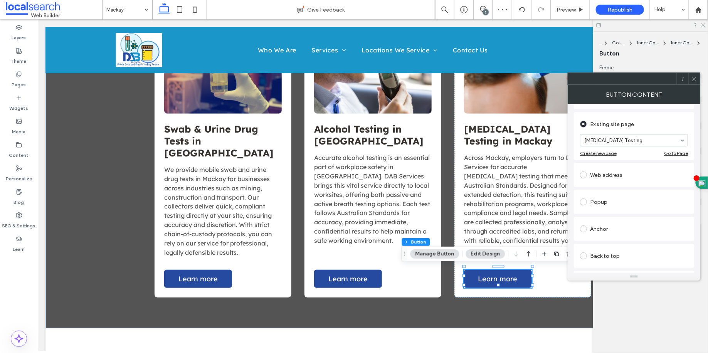
click at [616, 228] on div "Anchor" at bounding box center [634, 229] width 108 height 12
click at [625, 190] on section "Anchor: Select..." at bounding box center [634, 192] width 108 height 31
click at [696, 78] on icon at bounding box center [695, 79] width 6 height 6
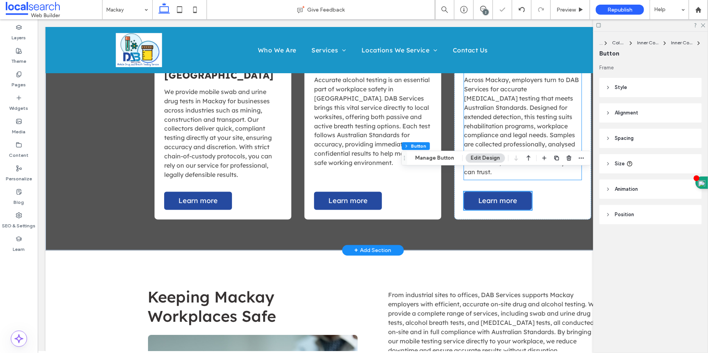
scroll to position [616, 0]
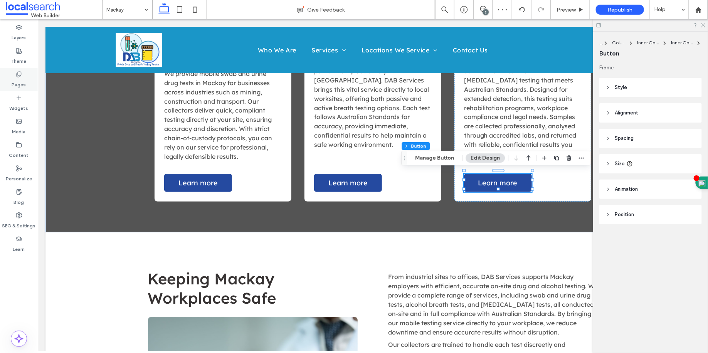
click at [13, 76] on div "Pages" at bounding box center [19, 80] width 38 height 24
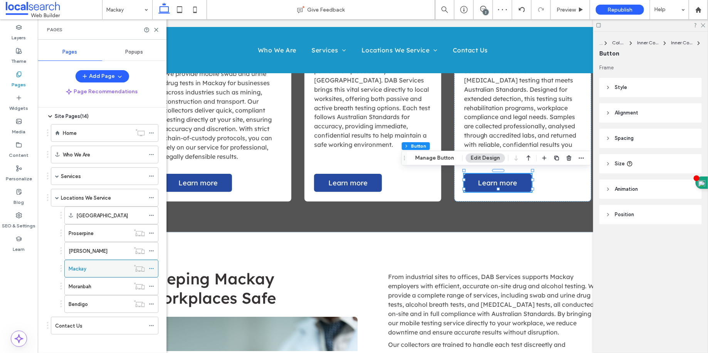
scroll to position [22, 0]
click at [94, 282] on div "Moranbah" at bounding box center [99, 286] width 61 height 8
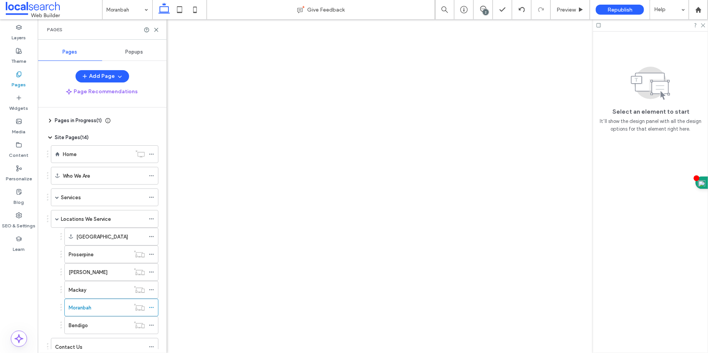
scroll to position [22, 0]
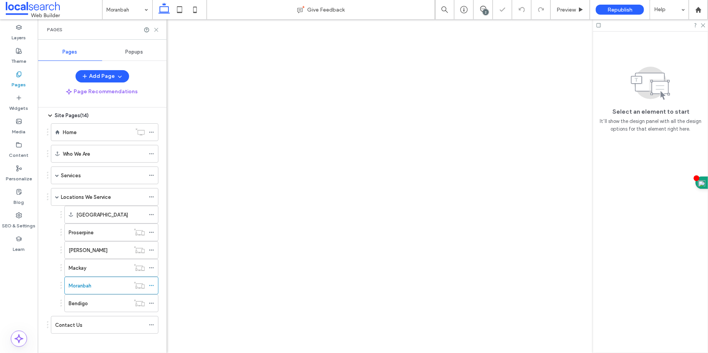
click at [155, 28] on use at bounding box center [156, 29] width 3 height 3
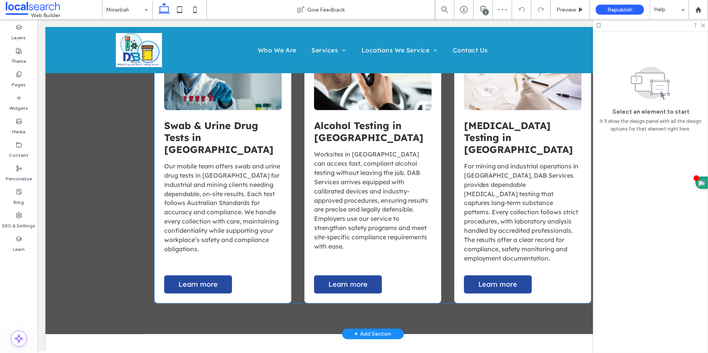
scroll to position [592, 0]
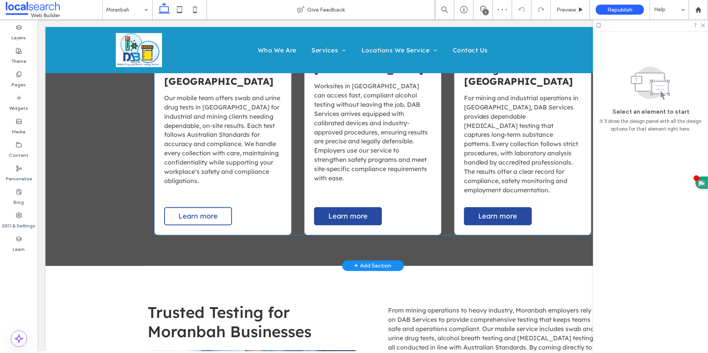
click at [202, 212] on span "Learn more" at bounding box center [197, 216] width 39 height 9
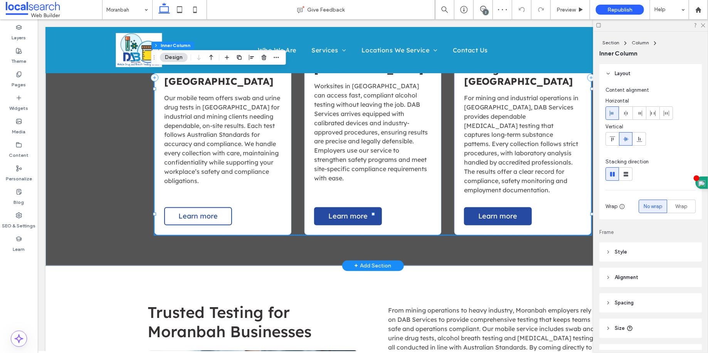
click at [202, 212] on span "Learn more" at bounding box center [197, 216] width 39 height 9
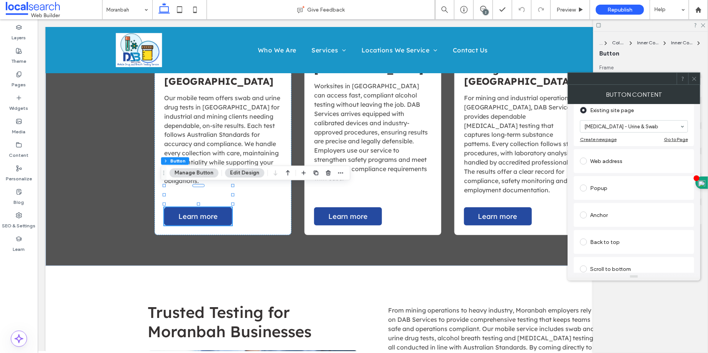
scroll to position [94, 0]
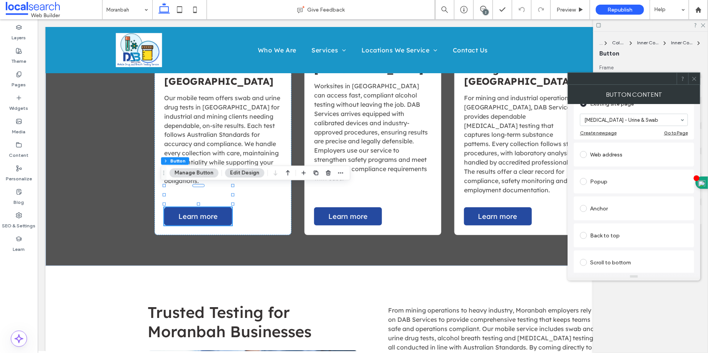
click at [608, 212] on div "Anchor" at bounding box center [634, 208] width 108 height 12
click at [694, 77] on icon at bounding box center [695, 79] width 6 height 6
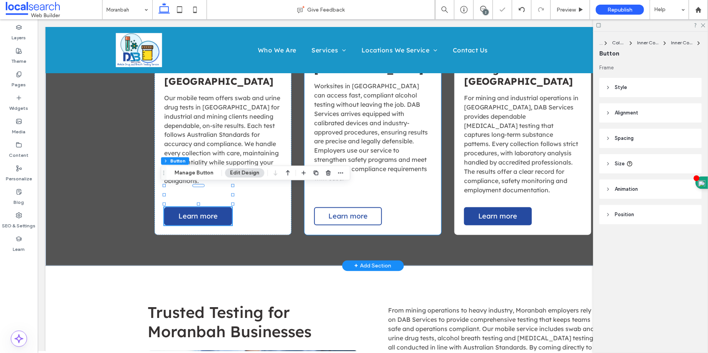
click at [352, 212] on span "Learn more" at bounding box center [347, 216] width 39 height 9
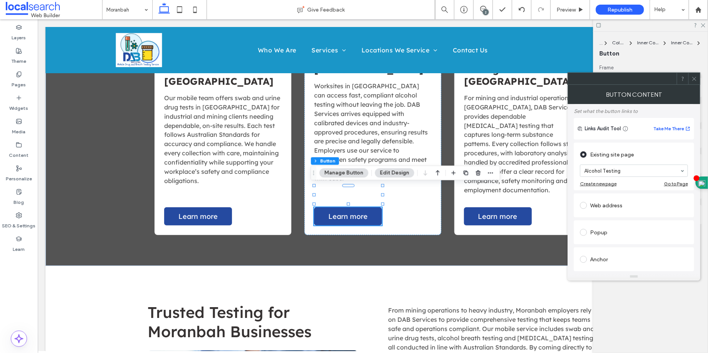
scroll to position [92, 0]
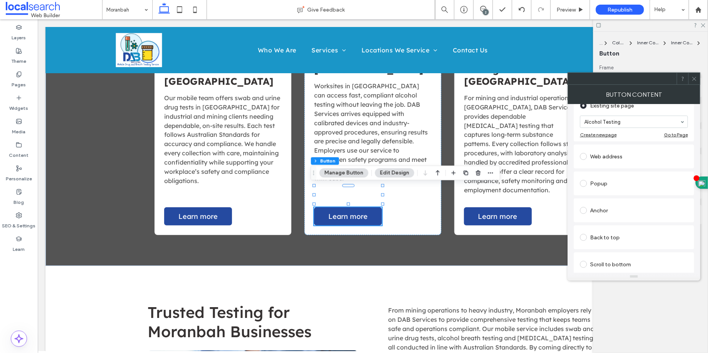
click at [657, 209] on div "Anchor" at bounding box center [634, 210] width 108 height 12
click at [646, 234] on span "Anchor:" at bounding box center [632, 231] width 105 height 8
click at [692, 76] on icon at bounding box center [695, 79] width 6 height 6
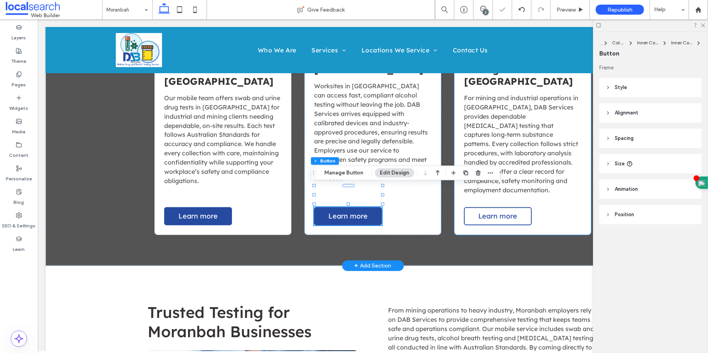
click at [507, 212] on span "Learn more" at bounding box center [497, 216] width 39 height 9
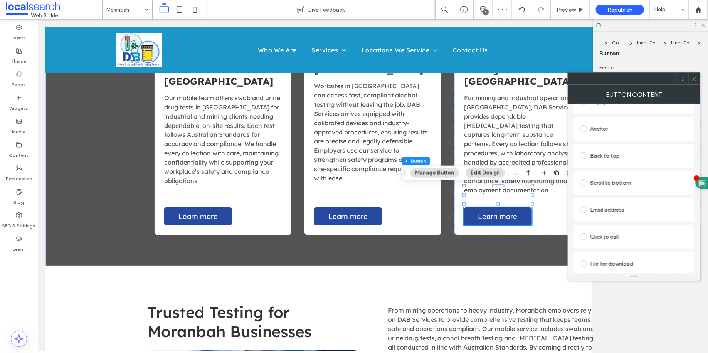
click at [608, 136] on div "Anchor" at bounding box center [634, 129] width 108 height 16
click at [696, 76] on icon at bounding box center [695, 79] width 6 height 6
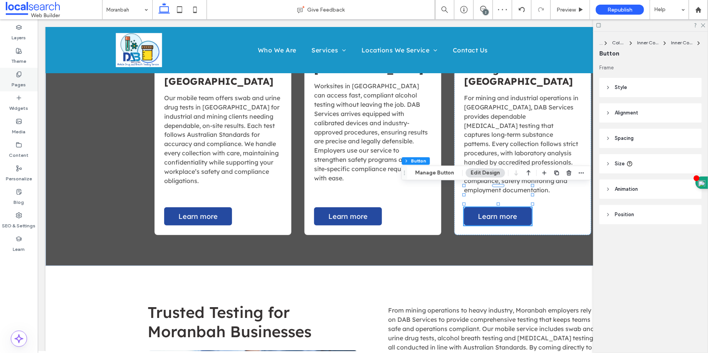
click at [29, 81] on div "Pages" at bounding box center [19, 80] width 38 height 24
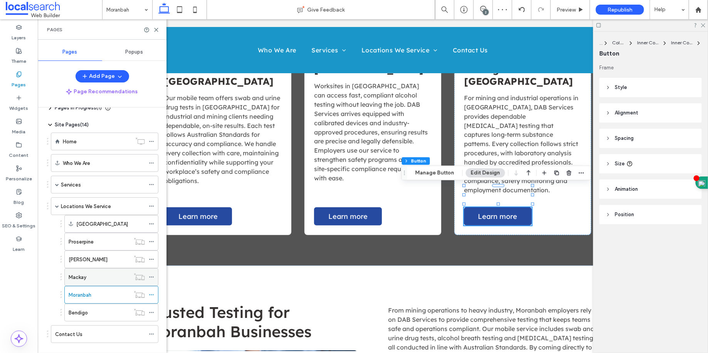
scroll to position [22, 0]
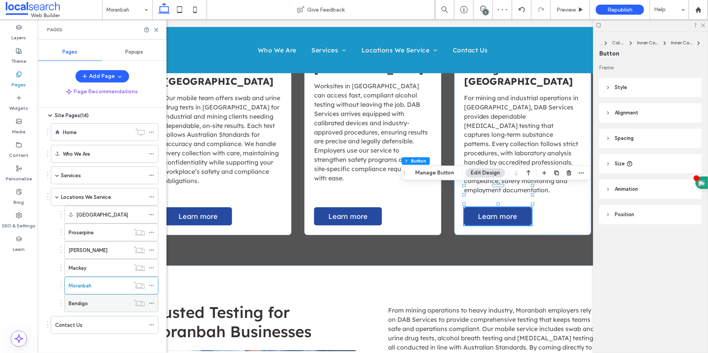
click at [98, 300] on div "Bendigo" at bounding box center [99, 304] width 61 height 8
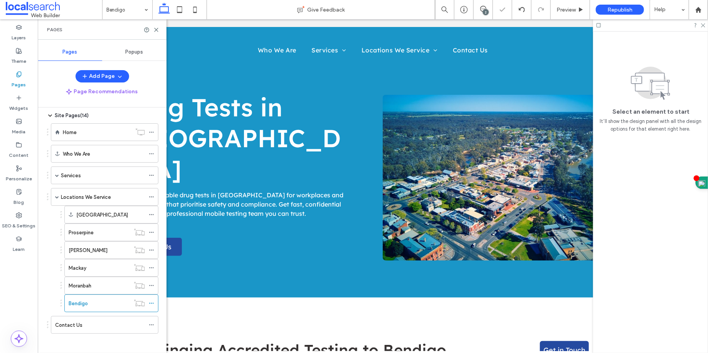
scroll to position [610, 0]
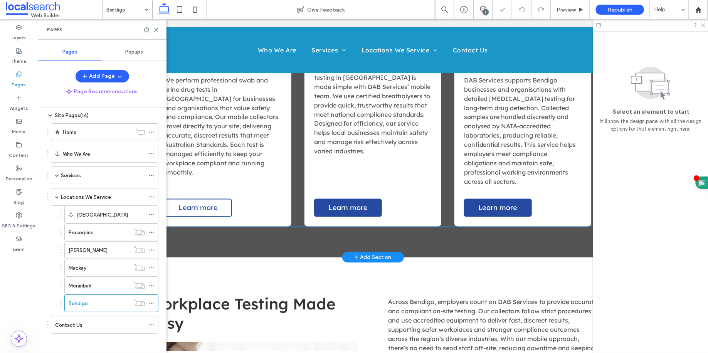
click at [218, 199] on link "Learn more" at bounding box center [198, 208] width 68 height 18
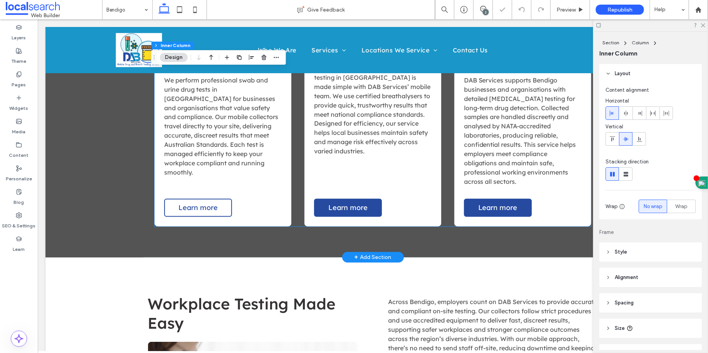
click at [218, 199] on link "Learn more" at bounding box center [198, 208] width 68 height 18
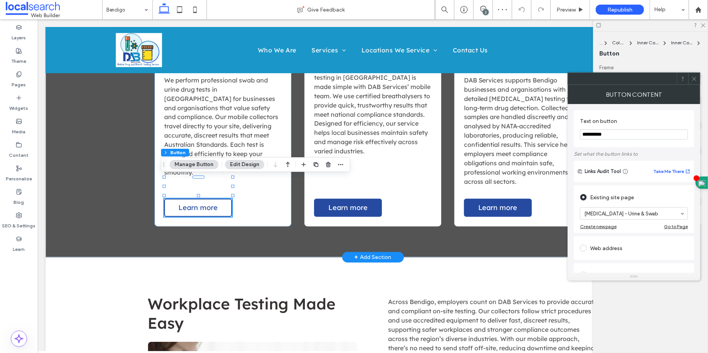
click at [218, 199] on link "Learn more" at bounding box center [198, 208] width 68 height 18
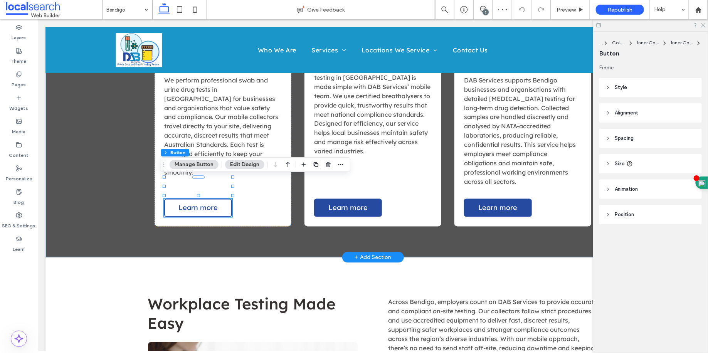
click at [218, 199] on link "Learn more" at bounding box center [198, 208] width 68 height 18
type input "*"
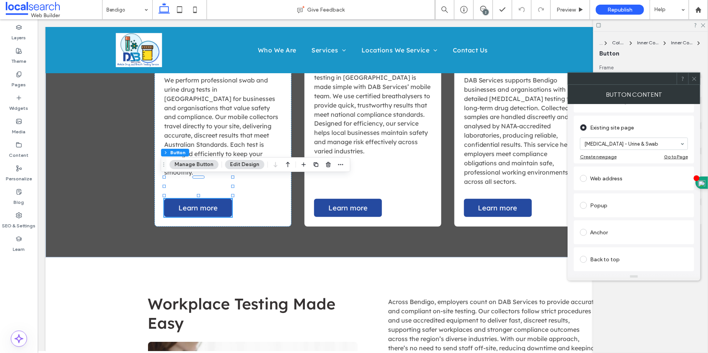
scroll to position [94, 0]
click at [621, 211] on div "Anchor" at bounding box center [634, 208] width 108 height 12
click at [696, 79] on icon at bounding box center [695, 79] width 6 height 6
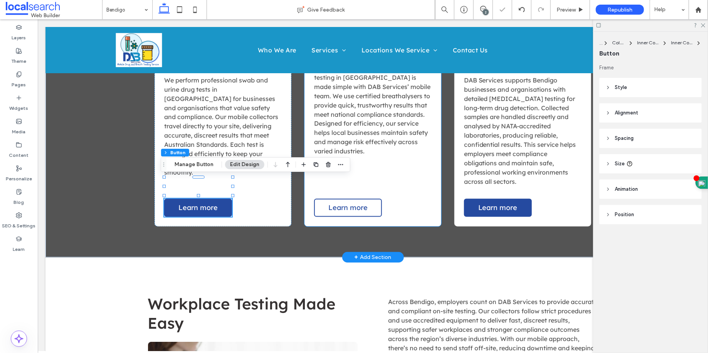
click at [352, 199] on link "Learn more" at bounding box center [348, 208] width 68 height 18
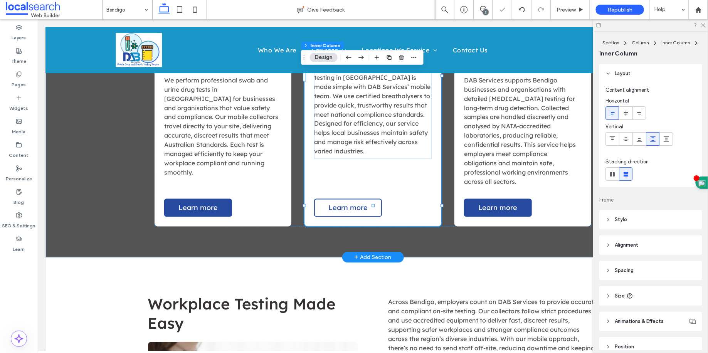
click at [352, 199] on link "Learn more" at bounding box center [348, 208] width 68 height 18
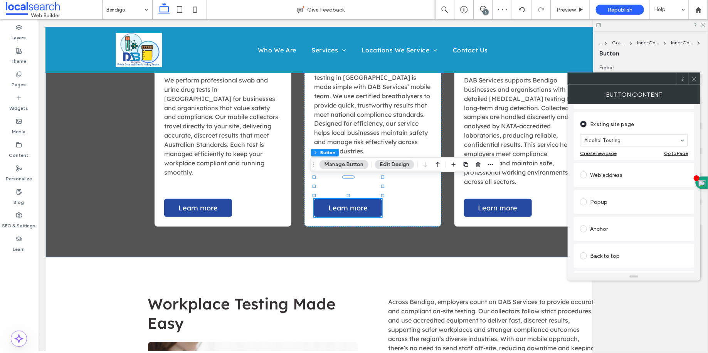
click at [611, 225] on div "Anchor" at bounding box center [634, 229] width 108 height 12
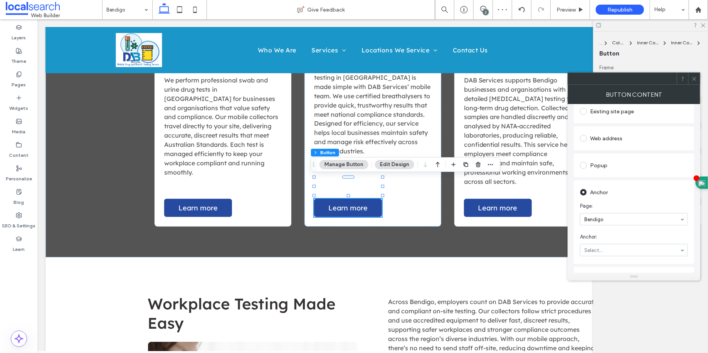
scroll to position [86, 0]
click at [695, 80] on icon at bounding box center [695, 79] width 6 height 6
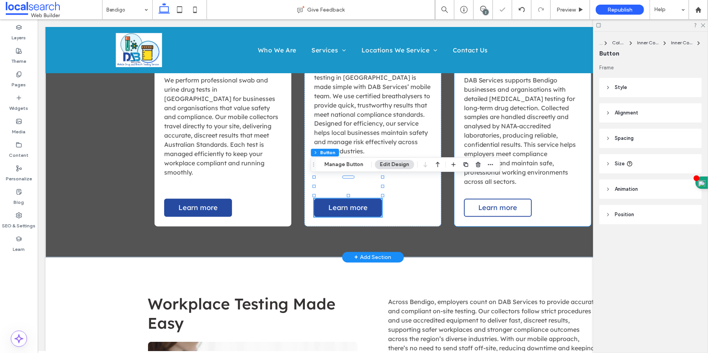
click at [504, 203] on span "Learn more" at bounding box center [497, 207] width 39 height 9
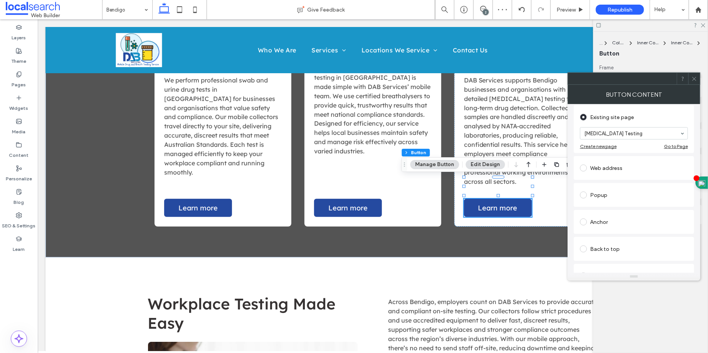
click at [609, 223] on div "Anchor" at bounding box center [634, 222] width 108 height 12
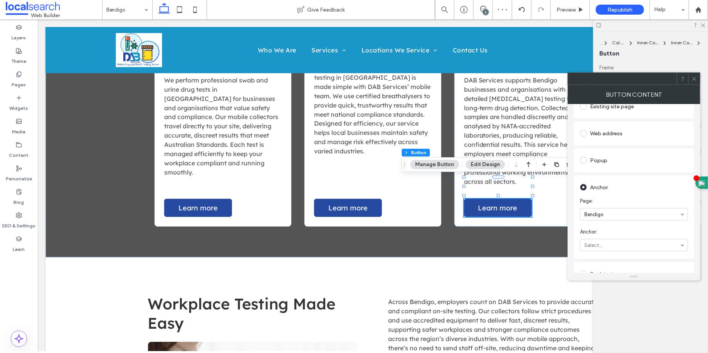
scroll to position [101, 0]
click at [692, 79] on icon at bounding box center [695, 79] width 6 height 6
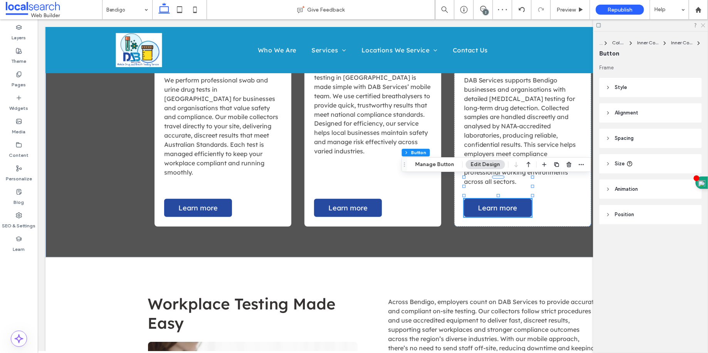
click at [702, 25] on icon at bounding box center [703, 24] width 5 height 5
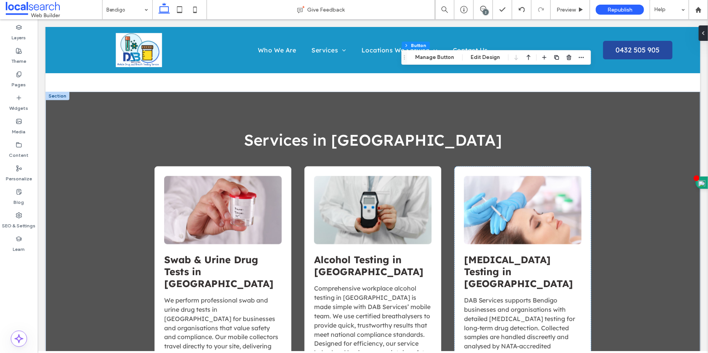
scroll to position [0, 0]
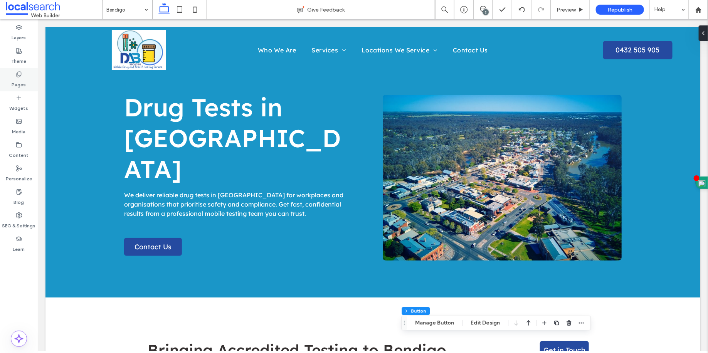
click at [26, 81] on div "Pages" at bounding box center [19, 80] width 38 height 24
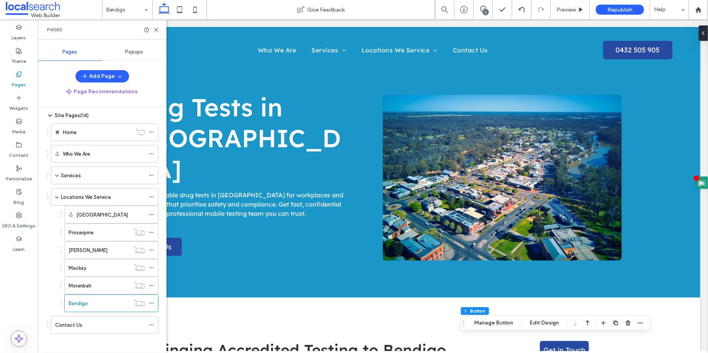
scroll to position [22, 0]
click at [88, 128] on div "Home" at bounding box center [97, 132] width 69 height 8
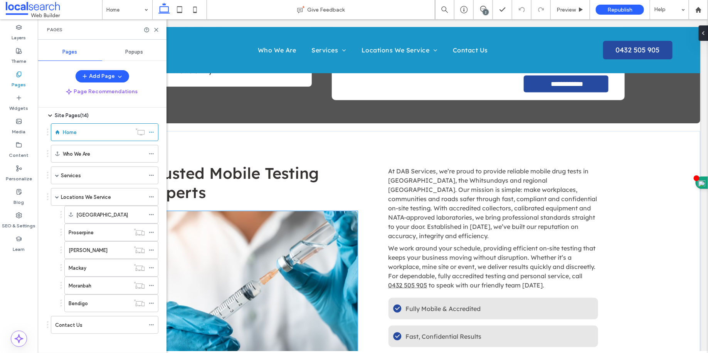
scroll to position [332, 0]
click at [460, 198] on span "At DAB Services, we’re proud to provide reliable mobile drug tests in [GEOGRAPH…" at bounding box center [492, 203] width 209 height 72
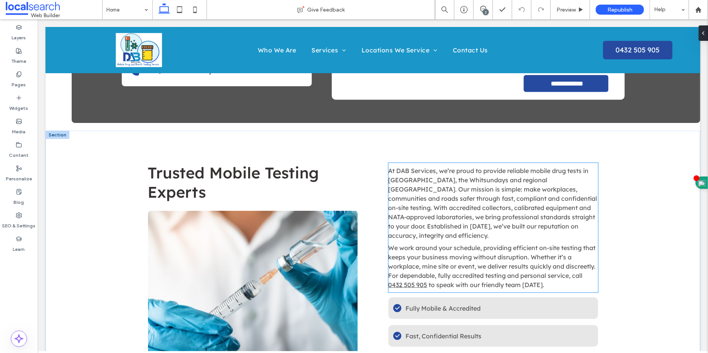
click at [460, 198] on span "At DAB Services, we’re proud to provide reliable mobile drug tests in [GEOGRAPH…" at bounding box center [492, 203] width 209 height 72
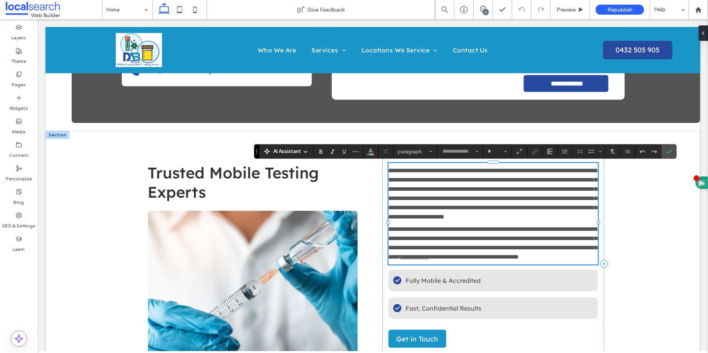
type input "**********"
type input "**"
click at [399, 170] on span "**********" at bounding box center [492, 193] width 209 height 52
click at [395, 171] on span "**********" at bounding box center [492, 193] width 209 height 52
drag, startPoint x: 395, startPoint y: 171, endPoint x: 418, endPoint y: 169, distance: 23.6
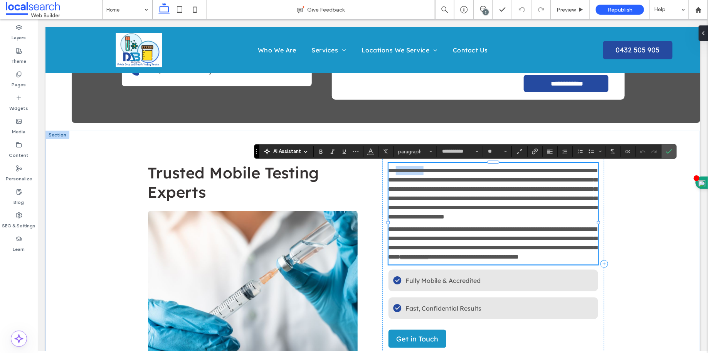
click at [418, 169] on span "**********" at bounding box center [492, 193] width 209 height 52
copy span "**********"
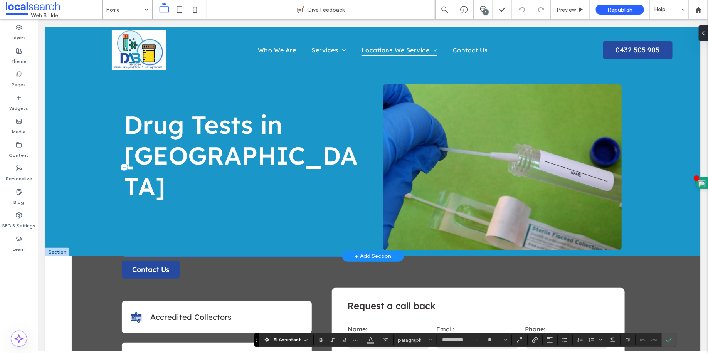
scroll to position [0, 0]
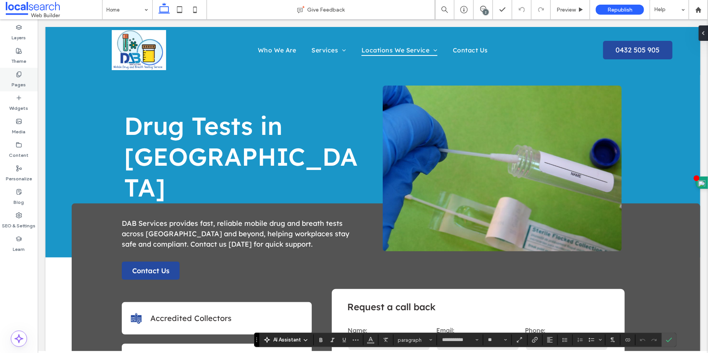
click at [23, 72] on div "Pages" at bounding box center [19, 80] width 38 height 24
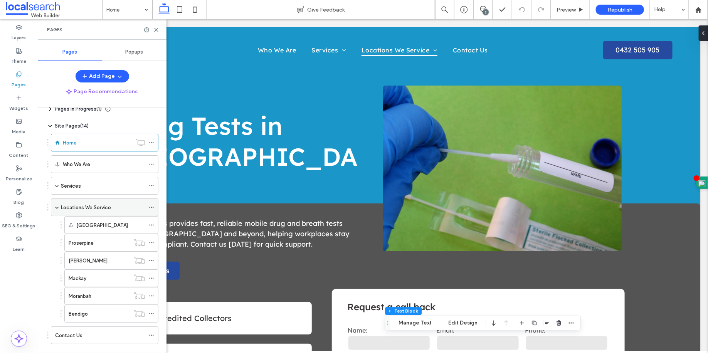
scroll to position [12, 0]
click at [89, 182] on div "Services" at bounding box center [103, 186] width 84 height 8
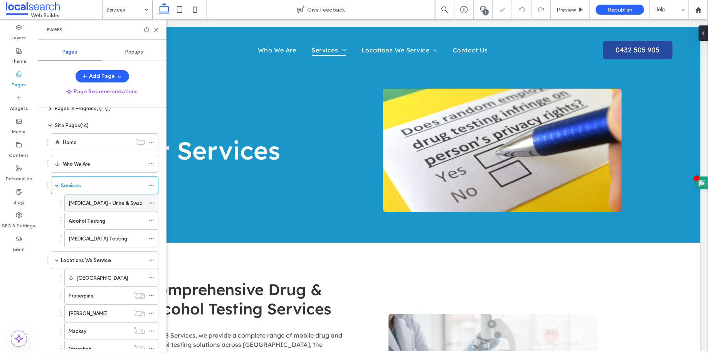
click at [97, 199] on label "[MEDICAL_DATA] - Urine & Swab" at bounding box center [106, 203] width 74 height 13
click at [152, 203] on use at bounding box center [151, 203] width 4 height 1
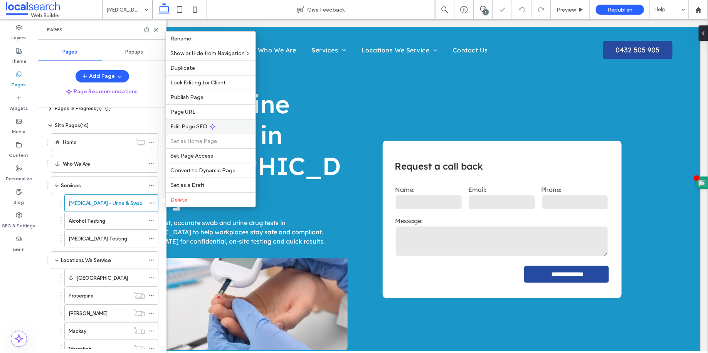
click at [190, 123] on span "Edit Page SEO" at bounding box center [188, 126] width 37 height 7
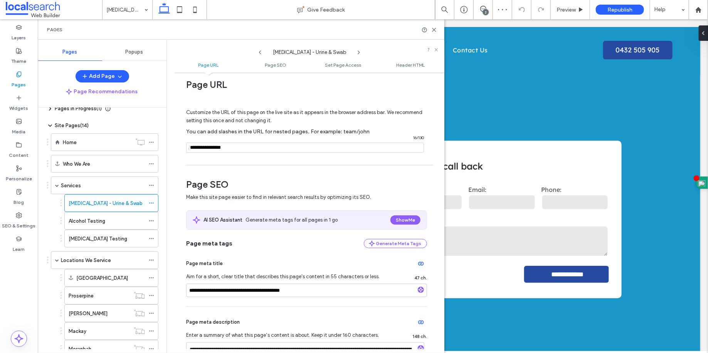
scroll to position [20, 0]
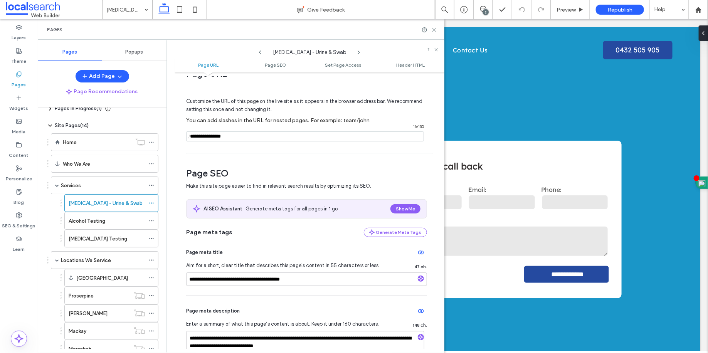
click at [433, 27] on icon at bounding box center [434, 30] width 6 height 6
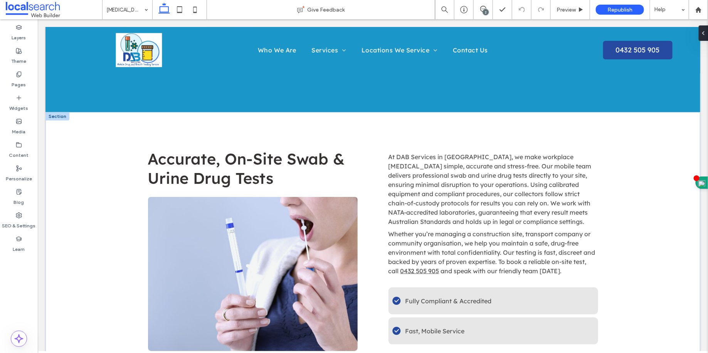
scroll to position [286, 0]
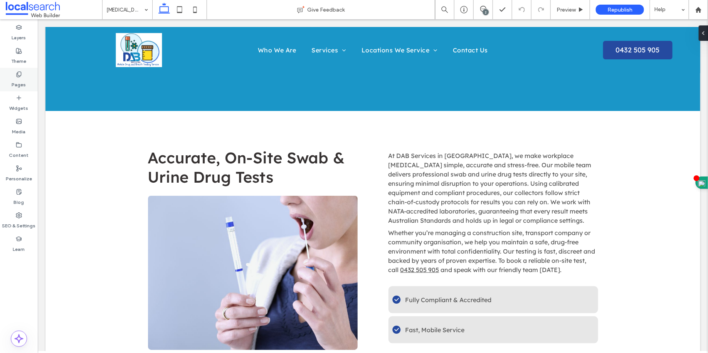
click at [27, 77] on div "Pages" at bounding box center [19, 80] width 38 height 24
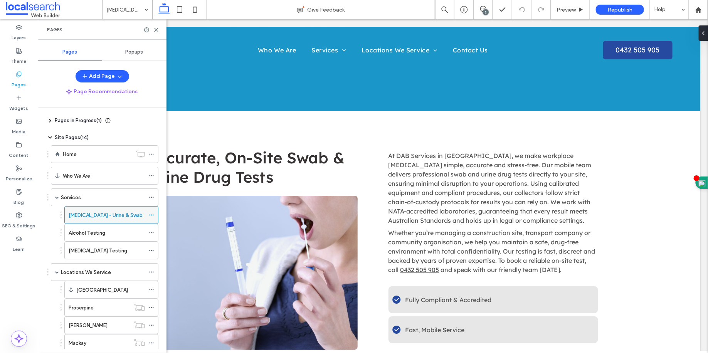
click at [153, 216] on span at bounding box center [151, 215] width 5 height 12
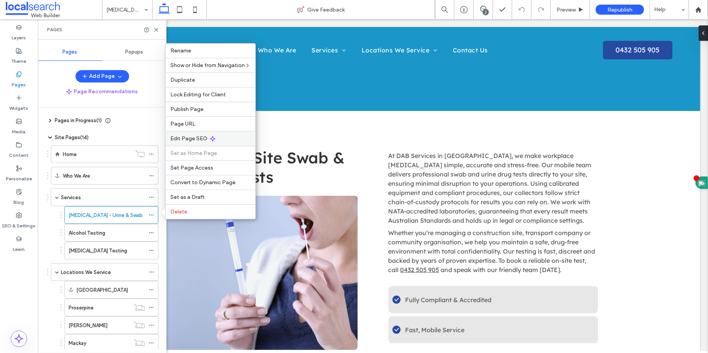
click at [197, 142] on div "Edit Page SEO" at bounding box center [211, 138] width 90 height 15
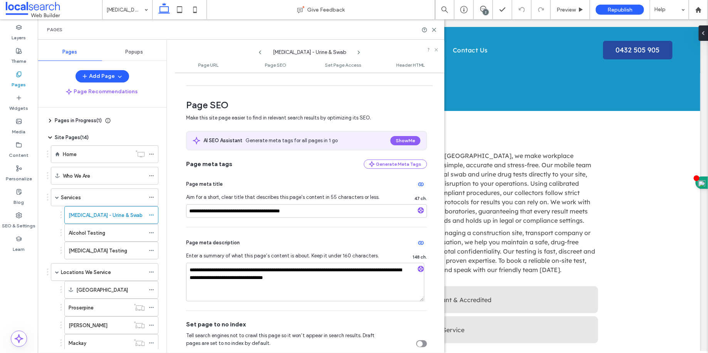
scroll to position [96, 0]
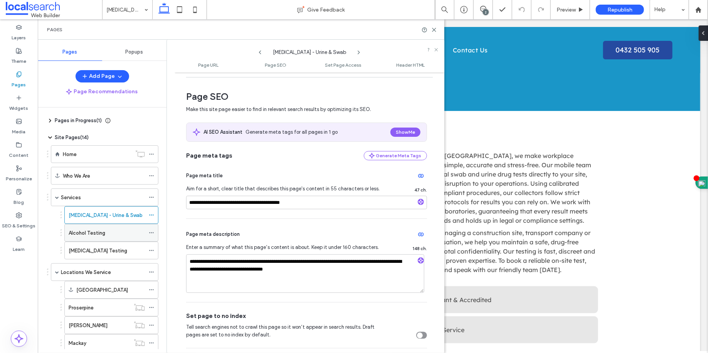
click at [119, 236] on div "Alcohol Testing" at bounding box center [107, 232] width 76 height 17
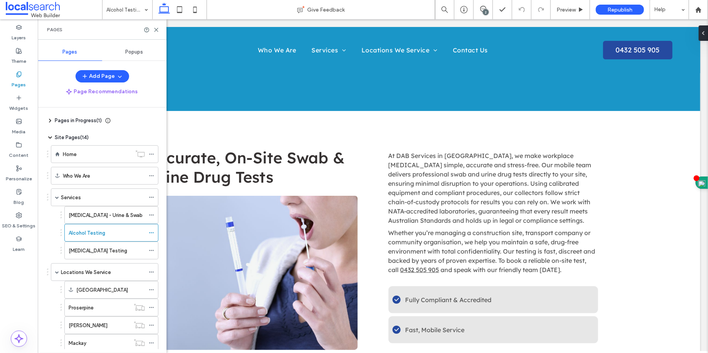
click at [148, 233] on div at bounding box center [354, 176] width 708 height 353
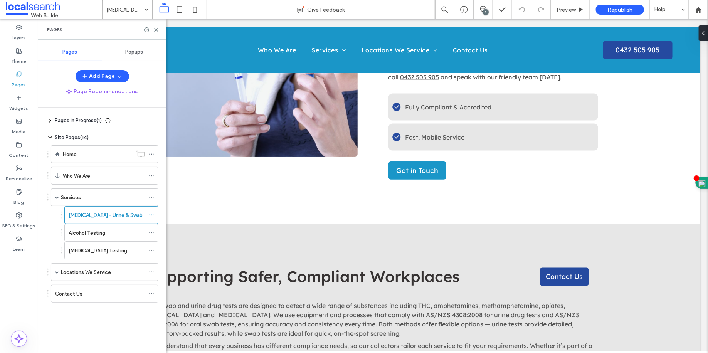
scroll to position [373, 0]
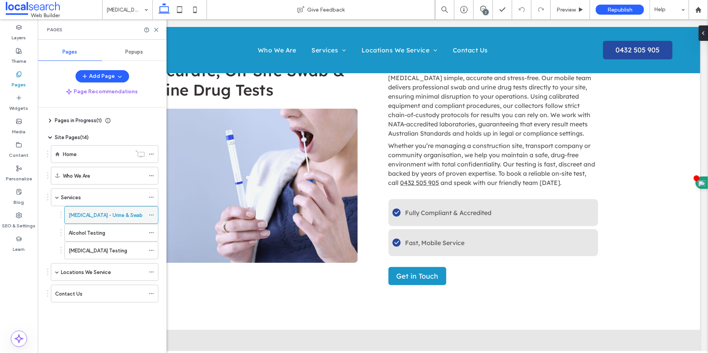
click at [154, 212] on icon at bounding box center [151, 214] width 5 height 5
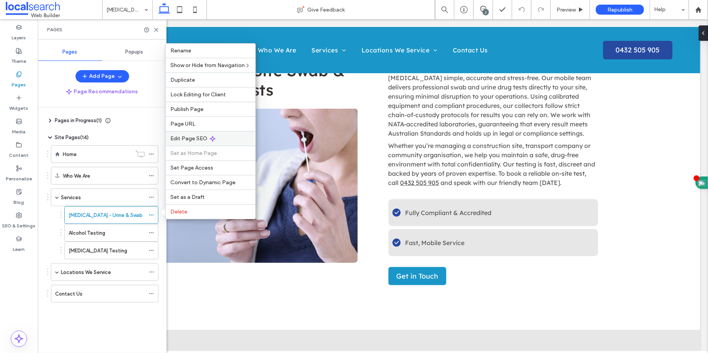
click at [177, 141] on span "Edit Page SEO" at bounding box center [188, 138] width 37 height 7
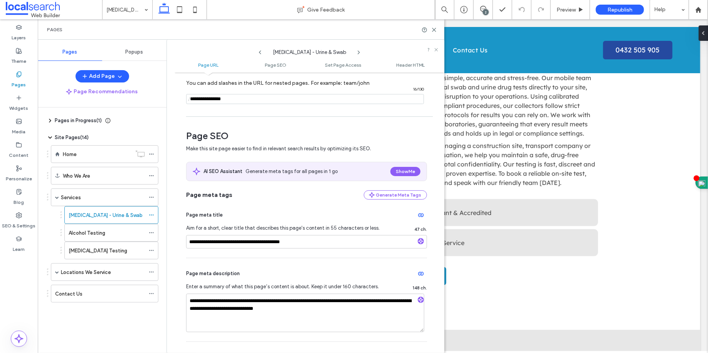
scroll to position [63, 0]
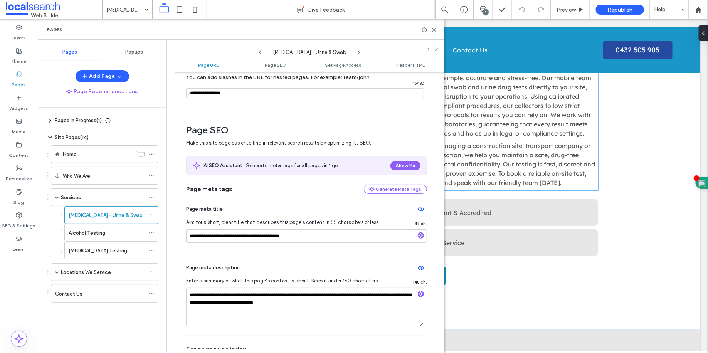
click at [532, 141] on span "Whether you’re managing a construction site, transport company or community org…" at bounding box center [491, 163] width 207 height 45
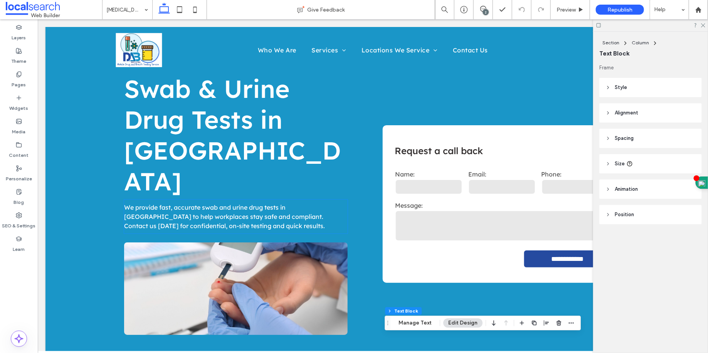
scroll to position [0, 0]
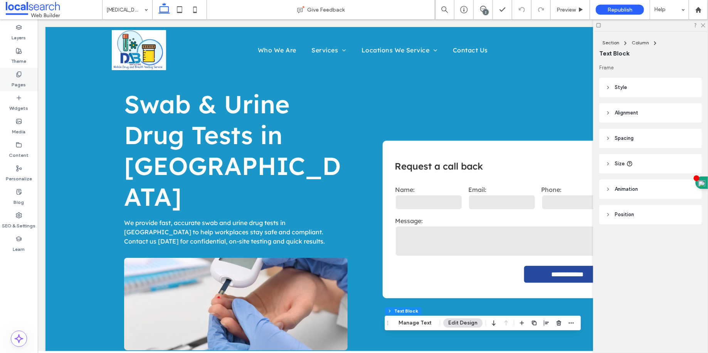
click at [18, 74] on use at bounding box center [19, 74] width 4 height 5
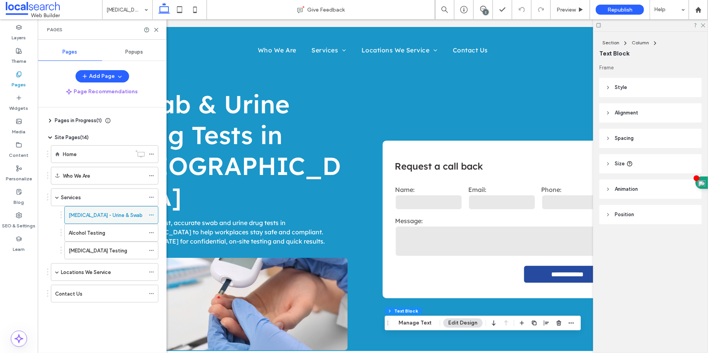
click at [151, 210] on span at bounding box center [151, 215] width 5 height 12
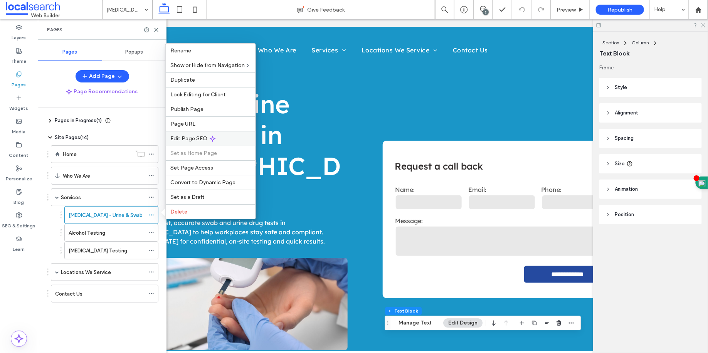
click at [184, 143] on div "Edit Page SEO" at bounding box center [211, 138] width 90 height 15
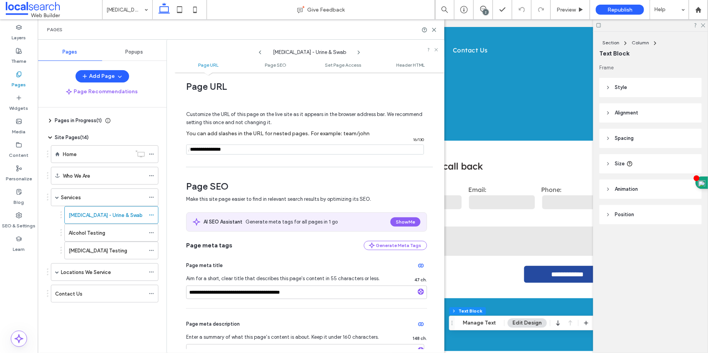
scroll to position [7, 0]
click at [114, 237] on div "Alcohol Testing" at bounding box center [107, 232] width 76 height 17
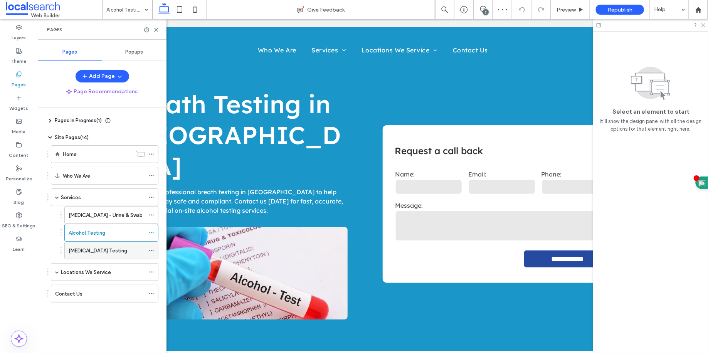
click at [147, 244] on div "[MEDICAL_DATA] Testing" at bounding box center [111, 251] width 94 height 18
click at [135, 249] on div "[MEDICAL_DATA] Testing" at bounding box center [107, 251] width 76 height 8
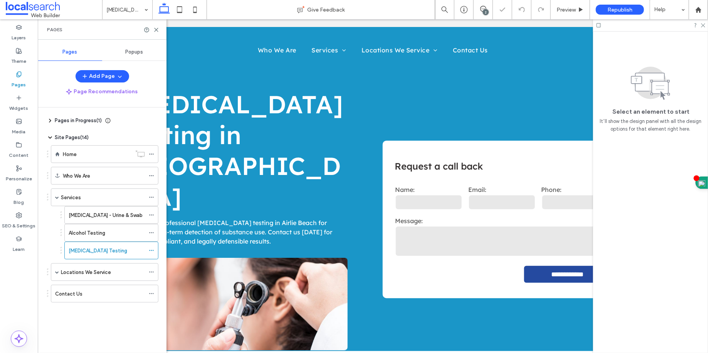
click at [152, 248] on icon at bounding box center [151, 250] width 5 height 5
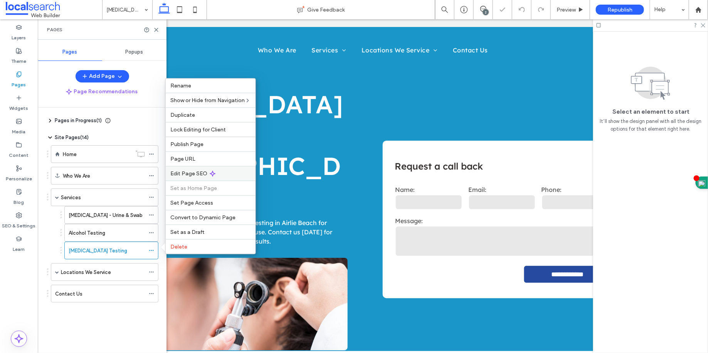
click at [185, 174] on span "Edit Page SEO" at bounding box center [188, 173] width 37 height 7
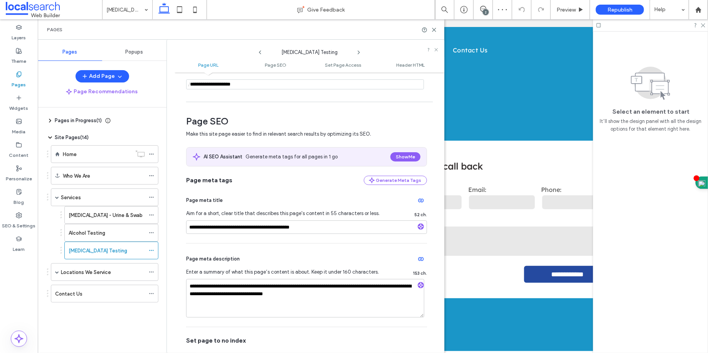
scroll to position [72, 0]
click at [490, 119] on div "**********" at bounding box center [501, 219] width 239 height 262
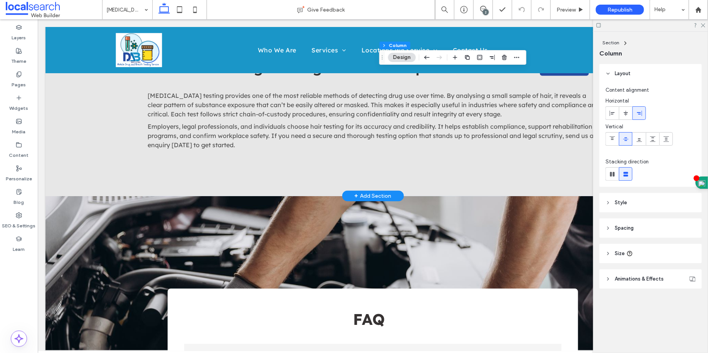
scroll to position [687, 0]
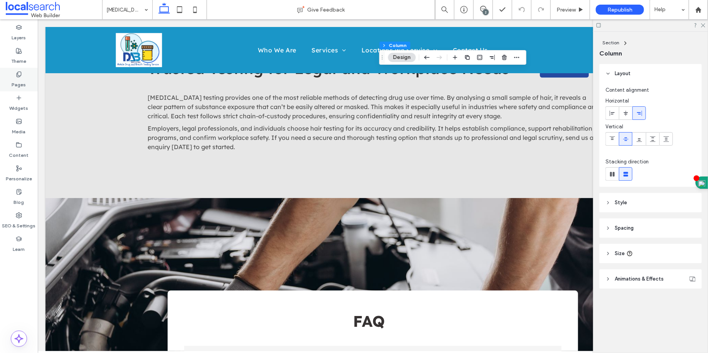
click at [12, 90] on div "Pages" at bounding box center [19, 80] width 38 height 24
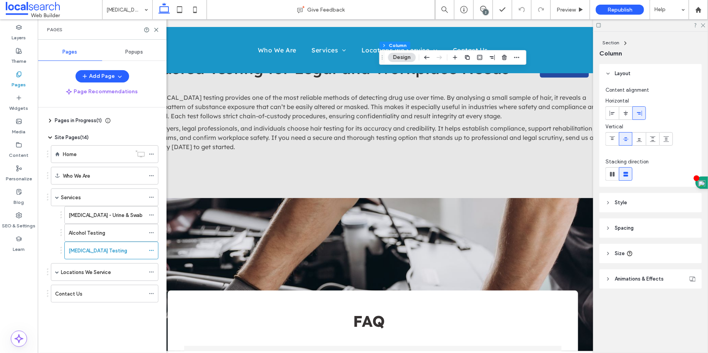
click at [17, 88] on label "Pages" at bounding box center [19, 82] width 14 height 11
click at [59, 266] on div "Locations We Service" at bounding box center [105, 272] width 108 height 18
click at [56, 271] on span at bounding box center [57, 272] width 4 height 4
click at [88, 287] on label "[GEOGRAPHIC_DATA]" at bounding box center [102, 289] width 52 height 13
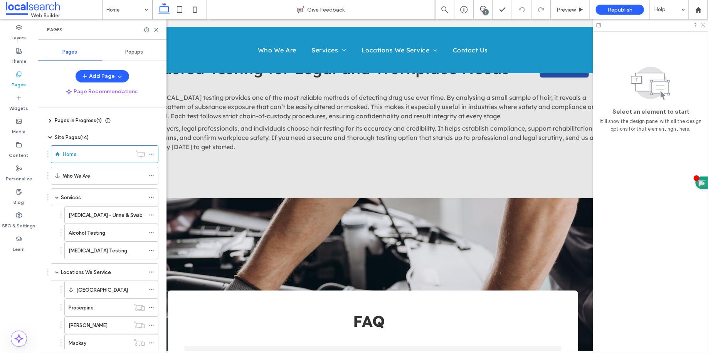
click at [96, 309] on div at bounding box center [354, 176] width 708 height 353
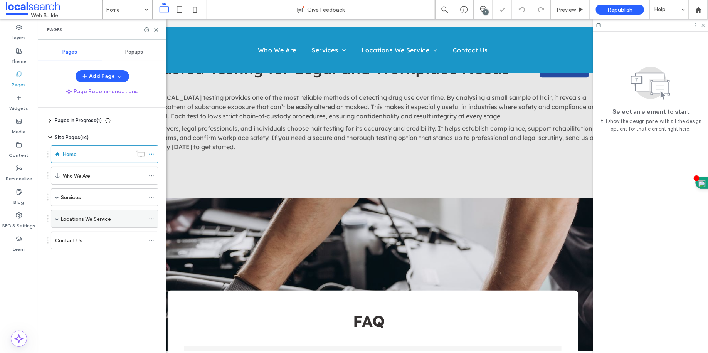
click at [57, 217] on span at bounding box center [57, 219] width 4 height 4
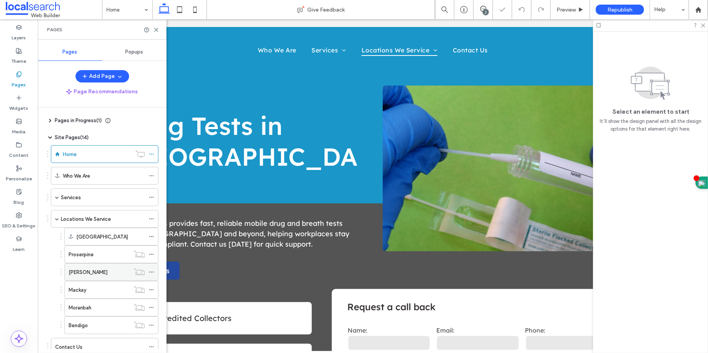
click at [86, 276] on div "[PERSON_NAME]" at bounding box center [99, 272] width 61 height 17
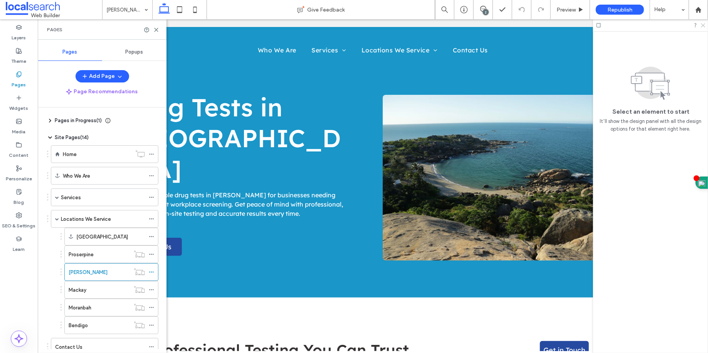
click at [704, 25] on icon at bounding box center [703, 24] width 5 height 5
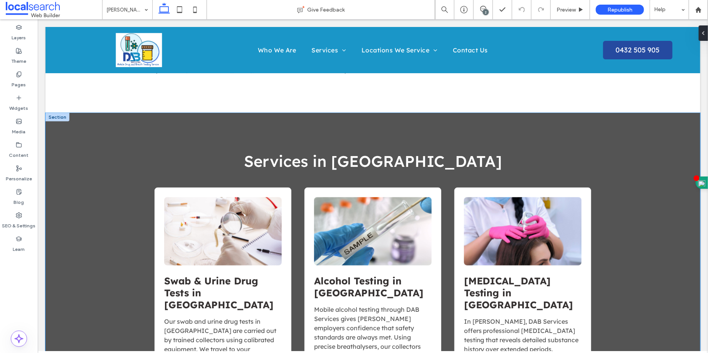
scroll to position [349, 0]
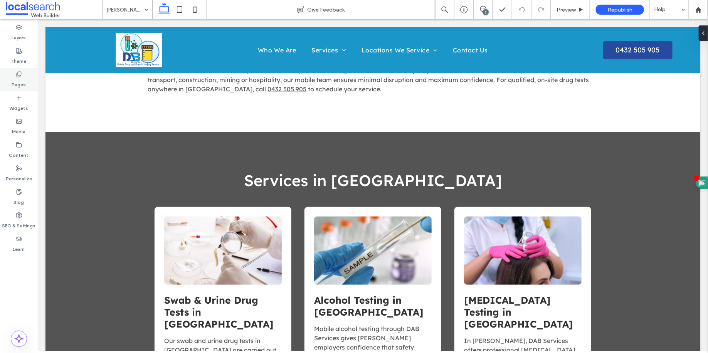
click at [19, 88] on div "Pages" at bounding box center [19, 80] width 38 height 24
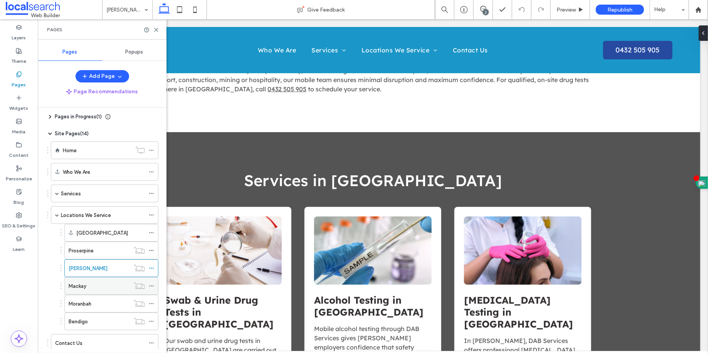
scroll to position [11, 0]
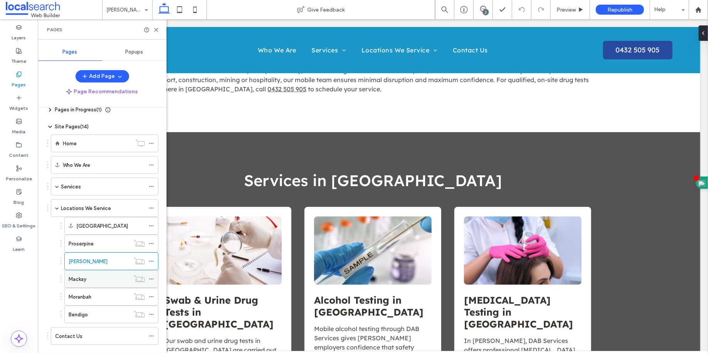
click at [99, 282] on div "Mackay" at bounding box center [99, 279] width 61 height 17
click at [152, 277] on icon at bounding box center [151, 278] width 5 height 5
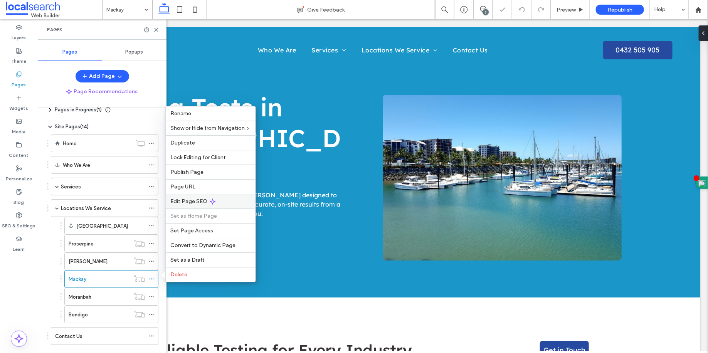
click at [192, 201] on span "Edit Page SEO" at bounding box center [188, 201] width 37 height 7
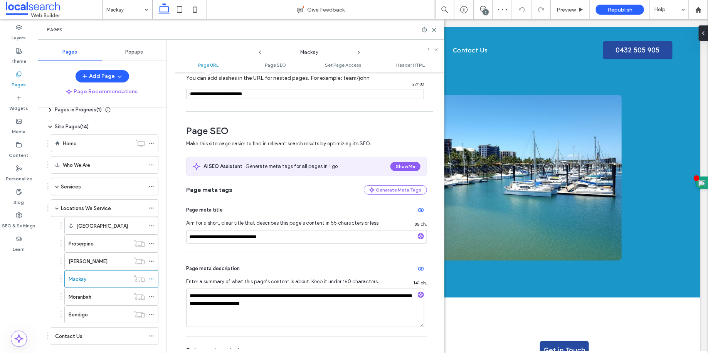
scroll to position [52, 0]
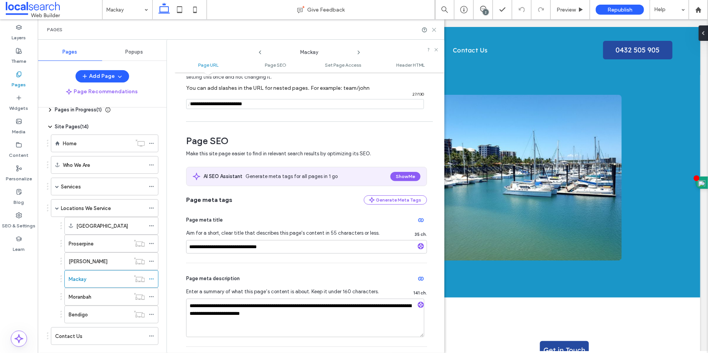
click at [432, 31] on icon at bounding box center [434, 30] width 6 height 6
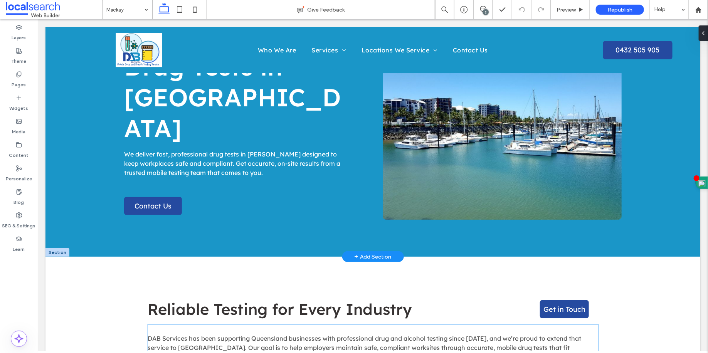
scroll to position [0, 0]
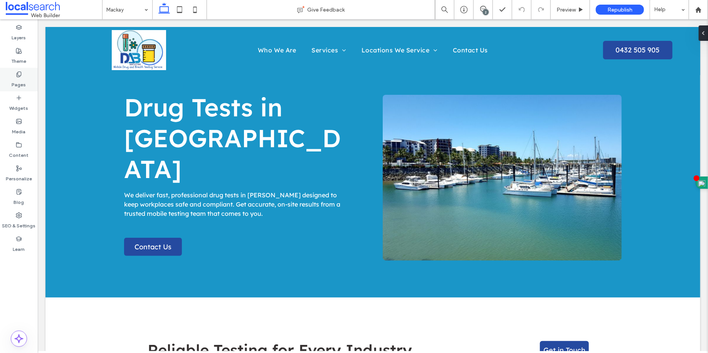
click at [25, 80] on label "Pages" at bounding box center [19, 82] width 14 height 11
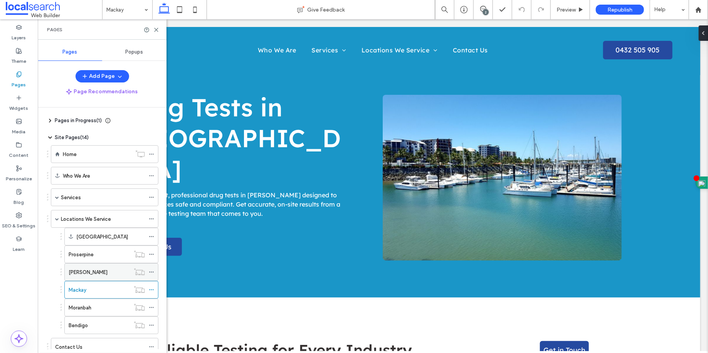
click at [115, 272] on div "[PERSON_NAME]" at bounding box center [99, 272] width 61 height 8
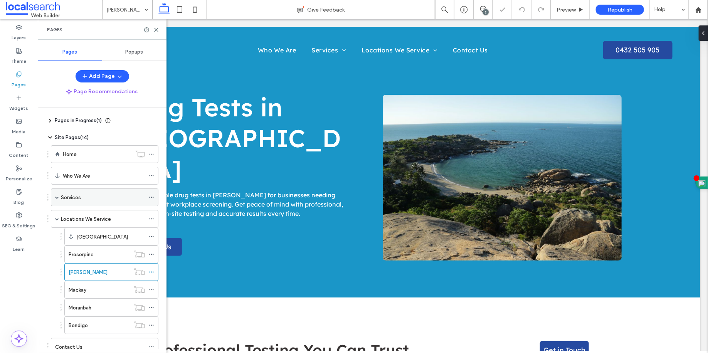
click at [76, 202] on div "Services" at bounding box center [103, 197] width 84 height 17
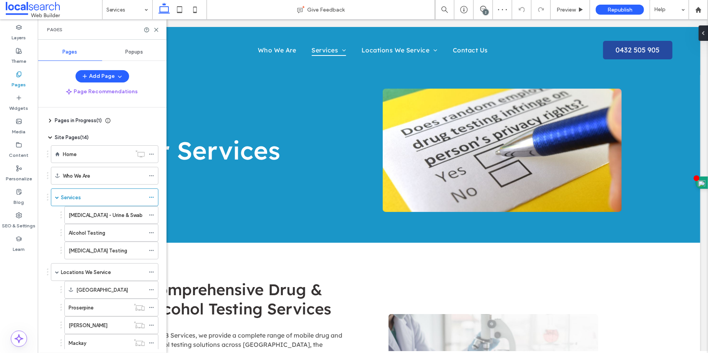
click at [84, 209] on label "[MEDICAL_DATA] - Urine & Swab" at bounding box center [106, 215] width 74 height 13
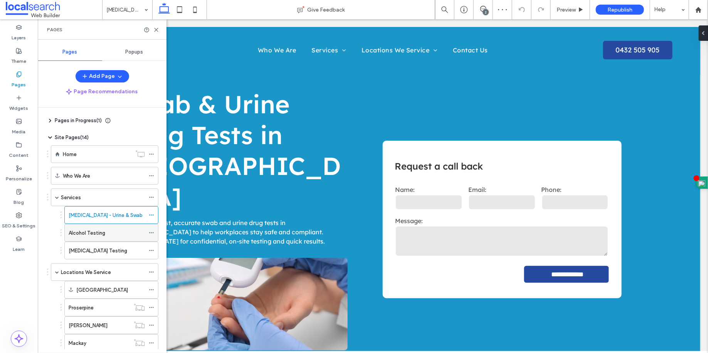
click at [89, 233] on label "Alcohol Testing" at bounding box center [87, 232] width 37 height 13
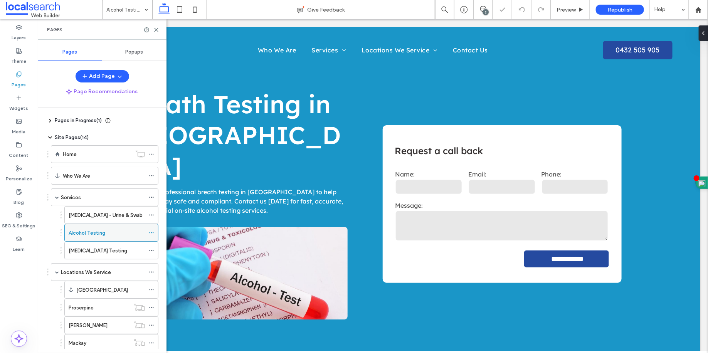
click at [89, 239] on div "Alcohol Testing" at bounding box center [107, 232] width 76 height 17
click at [90, 242] on div at bounding box center [354, 176] width 708 height 353
click at [91, 250] on div at bounding box center [354, 176] width 708 height 353
click at [91, 250] on label "[MEDICAL_DATA] Testing" at bounding box center [98, 250] width 59 height 13
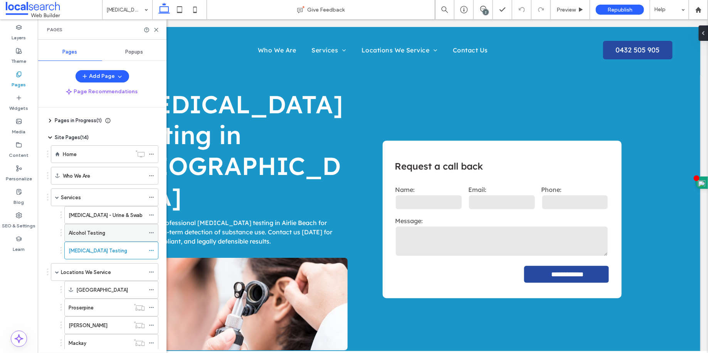
click at [116, 229] on div "Alcohol Testing" at bounding box center [107, 233] width 76 height 8
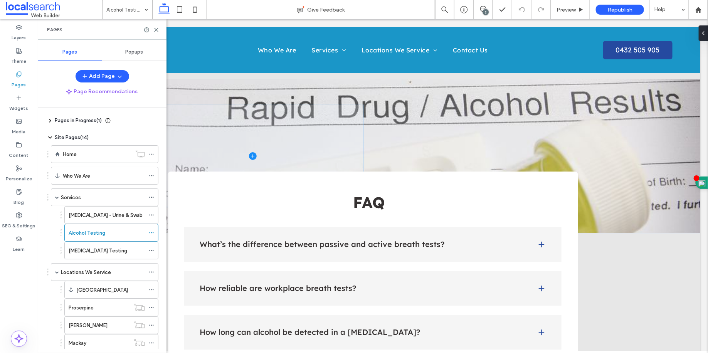
scroll to position [864, 0]
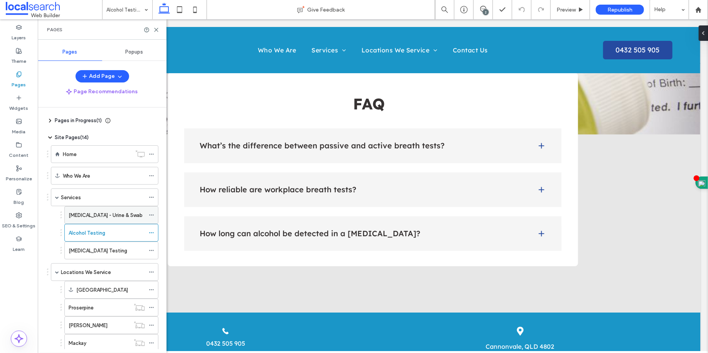
click at [136, 207] on div "[MEDICAL_DATA] - Urine & Swab" at bounding box center [107, 215] width 76 height 17
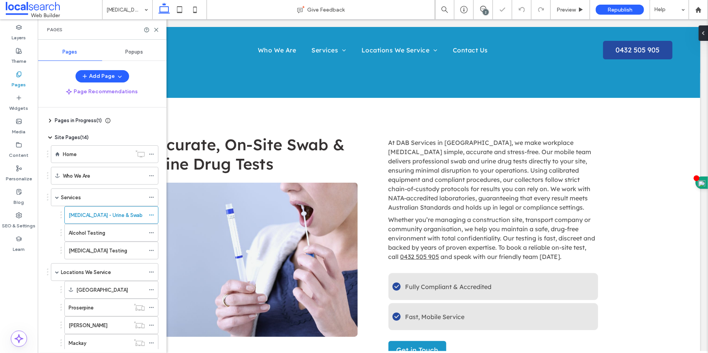
scroll to position [371, 0]
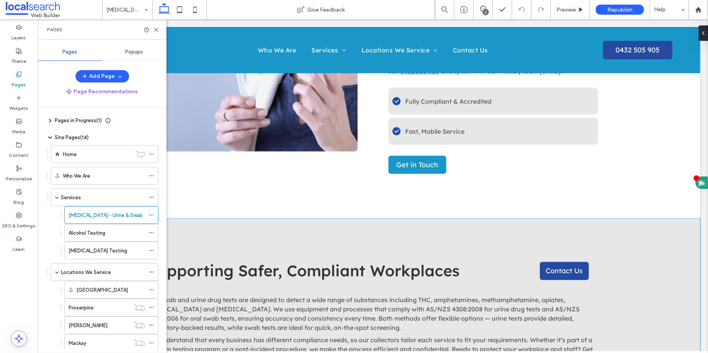
scroll to position [572, 0]
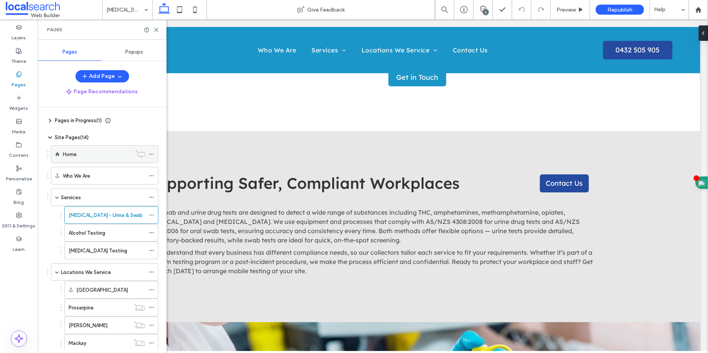
click at [97, 146] on div "Home" at bounding box center [97, 154] width 69 height 17
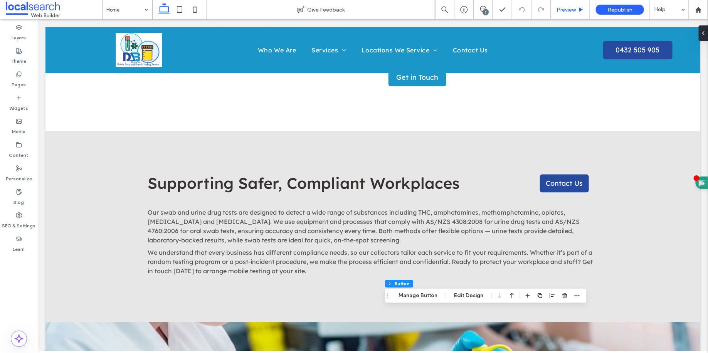
type input "*"
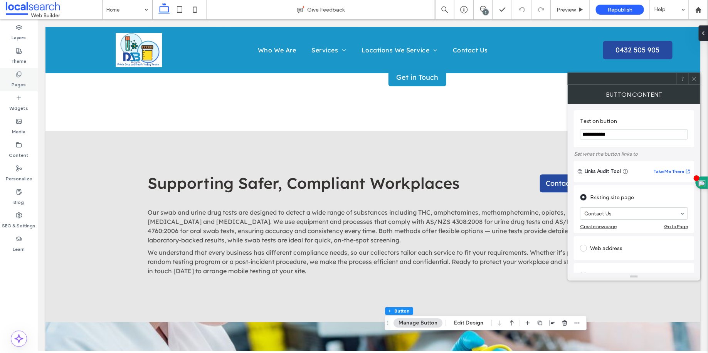
click at [27, 80] on div "Pages" at bounding box center [19, 80] width 38 height 24
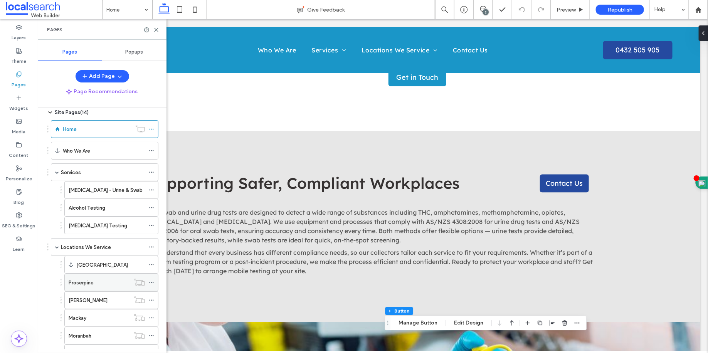
scroll to position [68, 0]
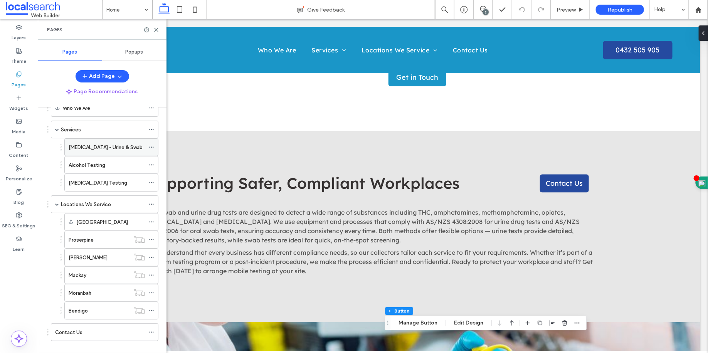
click at [106, 146] on label "[MEDICAL_DATA] - Urine & Swab" at bounding box center [106, 147] width 74 height 13
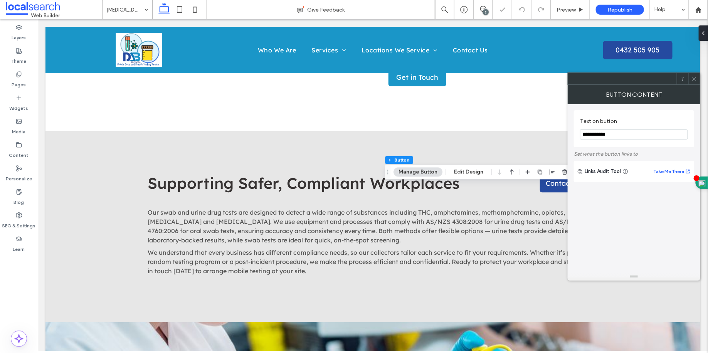
type input "**"
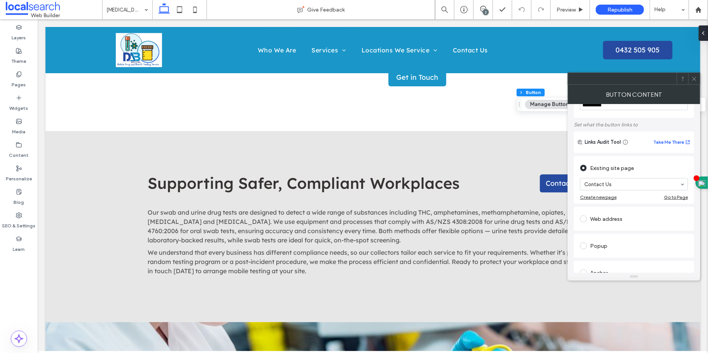
scroll to position [157, 0]
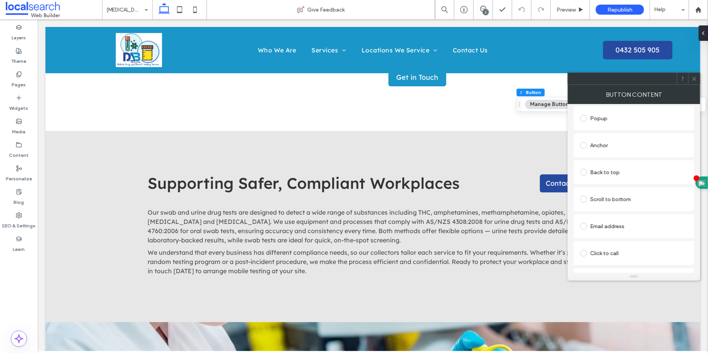
click at [699, 77] on div at bounding box center [695, 79] width 12 height 12
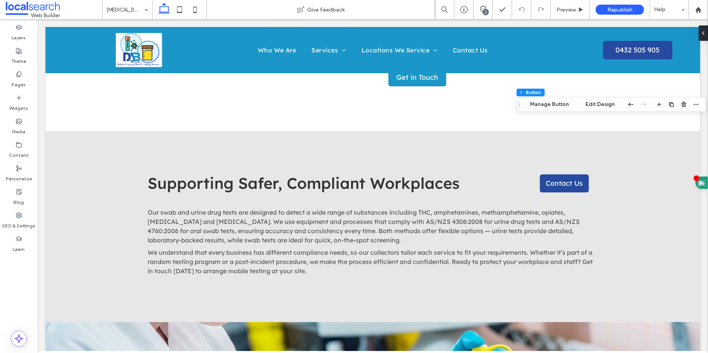
type input "*"
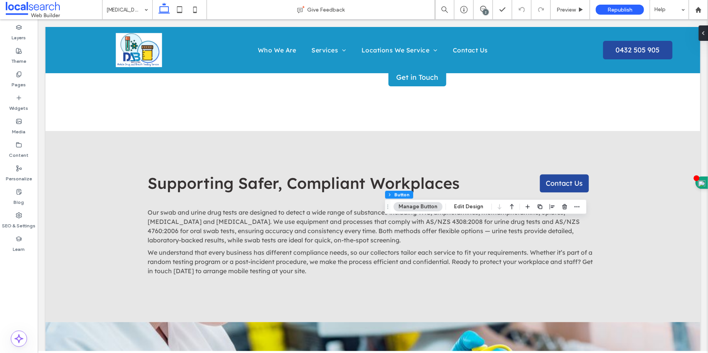
type input "**"
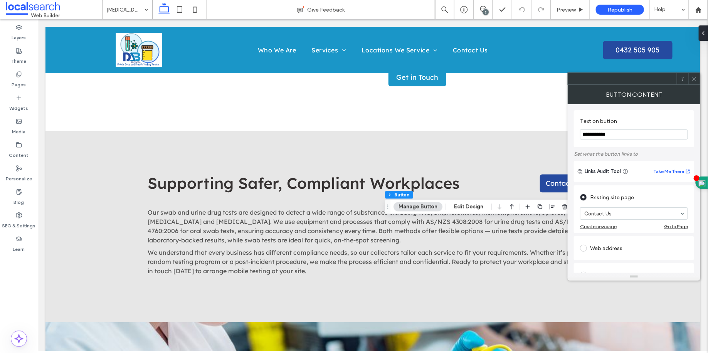
type input "*"
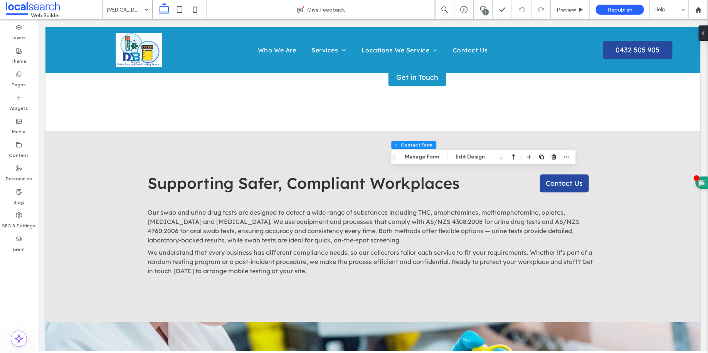
type input "*"
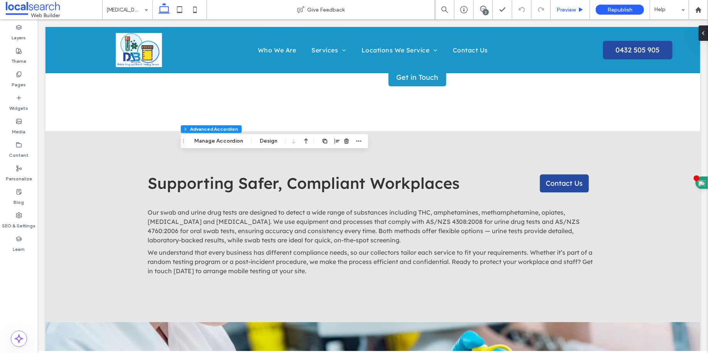
type input "**"
type input "****"
type input "*"
type input "**"
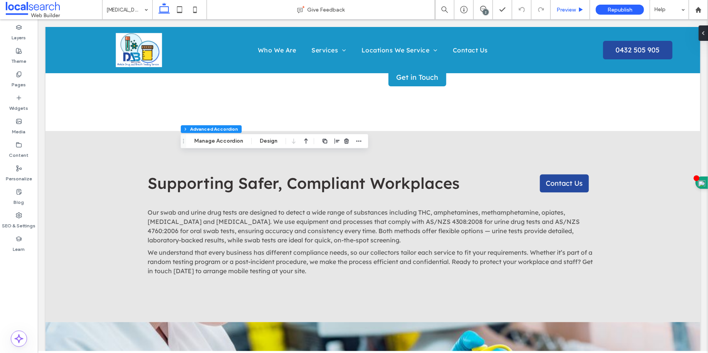
type input "****"
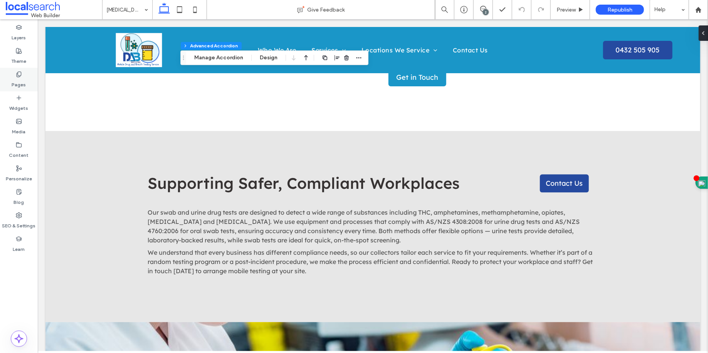
click at [18, 80] on label "Pages" at bounding box center [19, 82] width 14 height 11
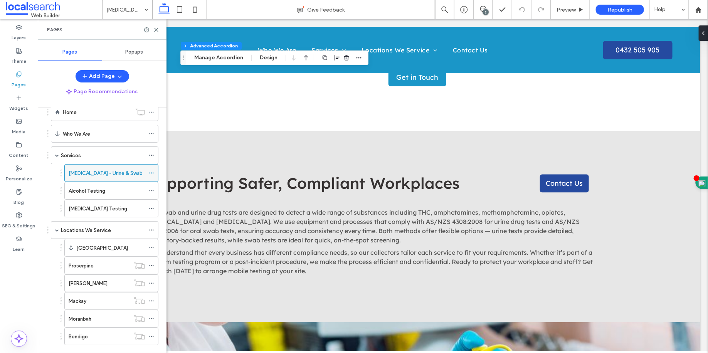
scroll to position [69, 0]
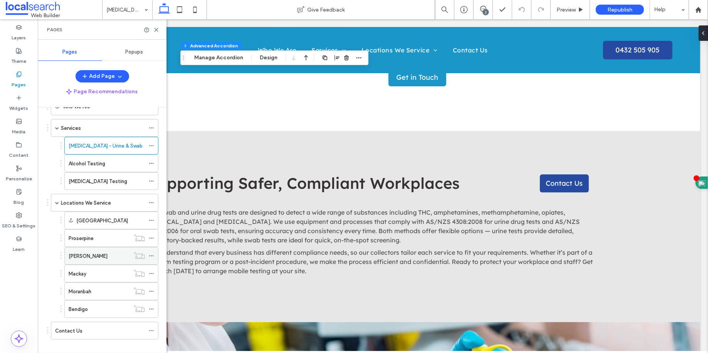
click at [109, 261] on div "[PERSON_NAME]" at bounding box center [99, 256] width 61 height 17
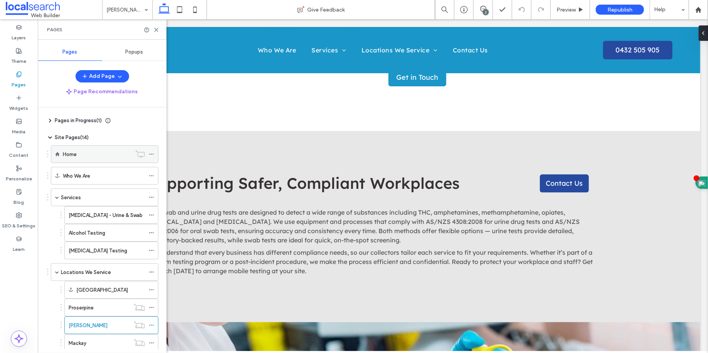
click at [109, 152] on div "Home" at bounding box center [97, 154] width 69 height 8
click at [76, 192] on label "Services" at bounding box center [71, 197] width 20 height 13
